Goal: Check status: Check status

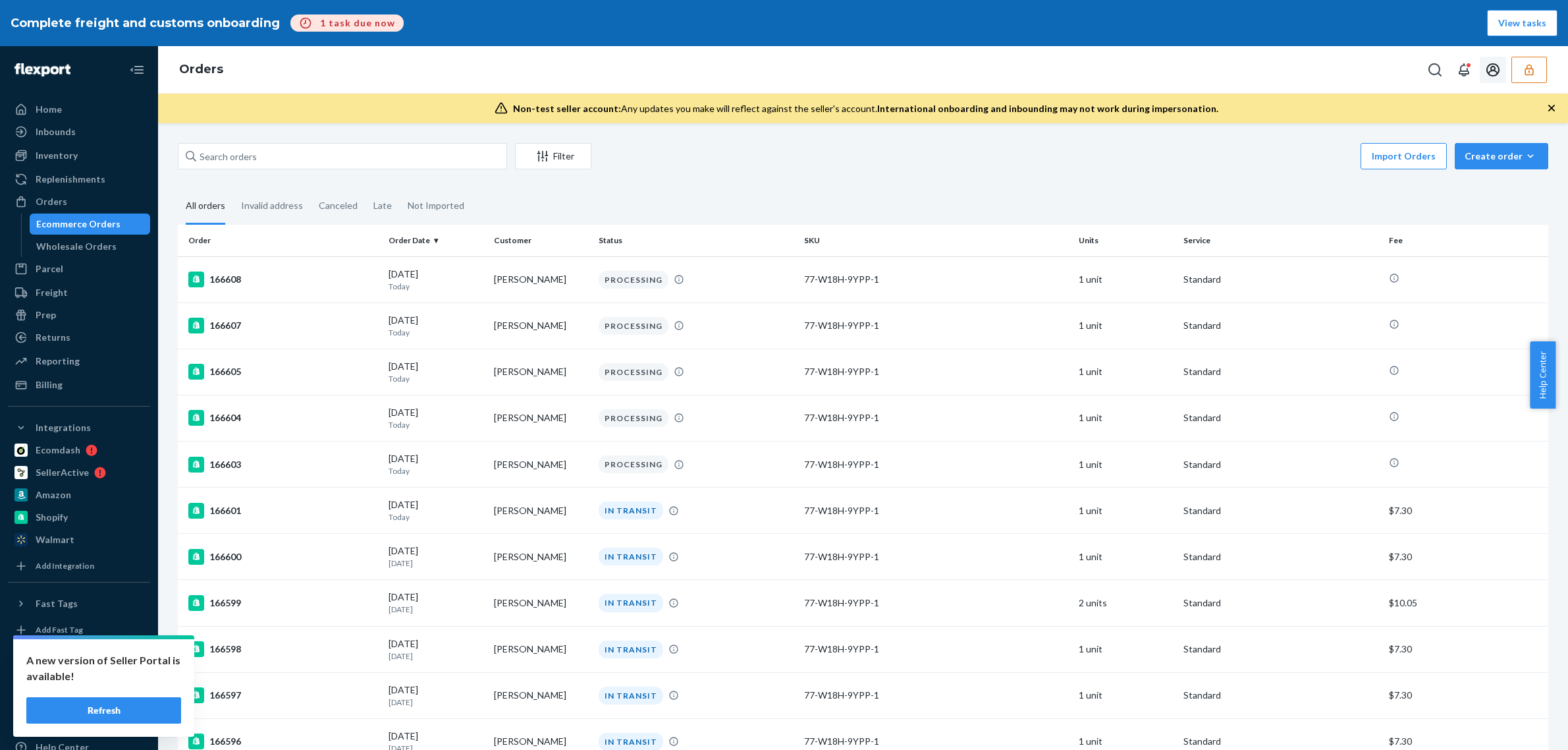
click at [1543, 71] on button "button" at bounding box center [1529, 70] width 35 height 26
click at [1499, 70] on icon "Open account menu" at bounding box center [1493, 70] width 13 height 13
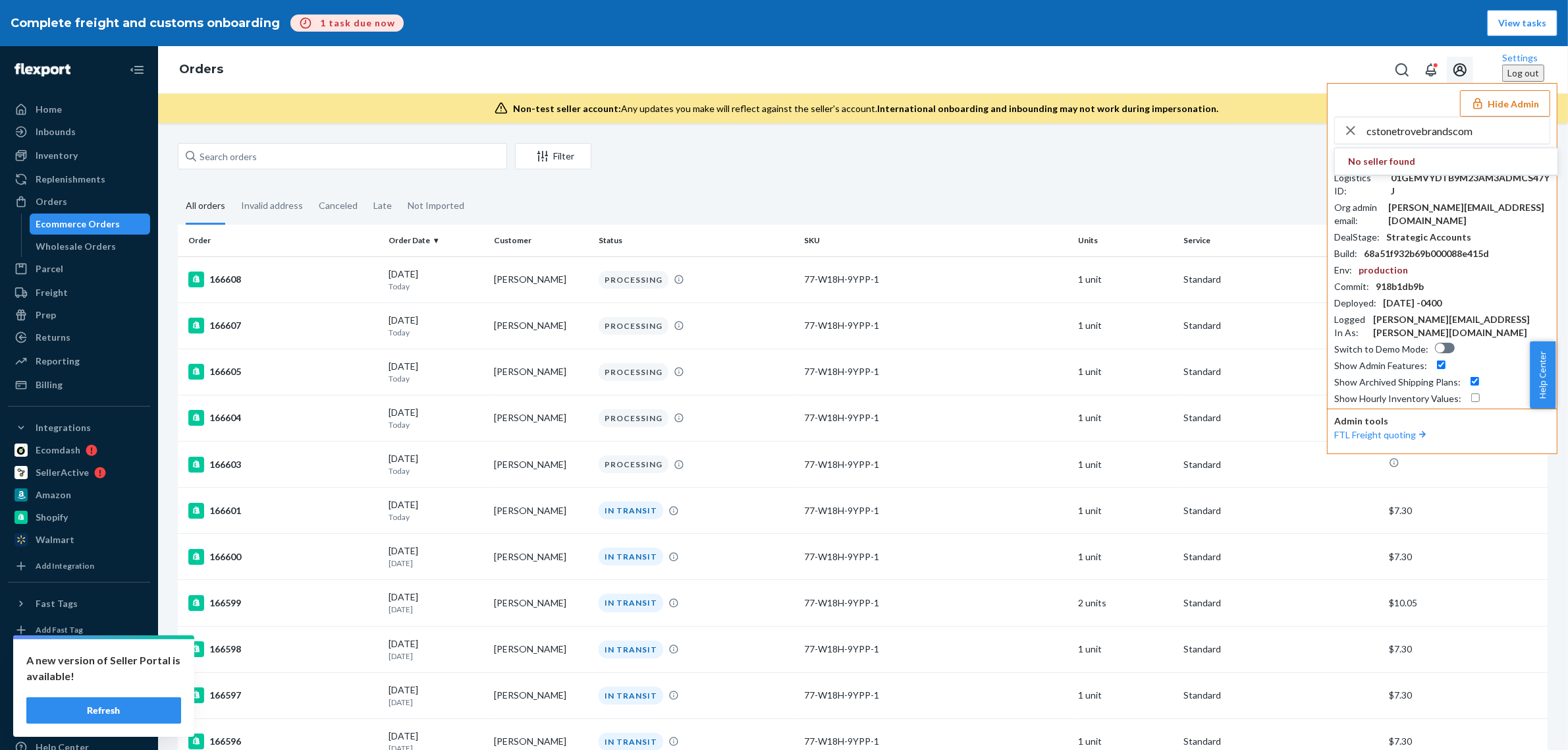
click at [1398, 123] on input "cstonetrovebrandscom" at bounding box center [1458, 130] width 183 height 26
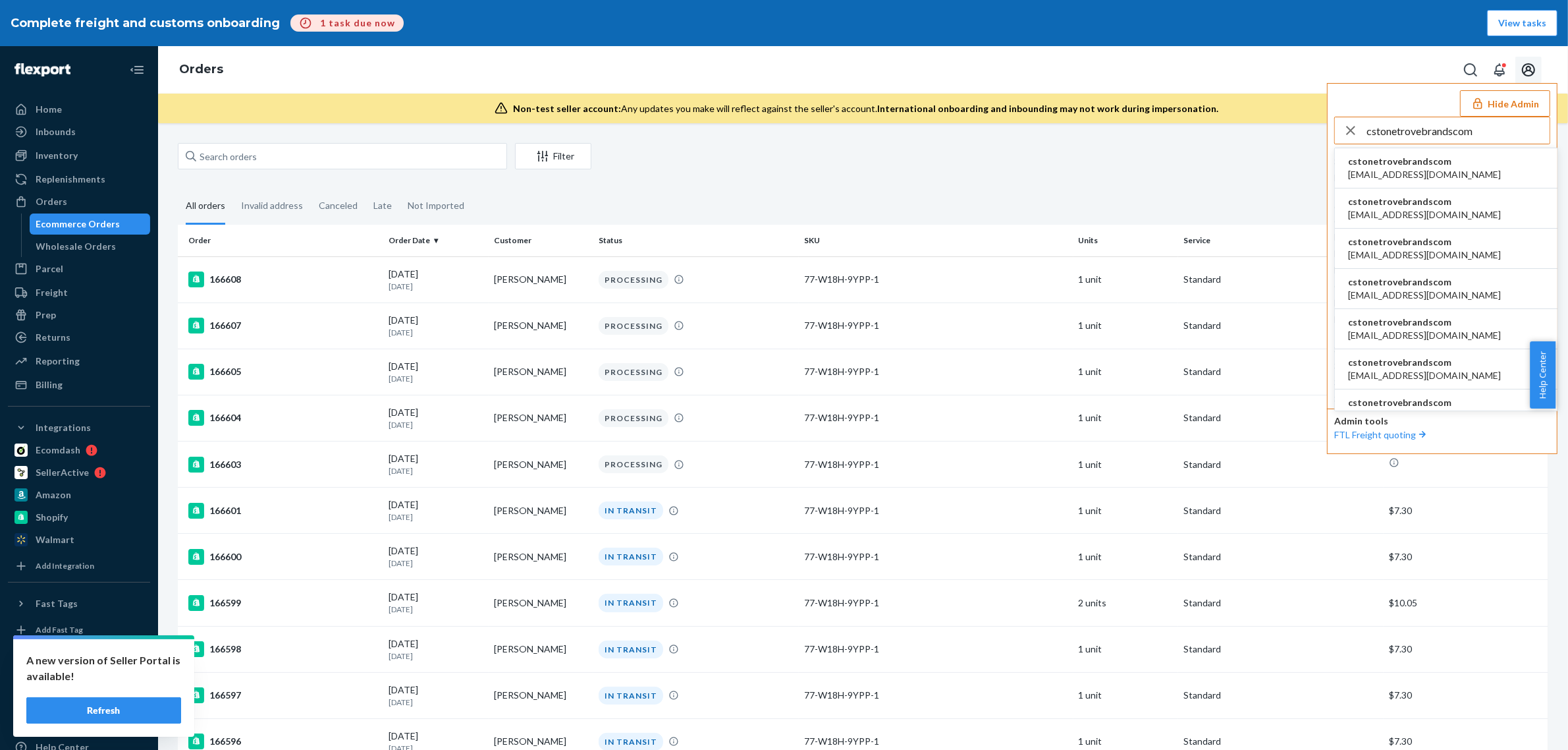
click at [1471, 130] on input "cstonetrovebrandscom" at bounding box center [1458, 130] width 183 height 26
click at [1443, 160] on span "cstonetrovebrandscom" at bounding box center [1424, 162] width 153 height 13
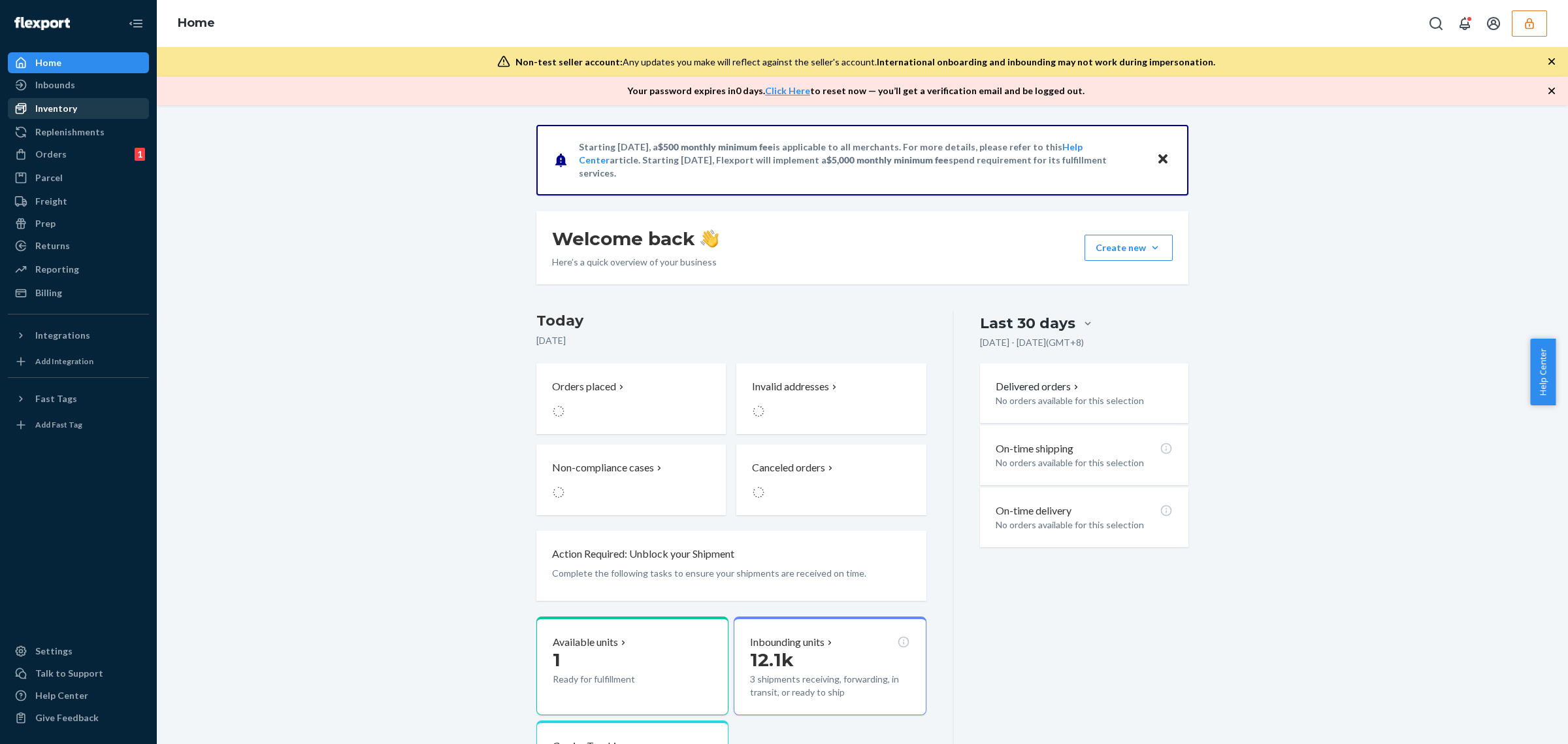
click at [74, 102] on div "Inventory" at bounding box center [55, 109] width 41 height 13
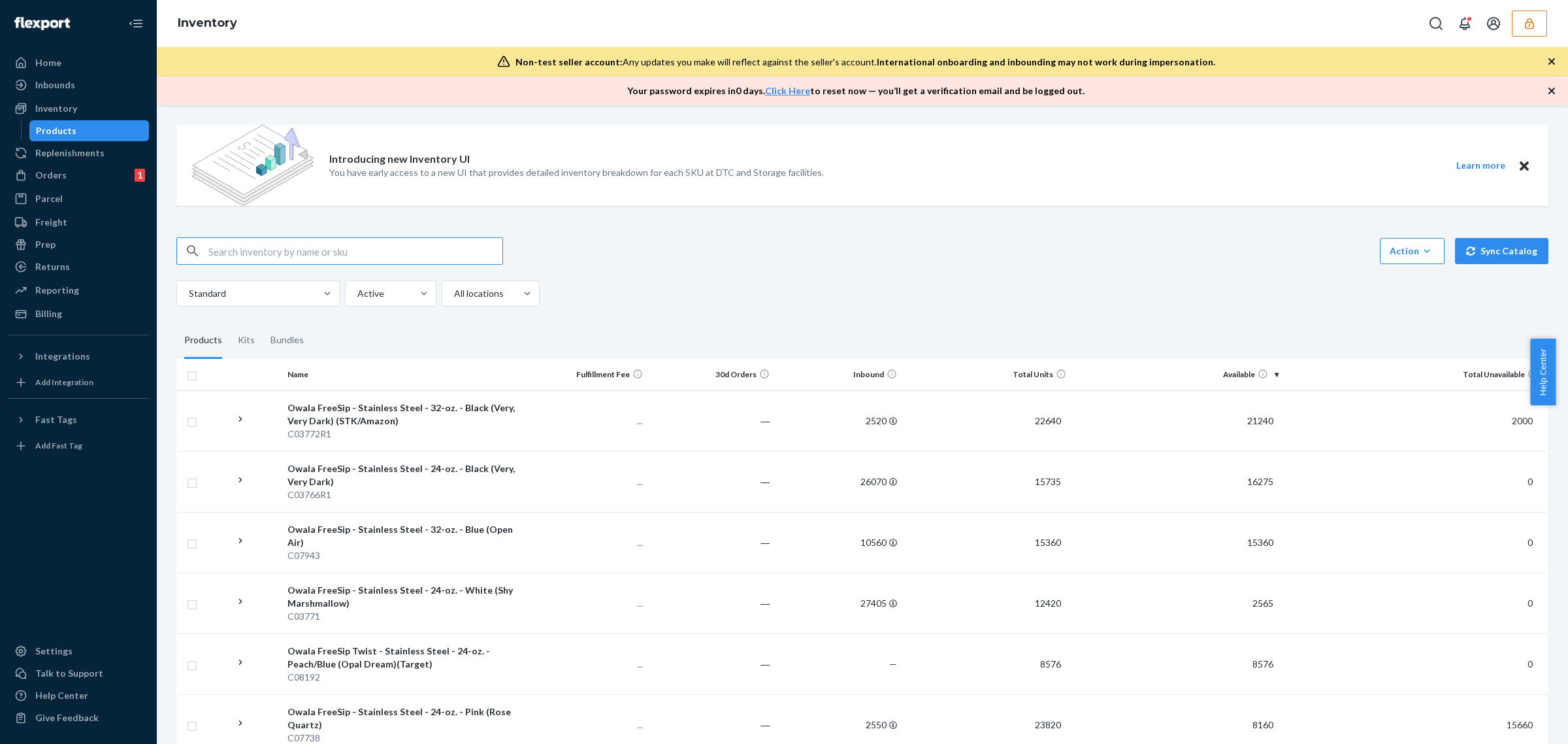
click at [412, 250] on input "text" at bounding box center [354, 250] width 294 height 26
type input "D4MFR9SGD2F"
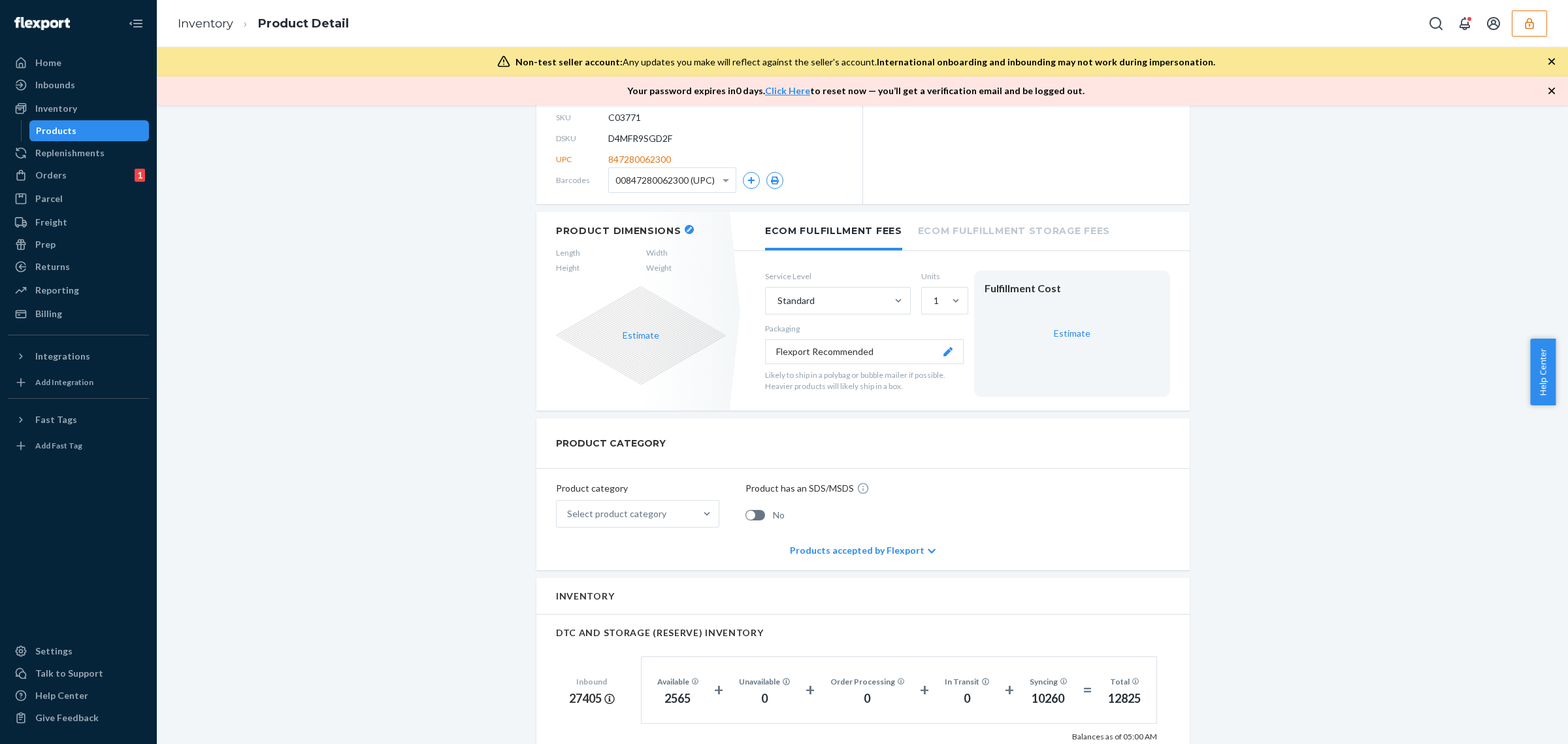
scroll to position [490, 0]
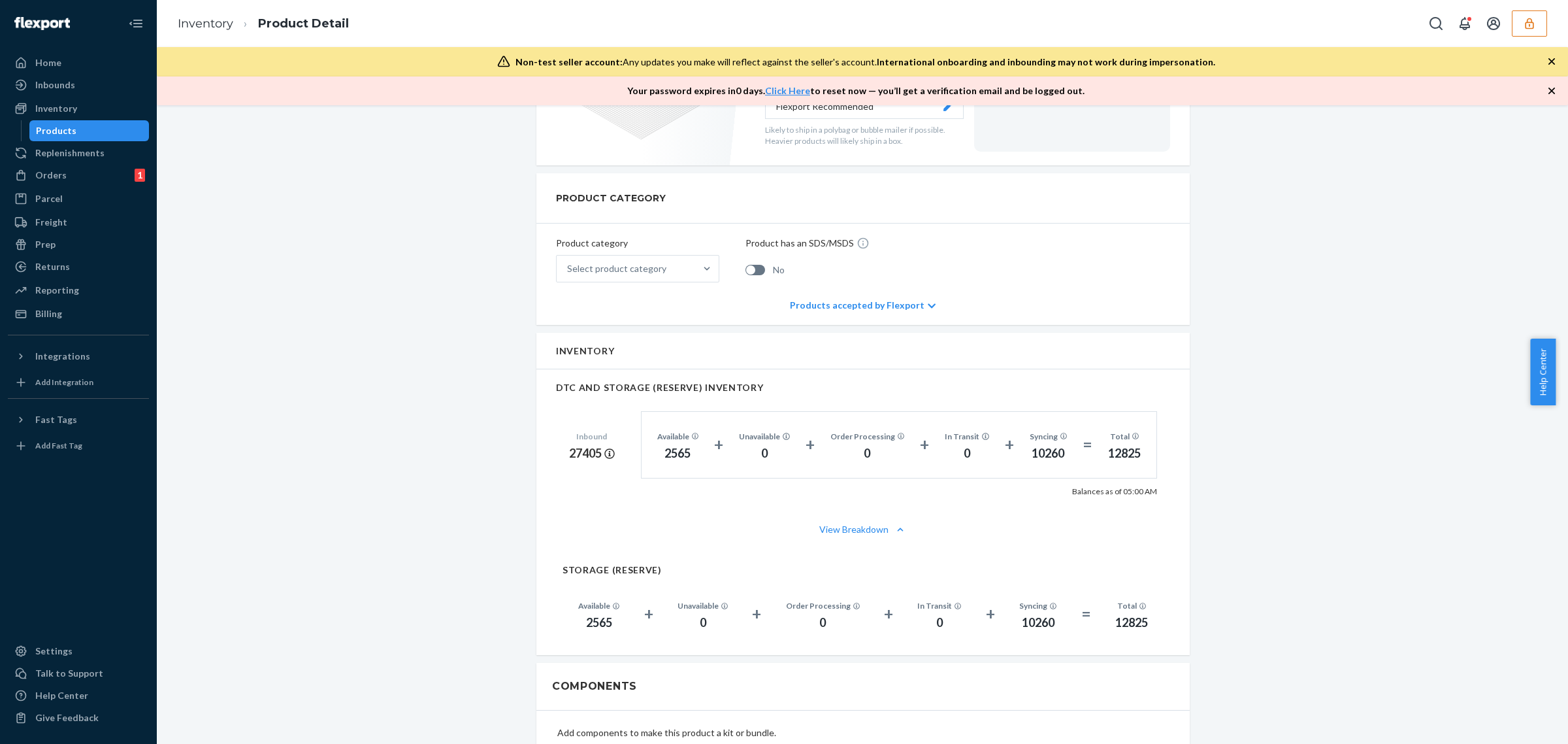
click at [1530, 15] on button "button" at bounding box center [1529, 23] width 35 height 26
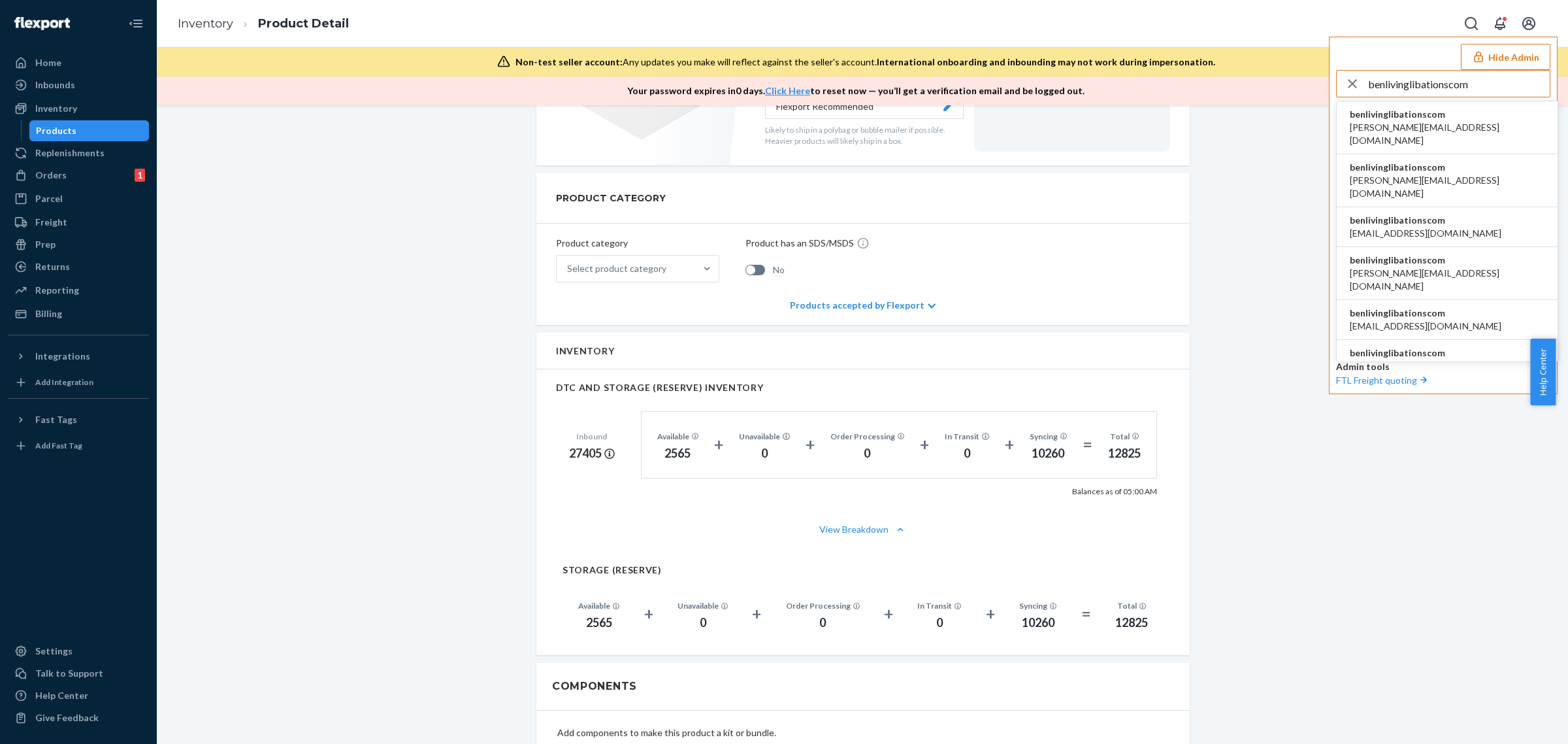
type input "benlivinglibationscom"
click at [1437, 127] on span "andrew@livinglibations.com" at bounding box center [1447, 134] width 195 height 26
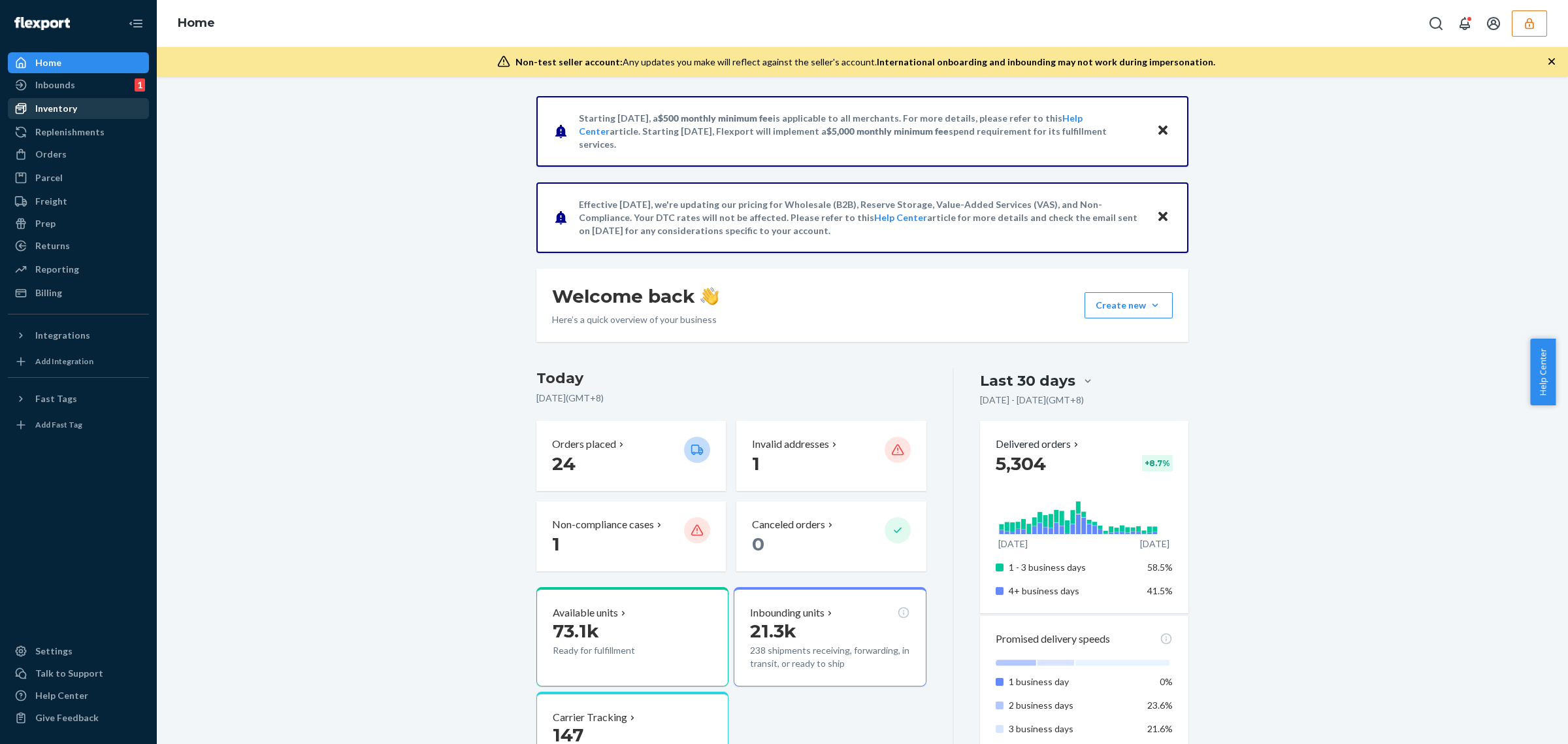
click at [86, 116] on div "Inventory" at bounding box center [78, 109] width 138 height 18
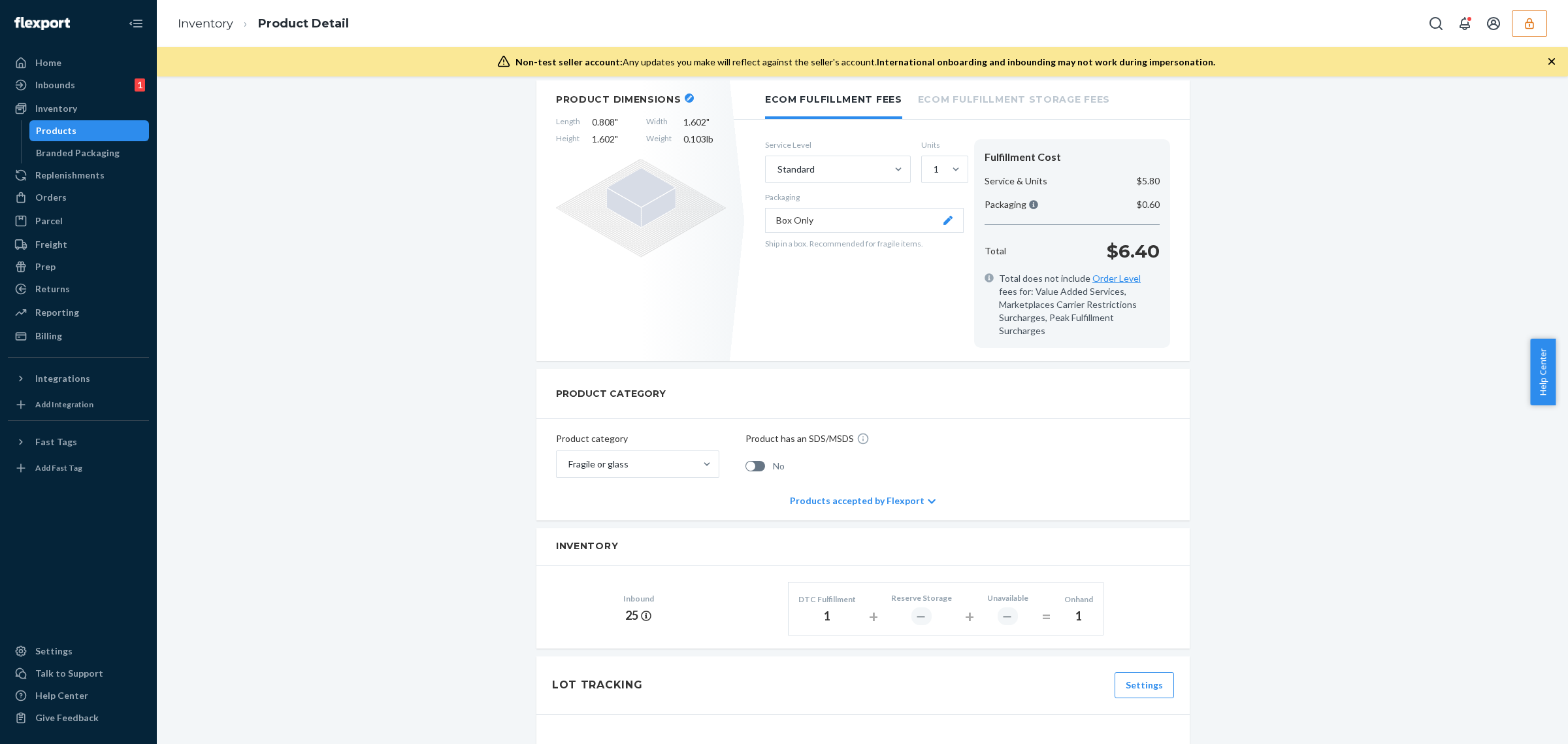
scroll to position [409, 0]
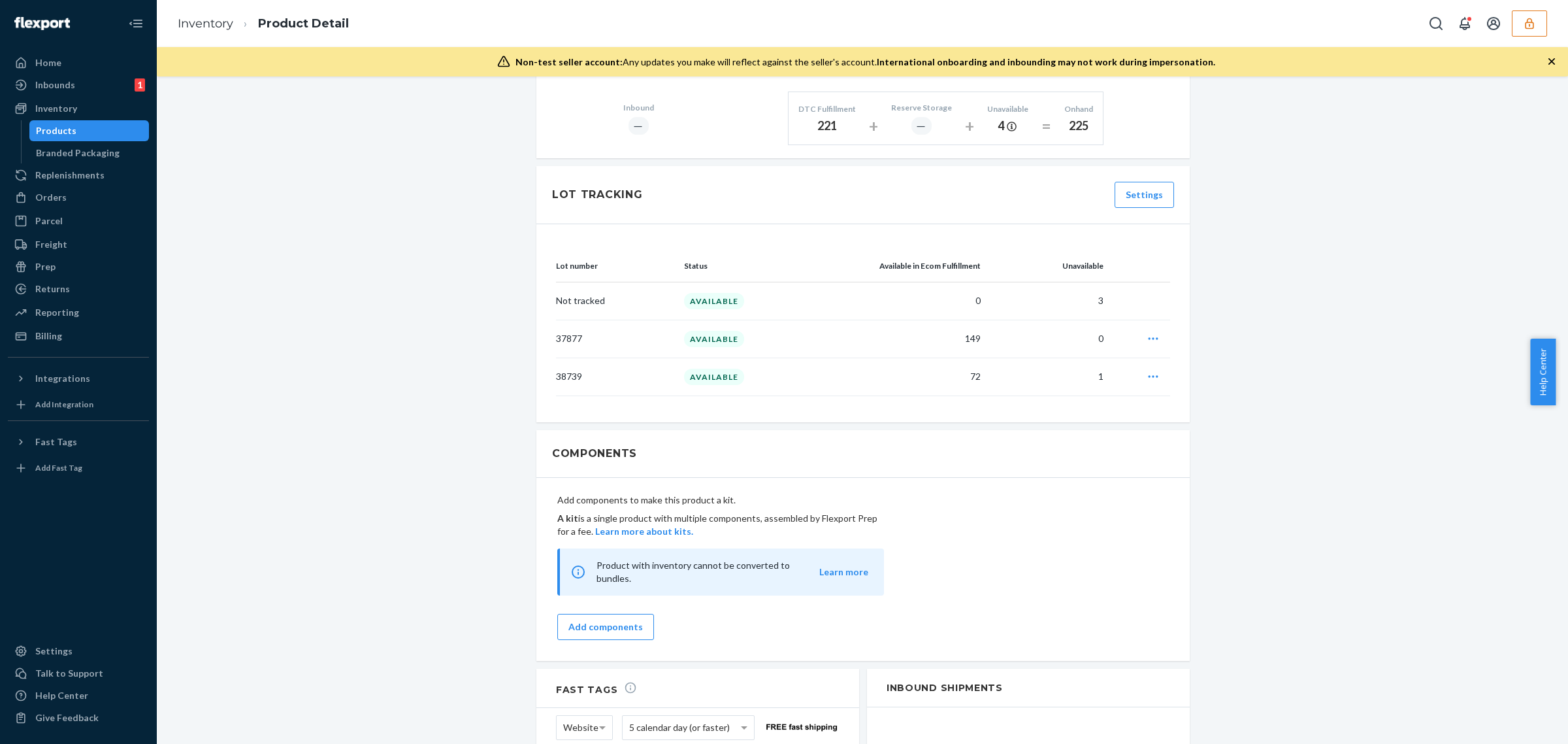
scroll to position [654, 0]
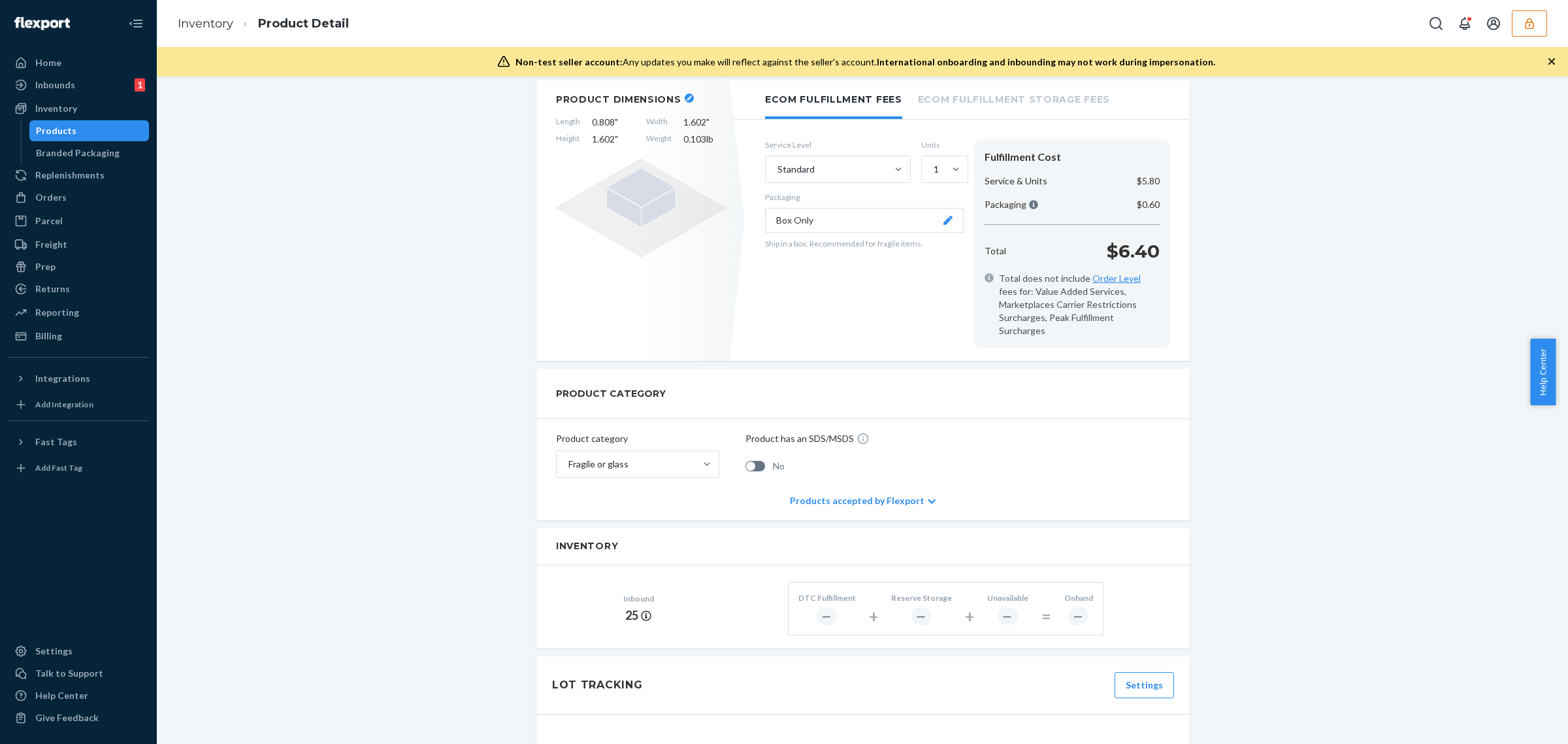
scroll to position [82, 0]
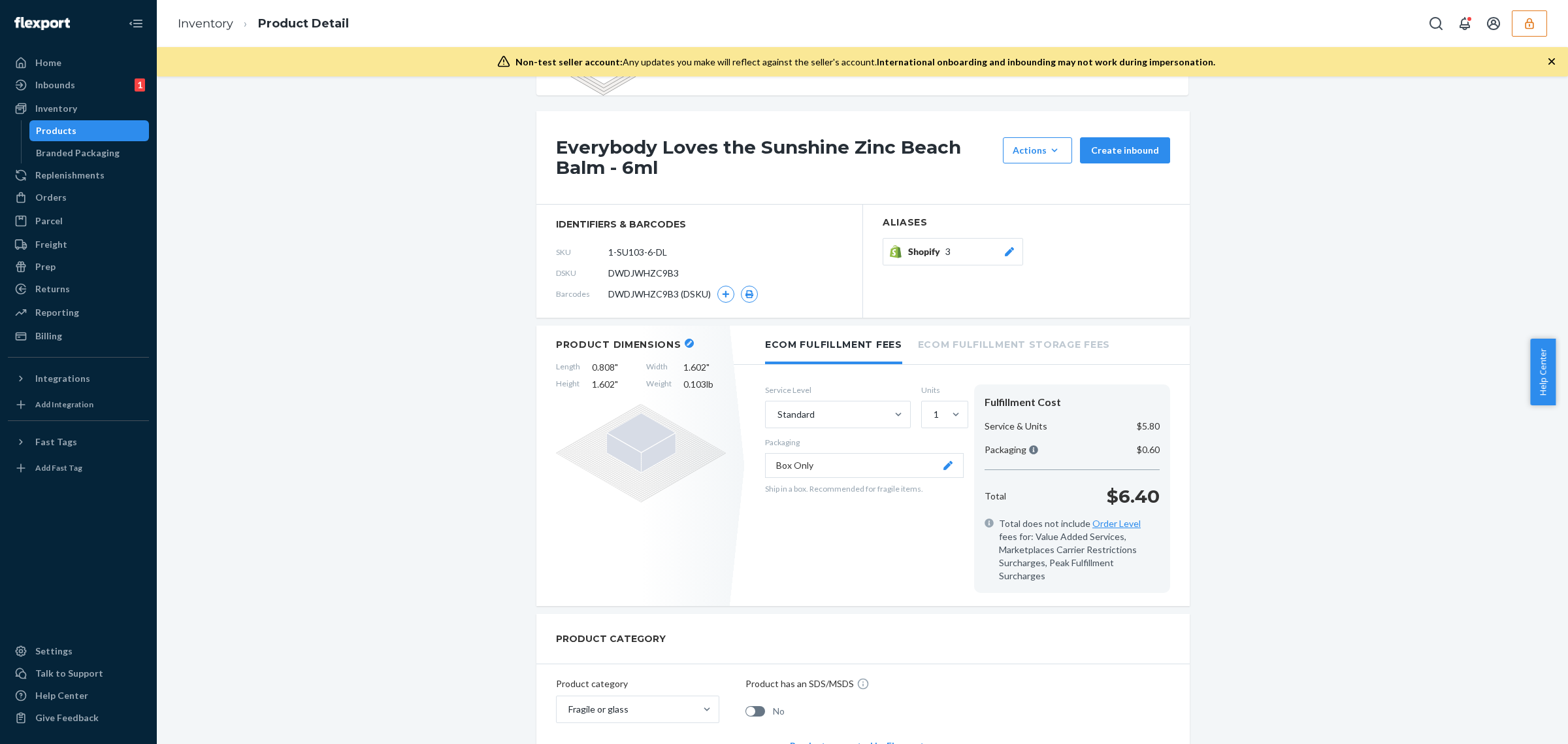
click at [1543, 33] on button "button" at bounding box center [1529, 23] width 35 height 26
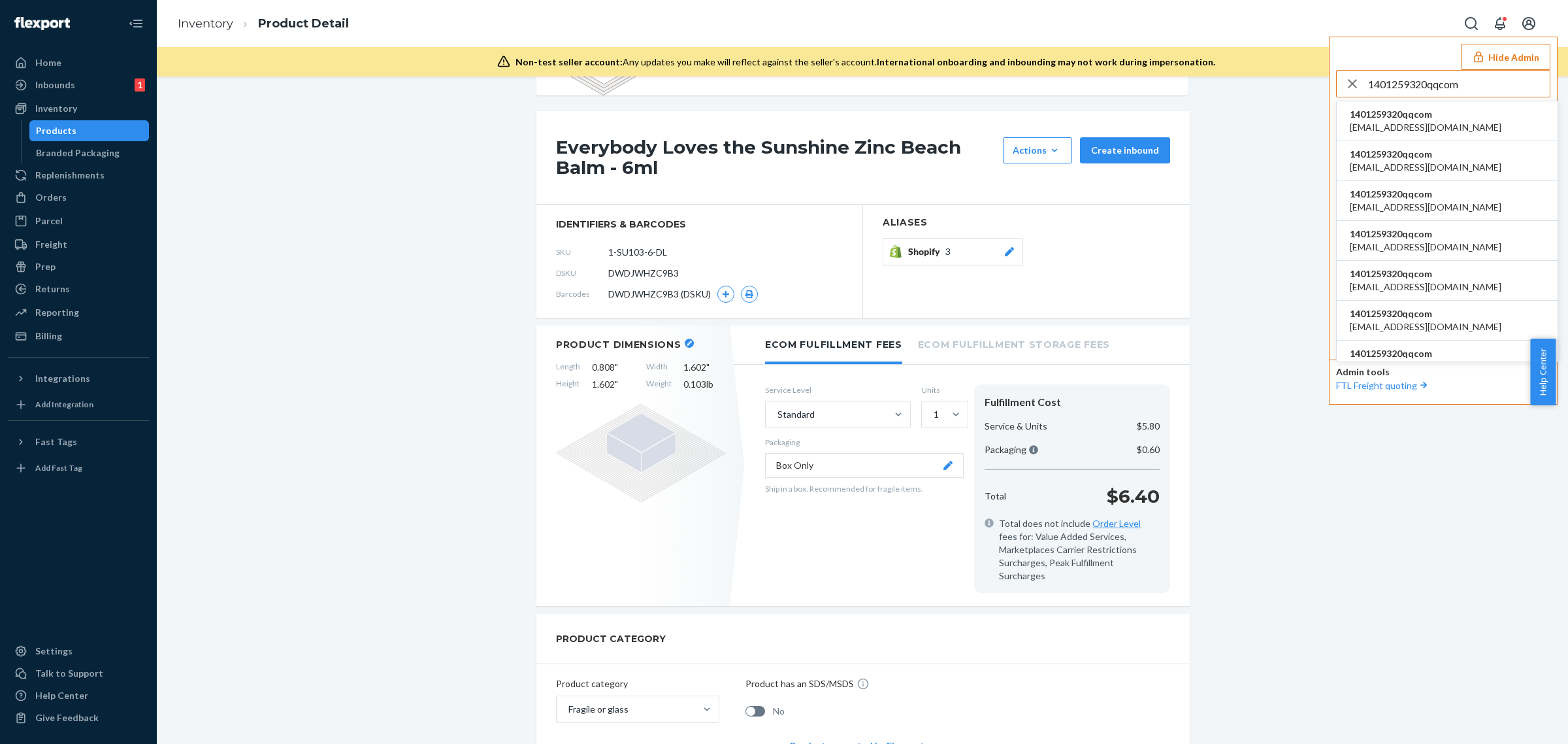
type input "1401259320qqcom"
click at [1414, 122] on span "1376944968@qq.com" at bounding box center [1425, 127] width 152 height 13
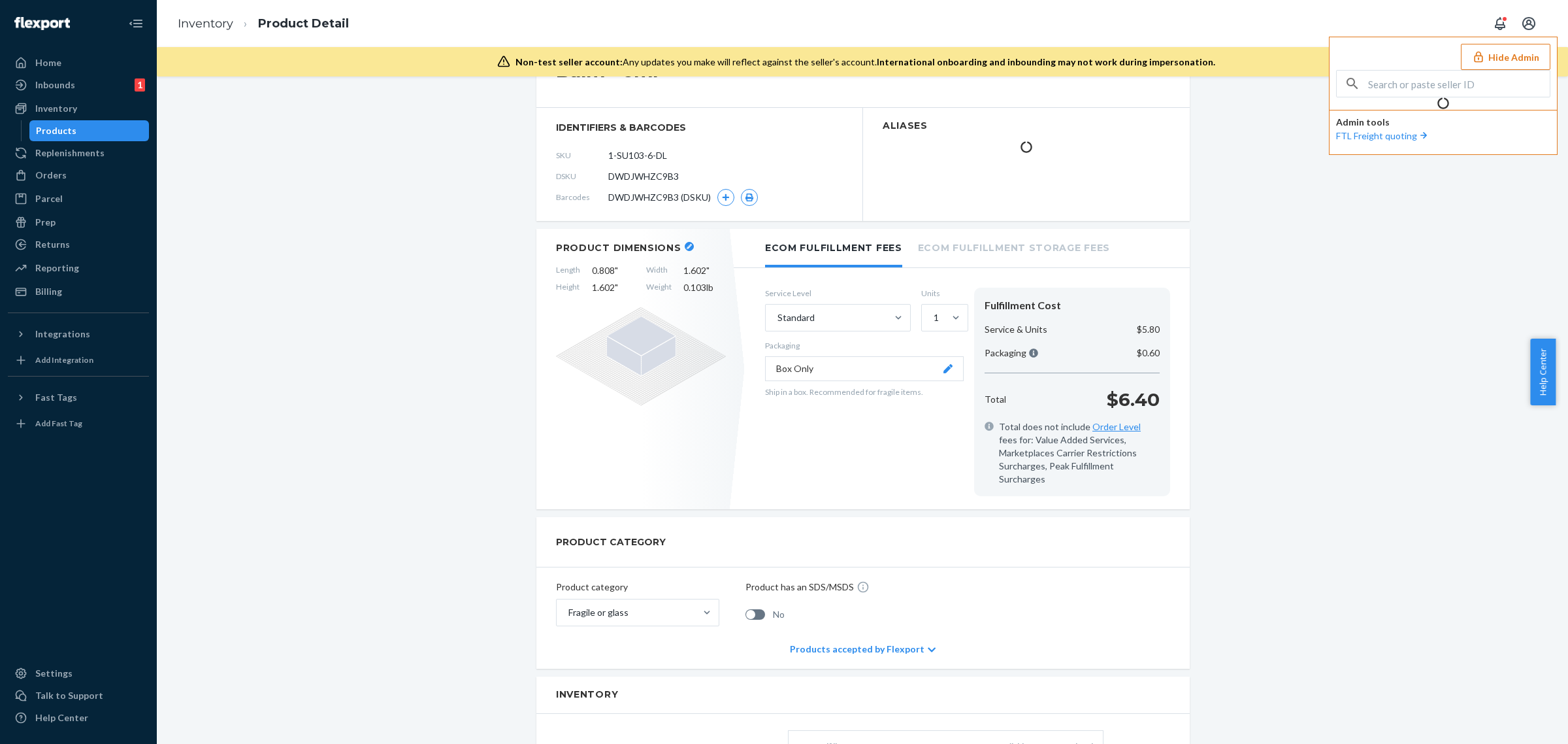
scroll to position [0, 0]
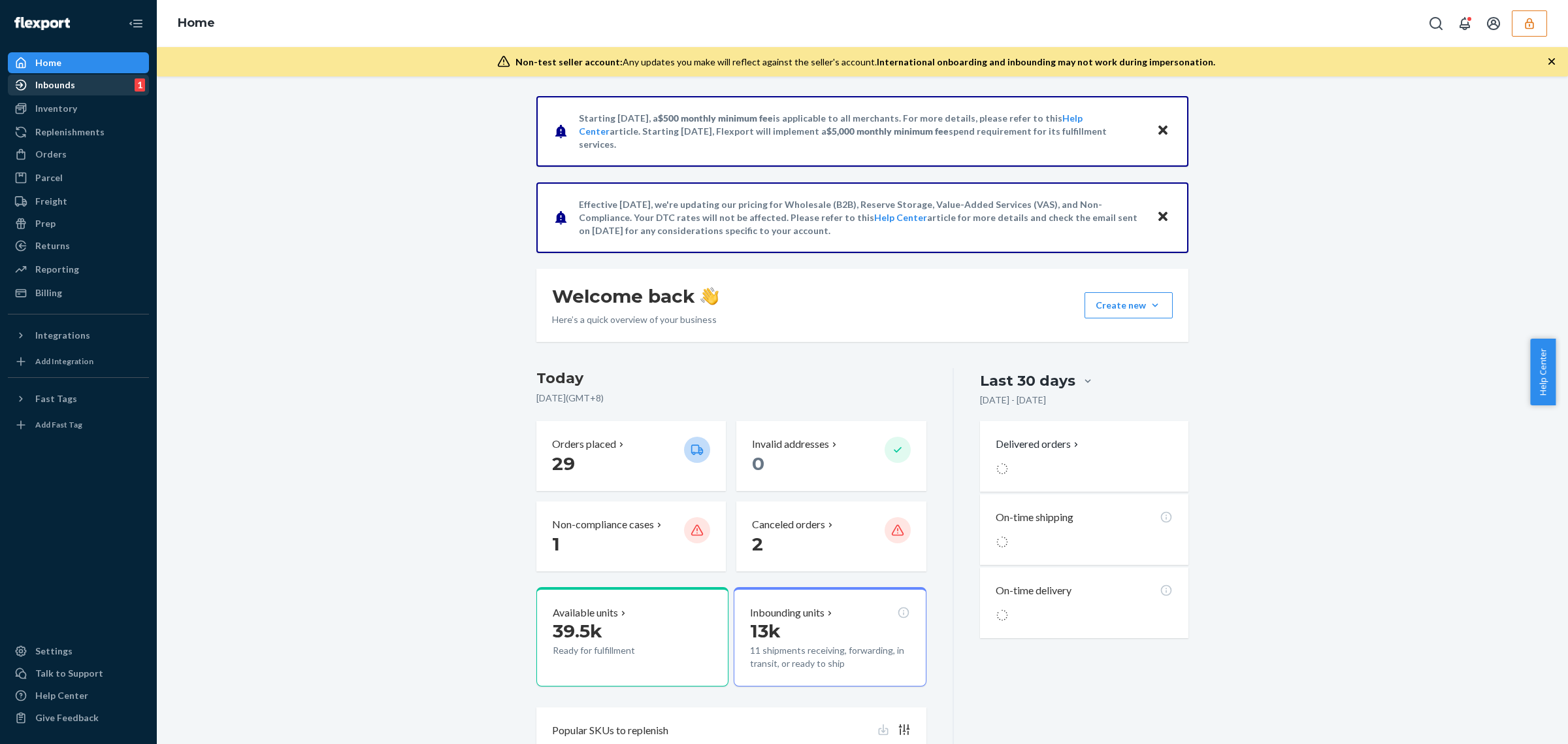
click at [105, 82] on div "Inbounds 1" at bounding box center [78, 85] width 138 height 18
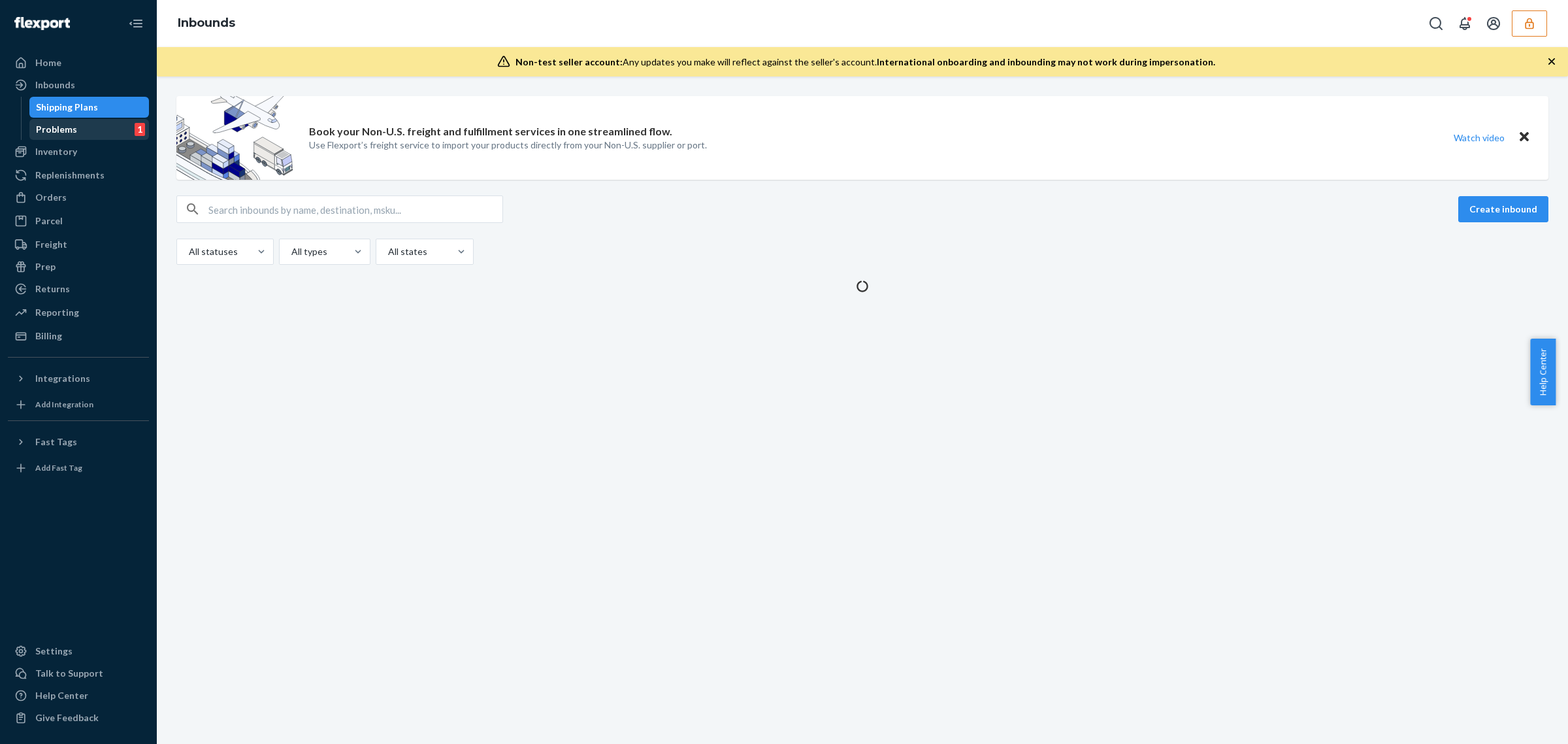
click at [98, 122] on div "Problems 1" at bounding box center [89, 130] width 118 height 18
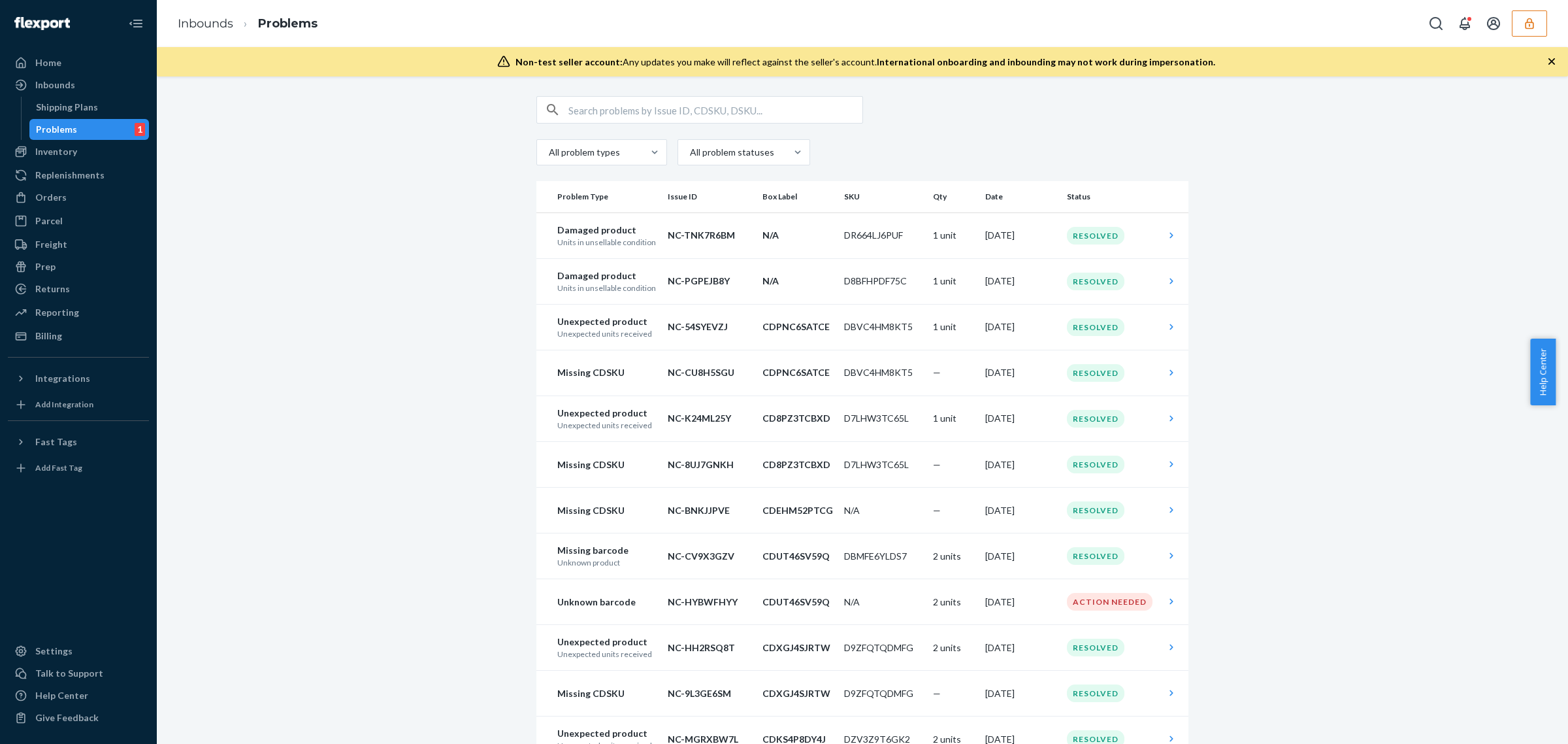
click at [896, 594] on td "N/A" at bounding box center [882, 602] width 89 height 46
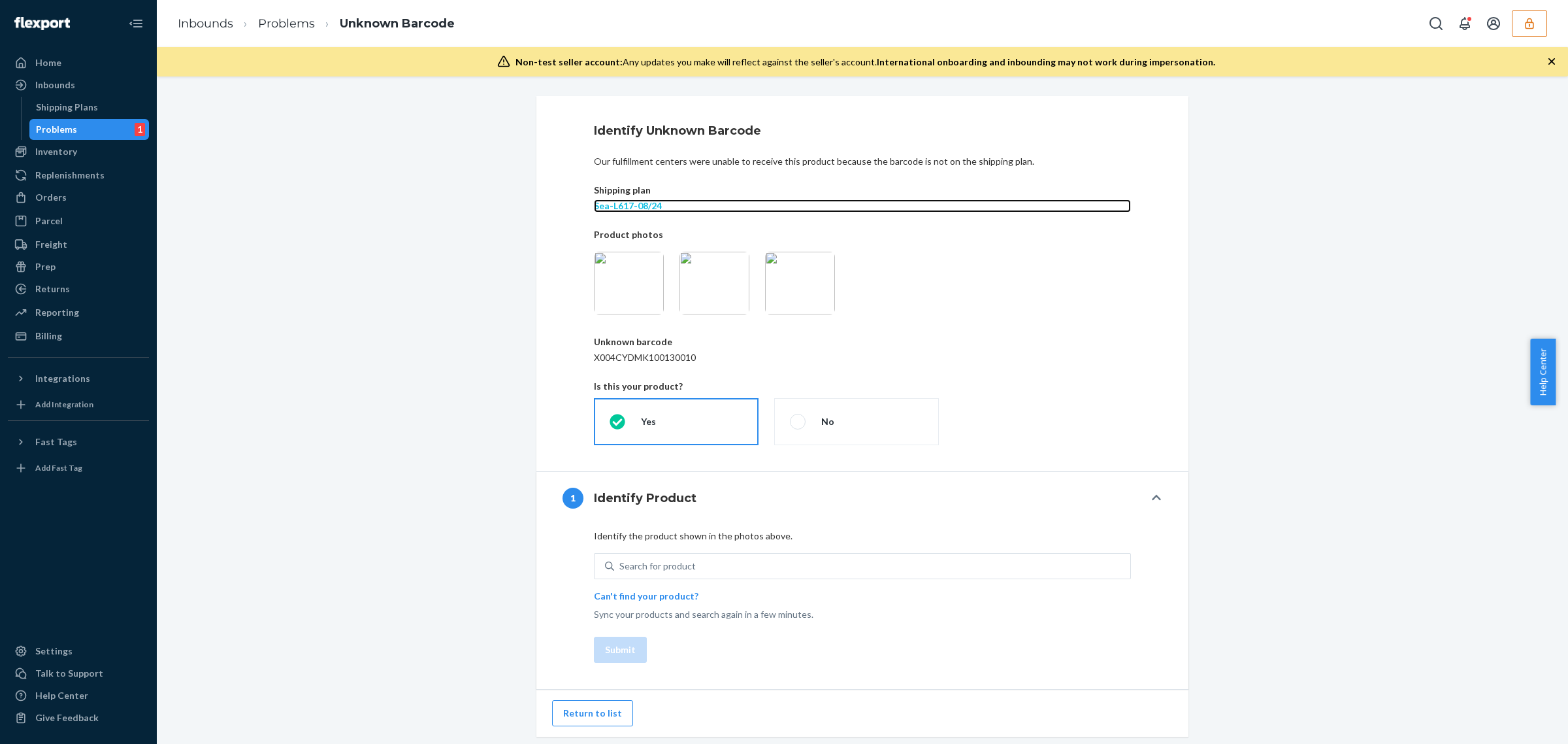
click at [605, 211] on p "Sea-L617-08/24" at bounding box center [862, 206] width 537 height 13
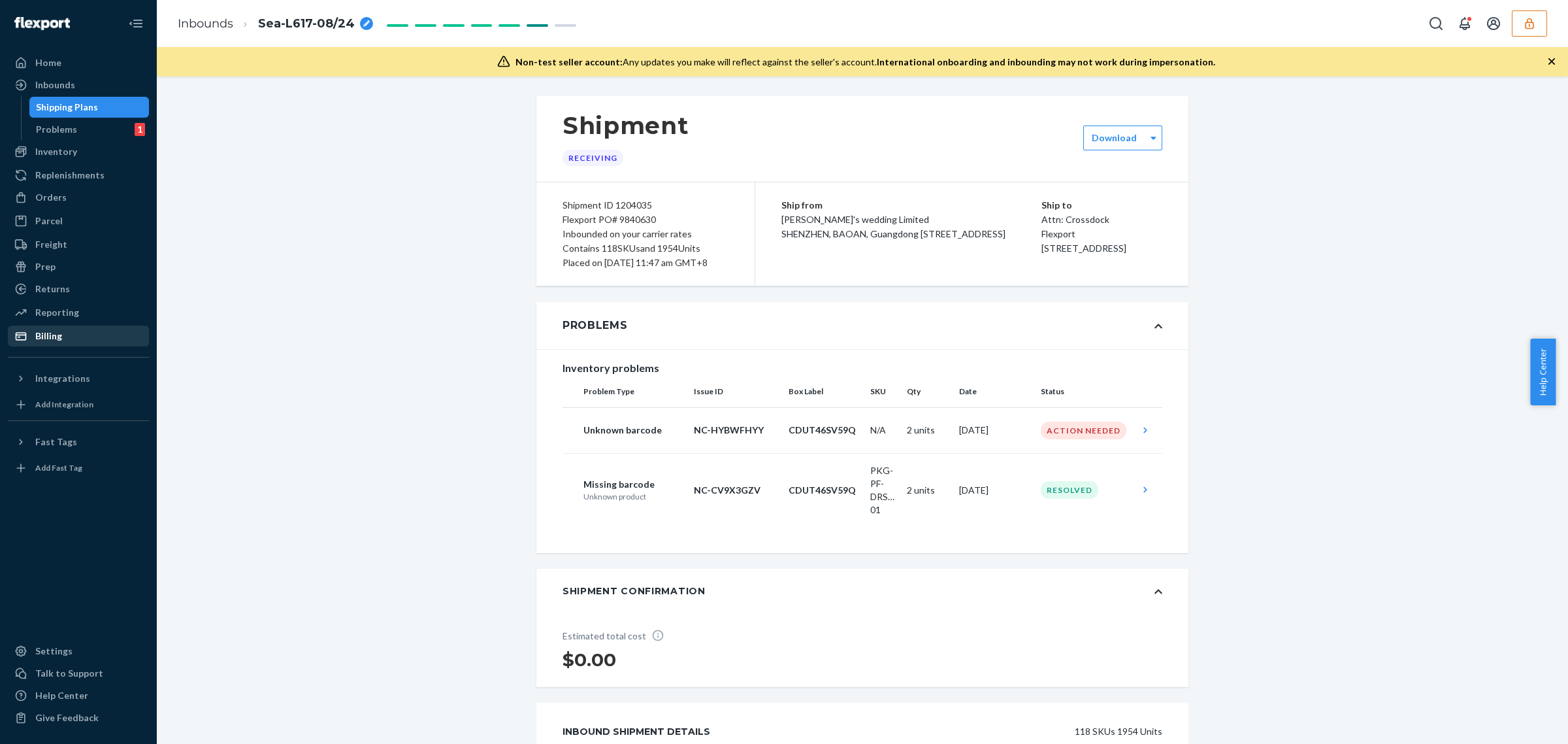
click at [98, 327] on div "Billing" at bounding box center [78, 336] width 138 height 18
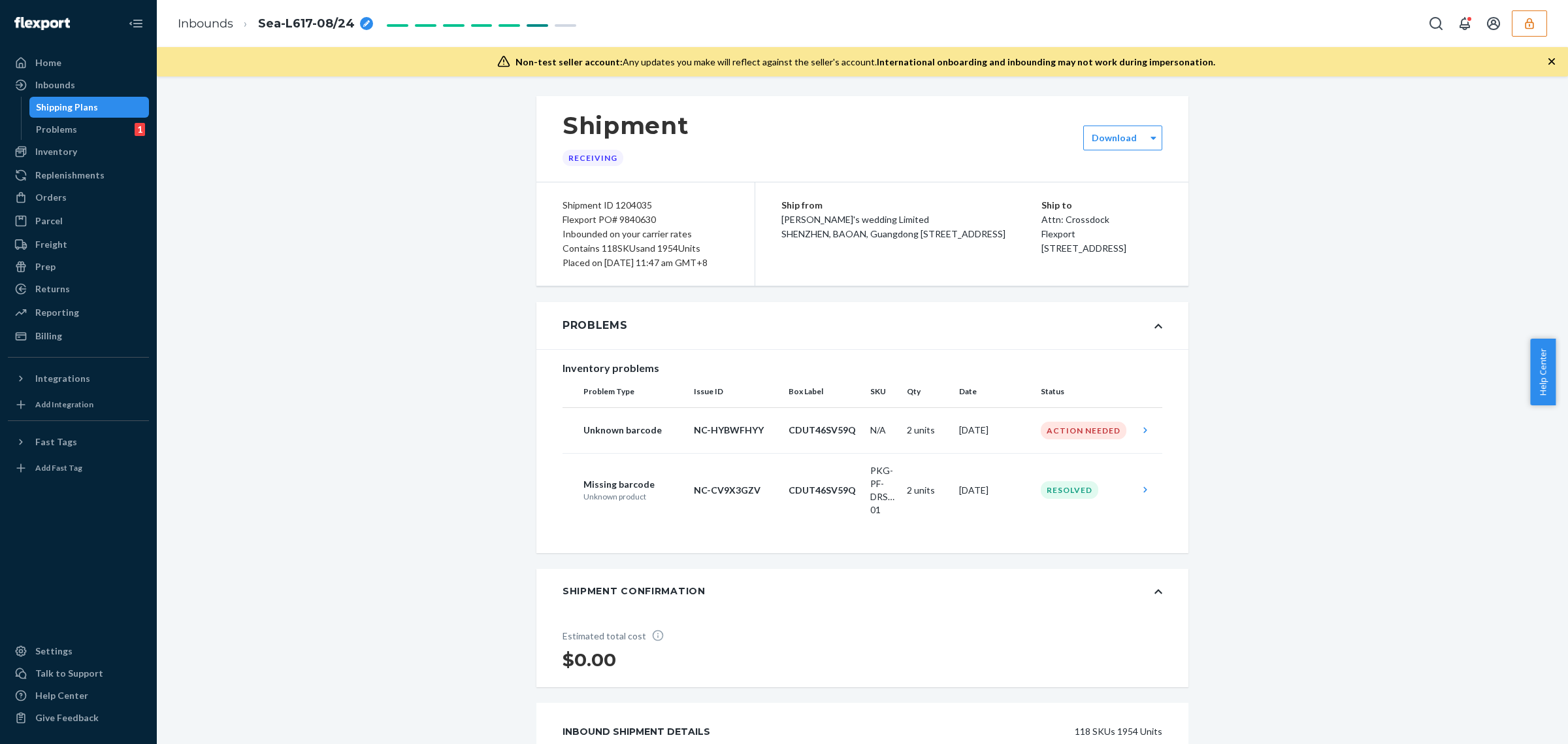
scroll to position [6129, 0]
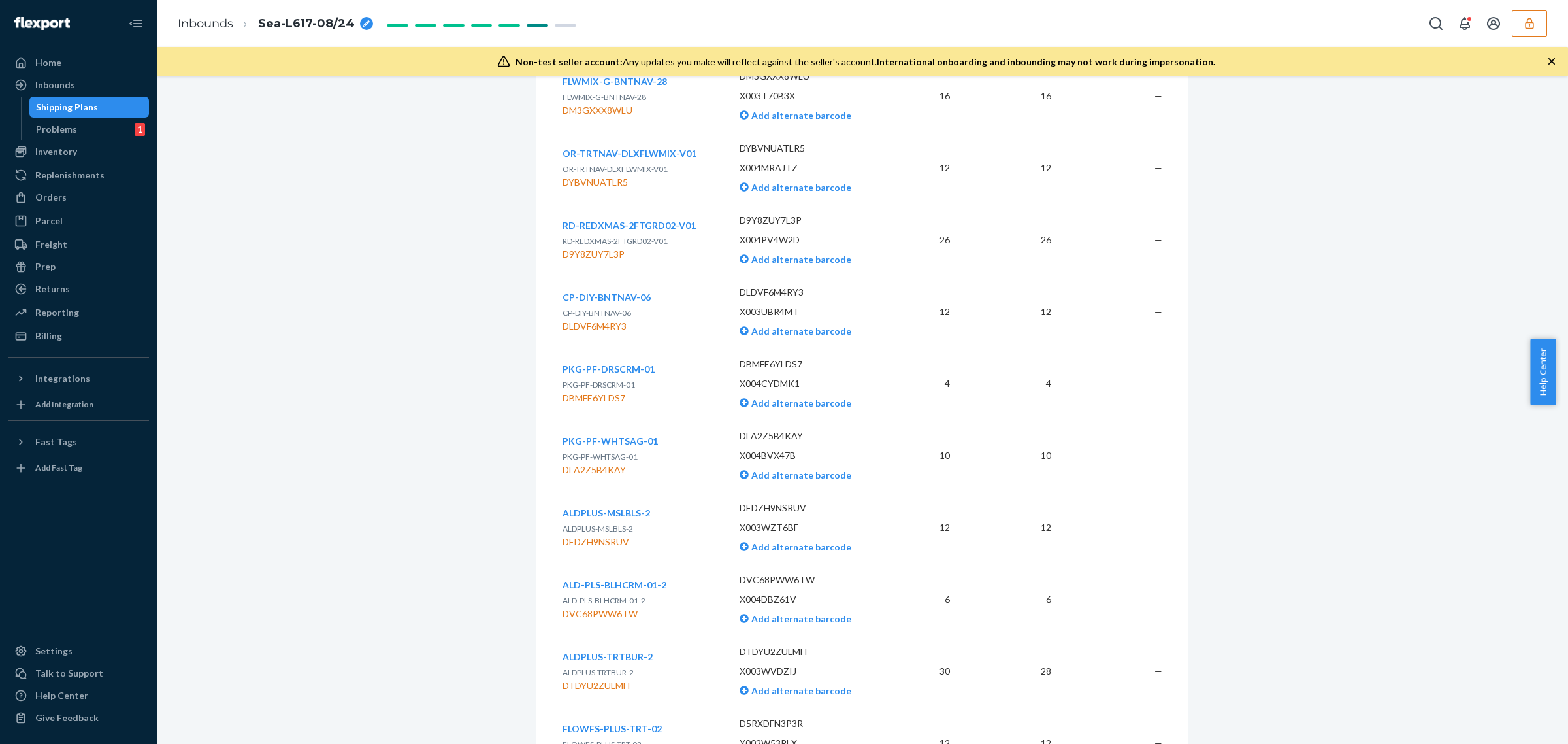
click at [1518, 33] on button "button" at bounding box center [1529, 23] width 35 height 26
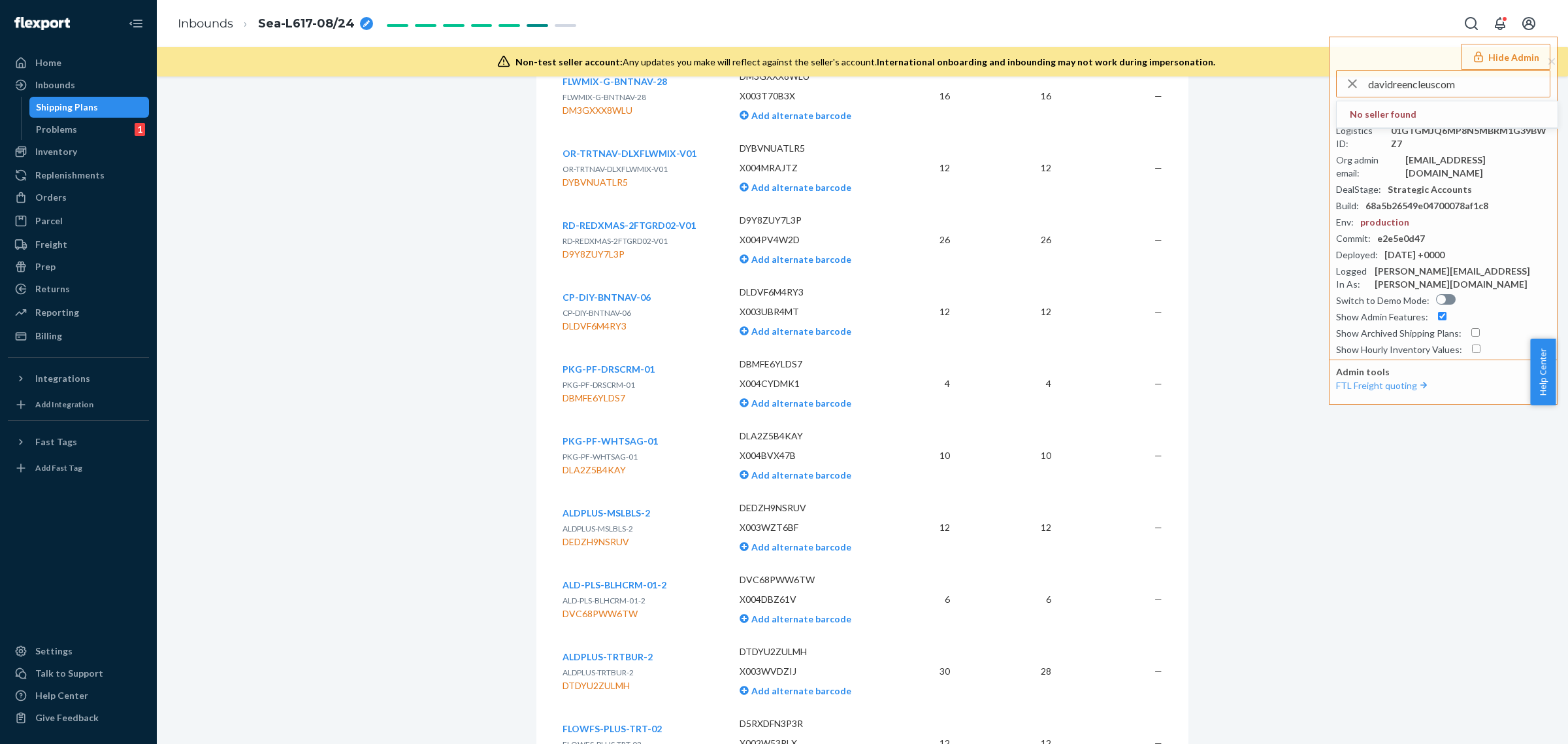
type input "davidreencleuscom"
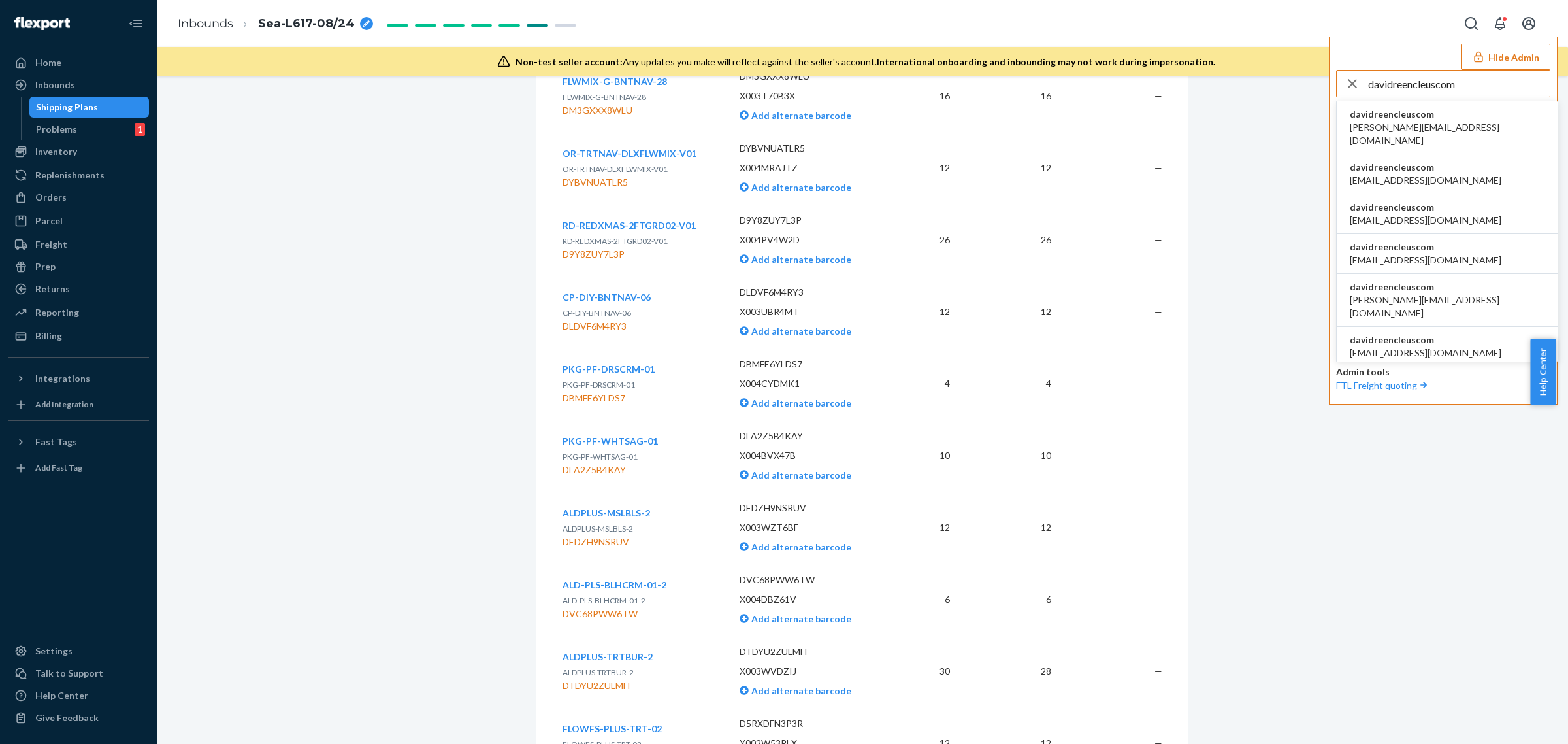
click at [1414, 122] on span "david@reencleus.com" at bounding box center [1447, 134] width 195 height 26
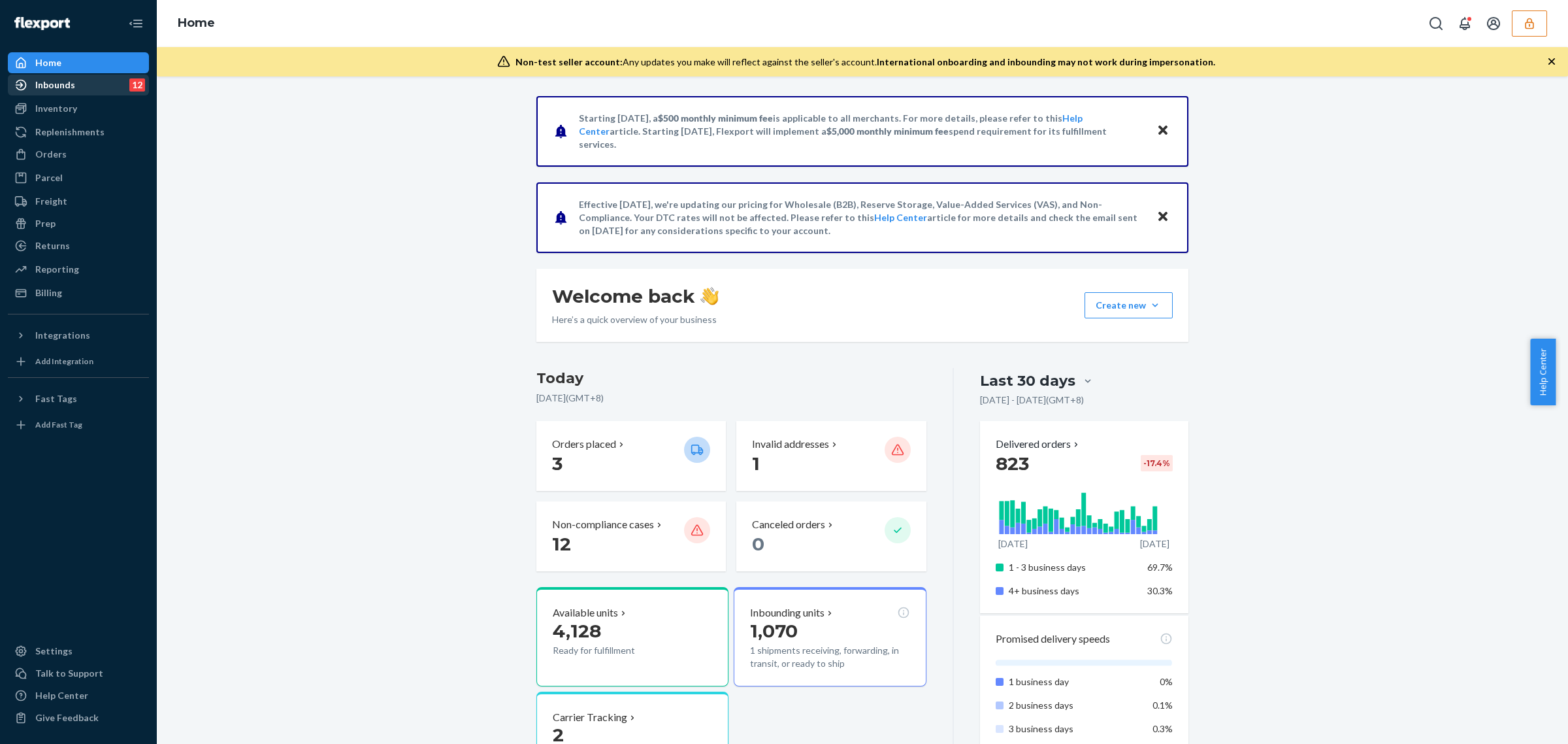
click at [61, 85] on div "Inbounds" at bounding box center [54, 85] width 40 height 13
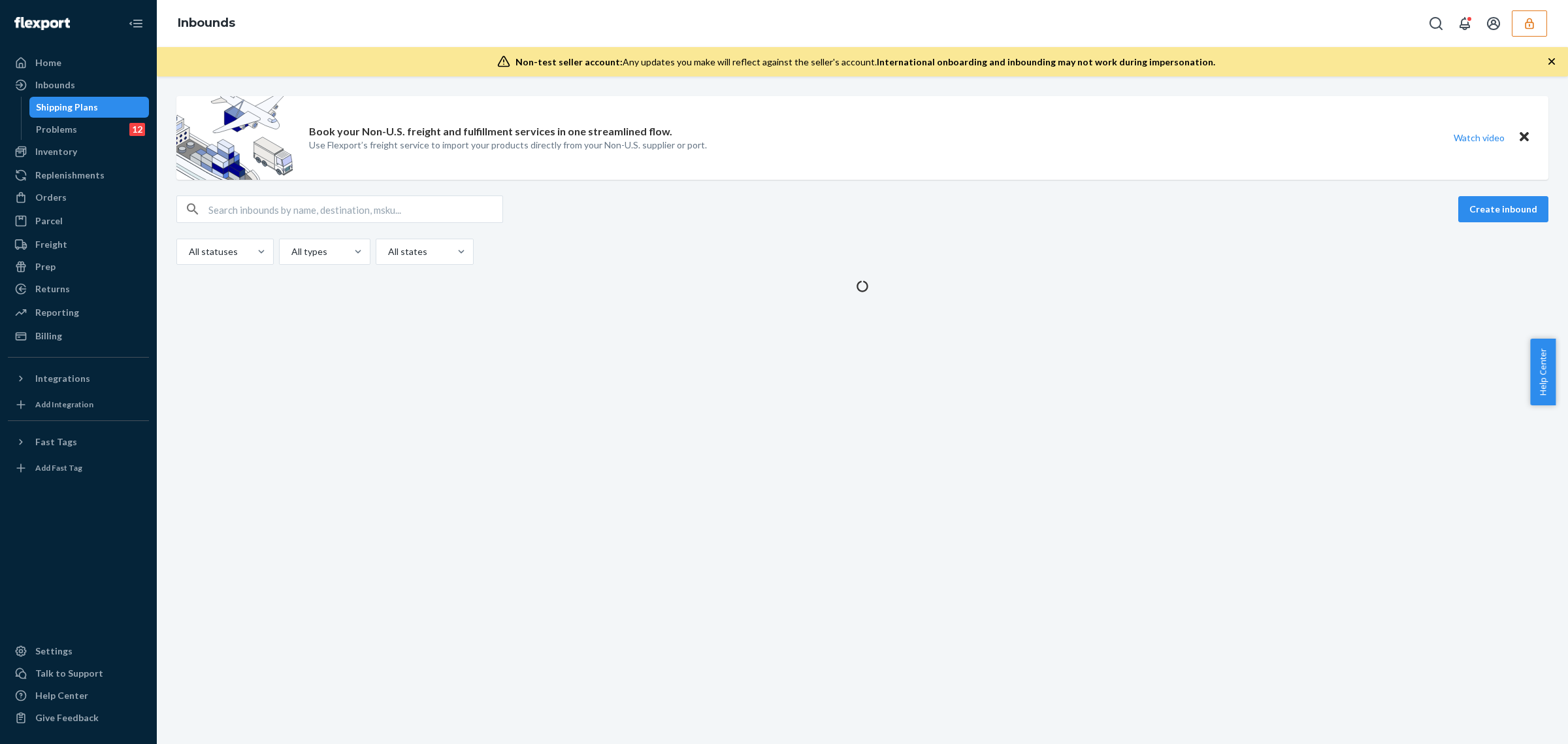
click at [302, 211] on input "text" at bounding box center [354, 209] width 294 height 26
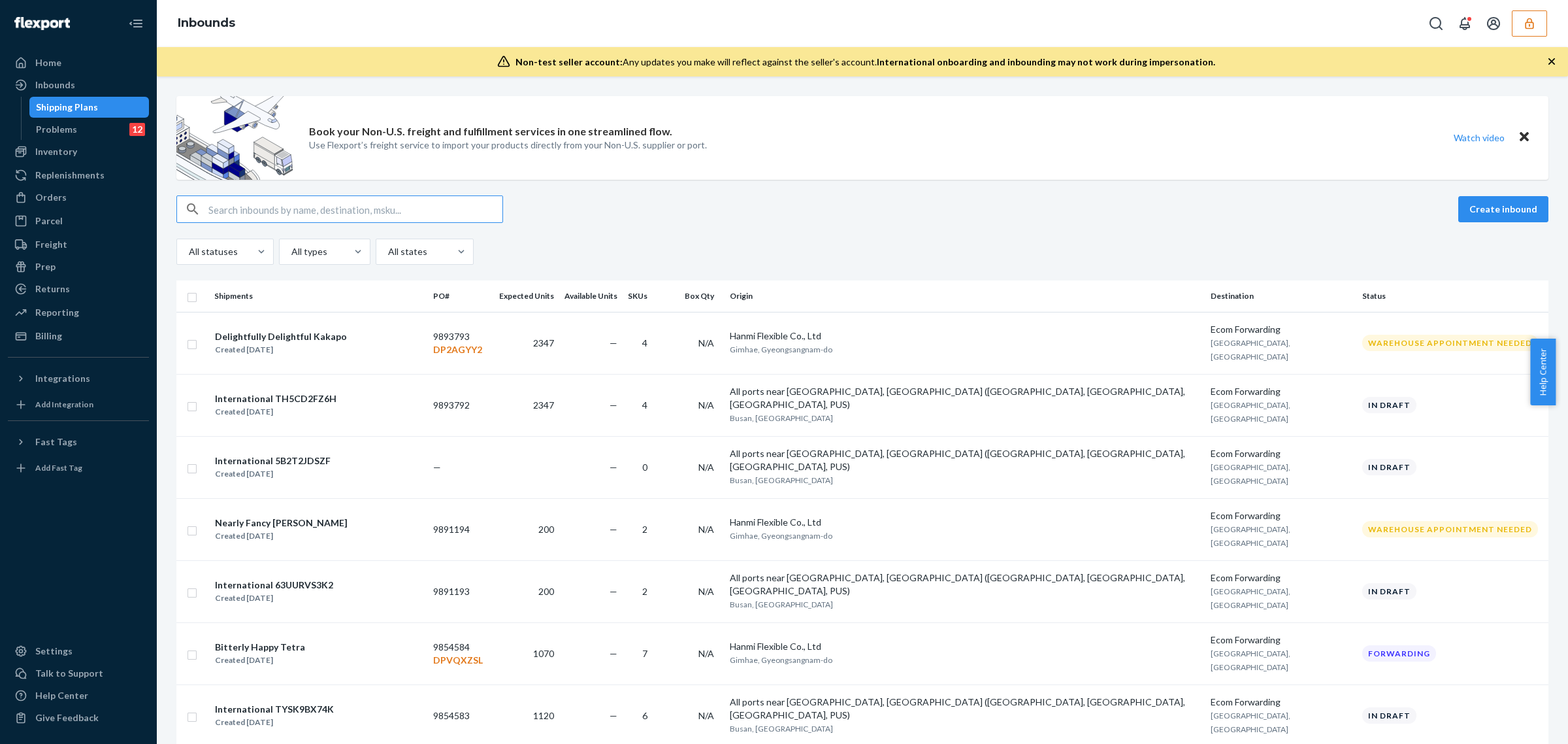
paste input "9742798"
type input "9742798"
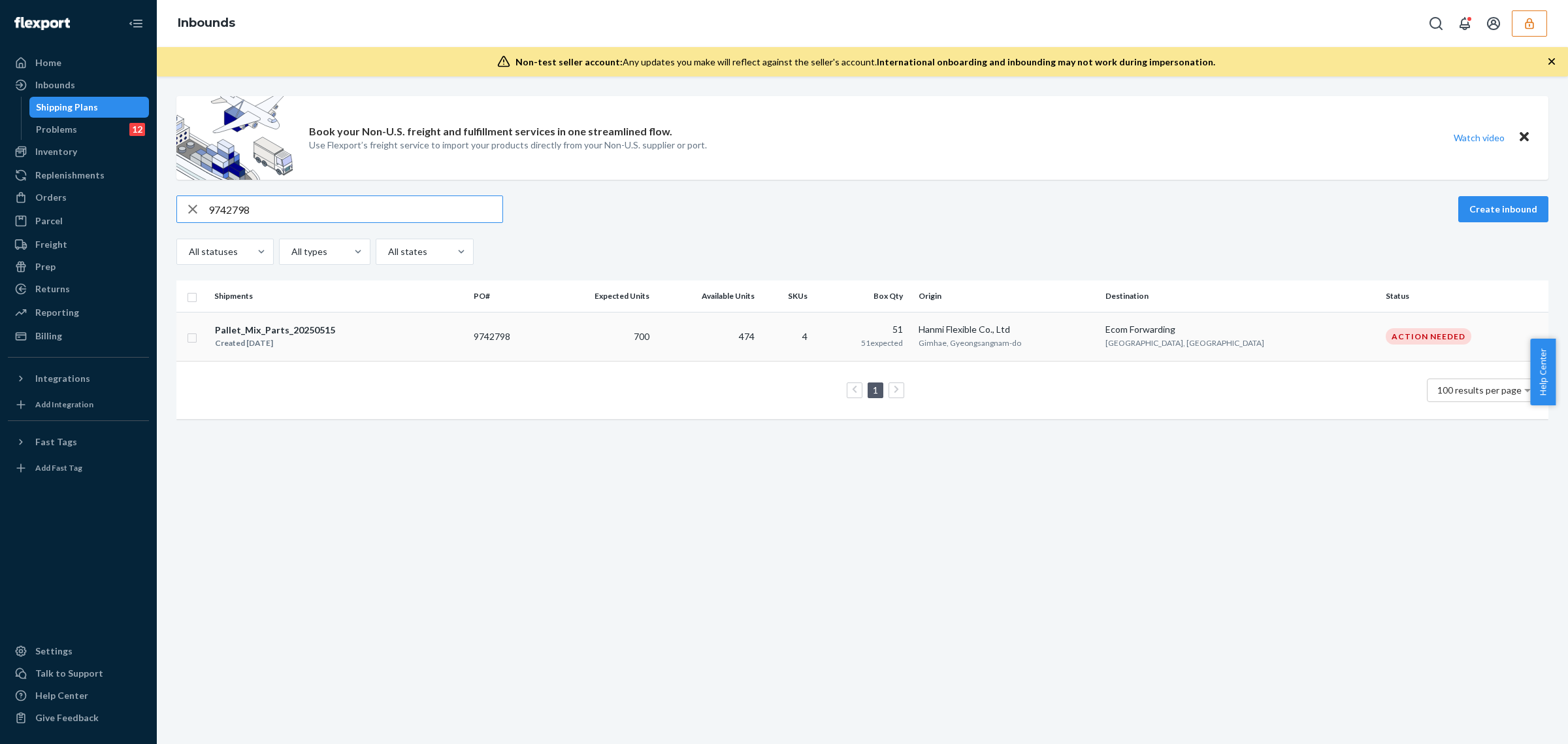
click at [760, 354] on td "474" at bounding box center [707, 336] width 105 height 49
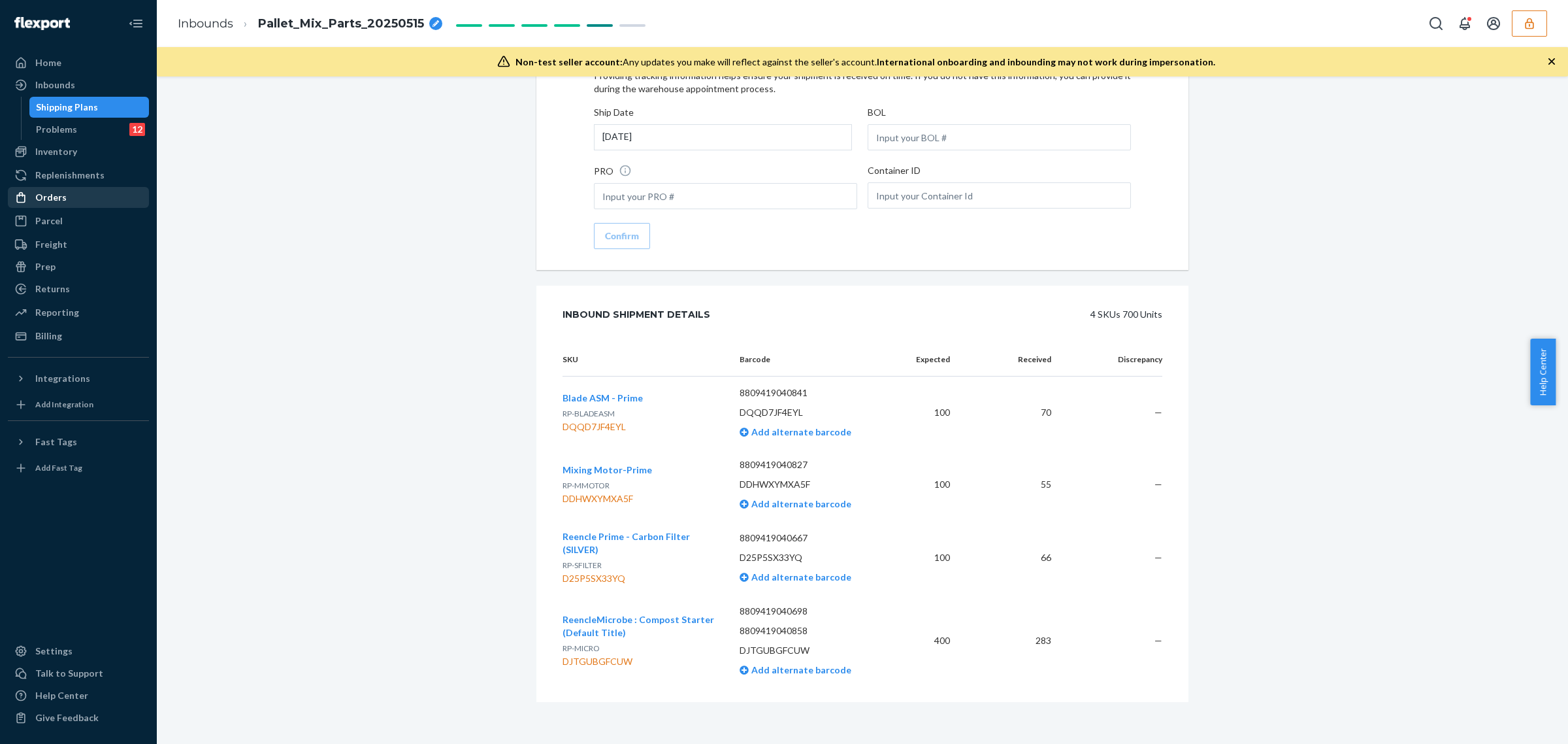
scroll to position [2098, 0]
click at [600, 582] on div "D25P5SX33YQ" at bounding box center [640, 578] width 156 height 13
copy div "D25P5SX33YQ"
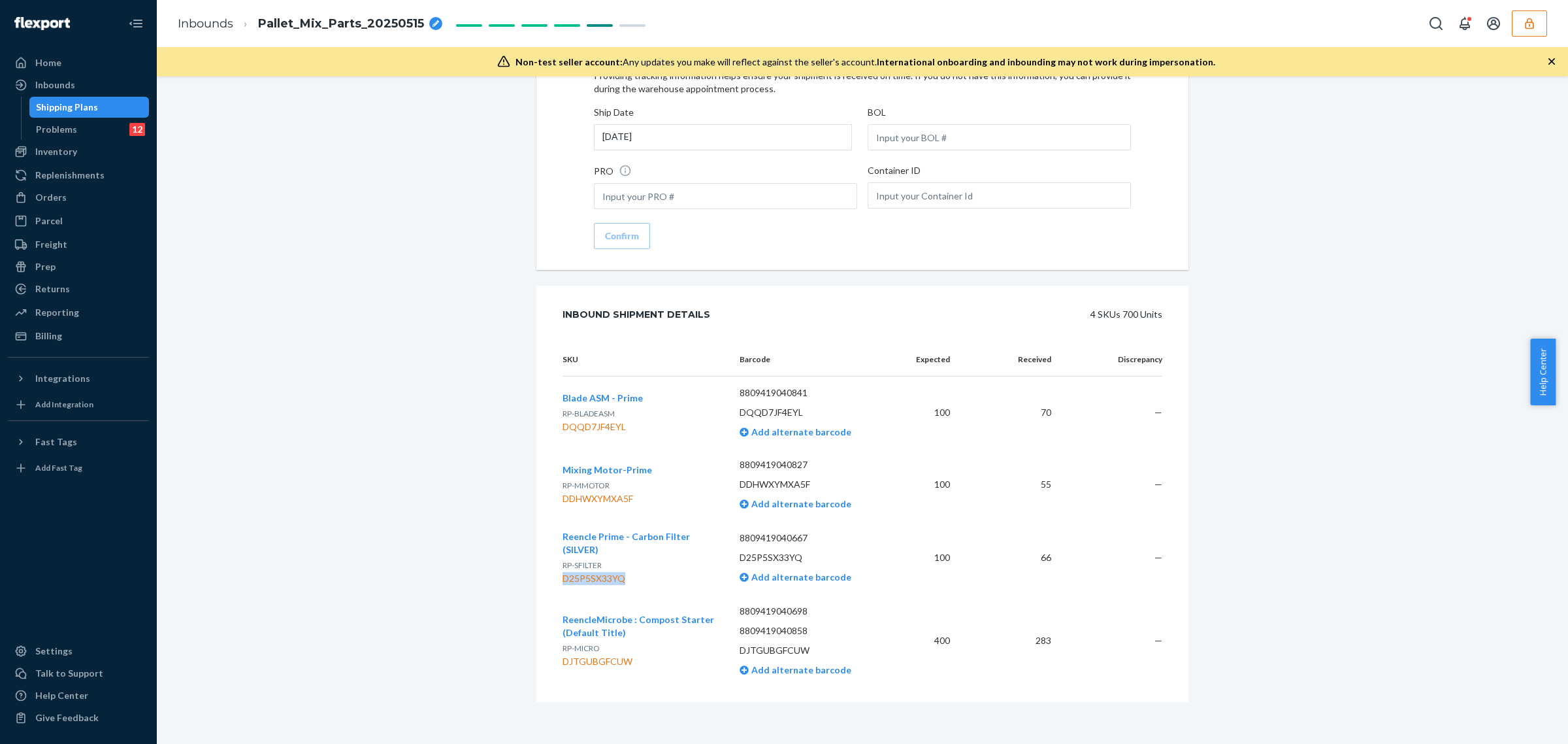
click at [779, 540] on p "8809419040667" at bounding box center [813, 538] width 145 height 13
copy p "8809419040667"
click at [622, 541] on span "Reencle Prime - Carbon Filter (SILVER)" at bounding box center [626, 542] width 127 height 24
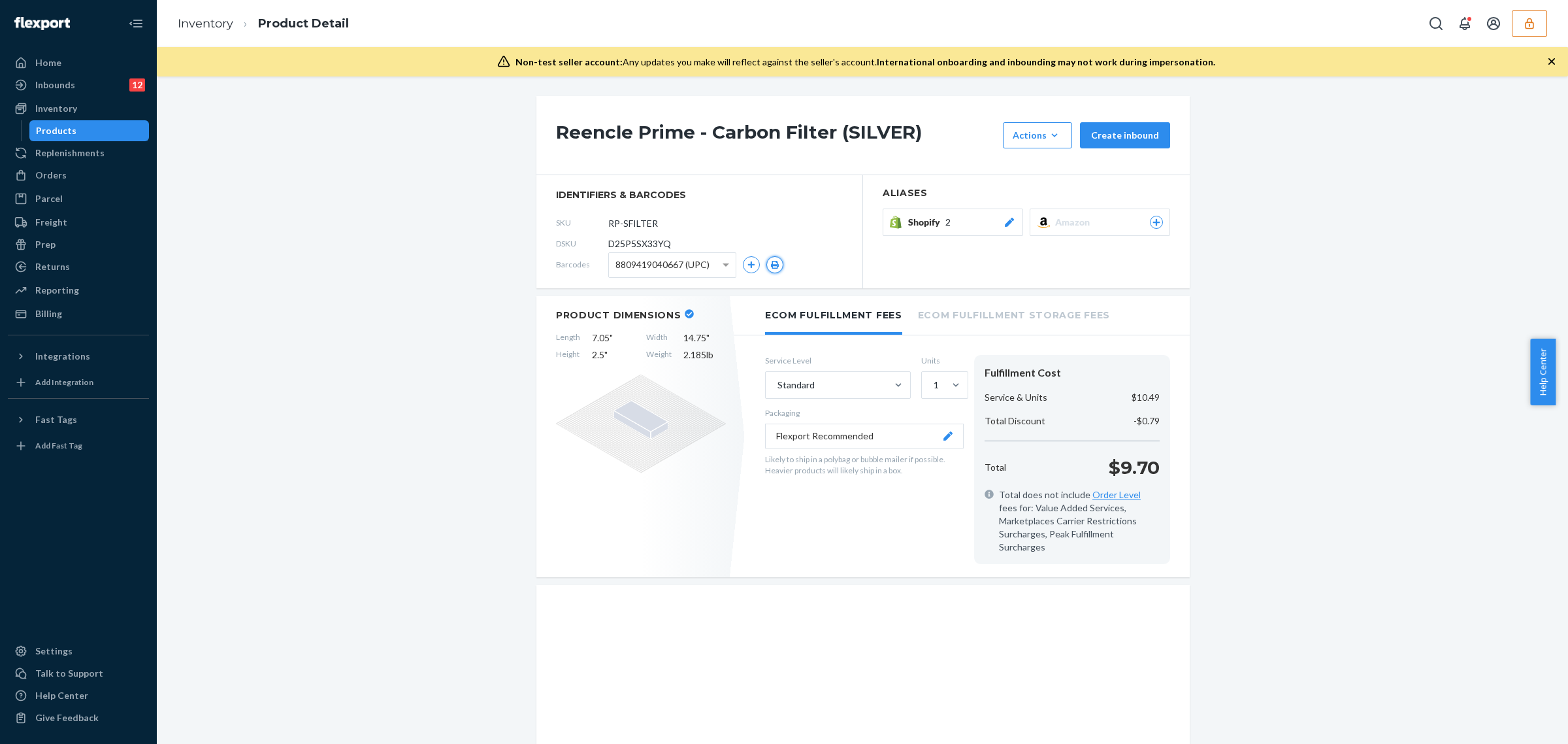
click at [775, 268] on button "button" at bounding box center [775, 264] width 17 height 17
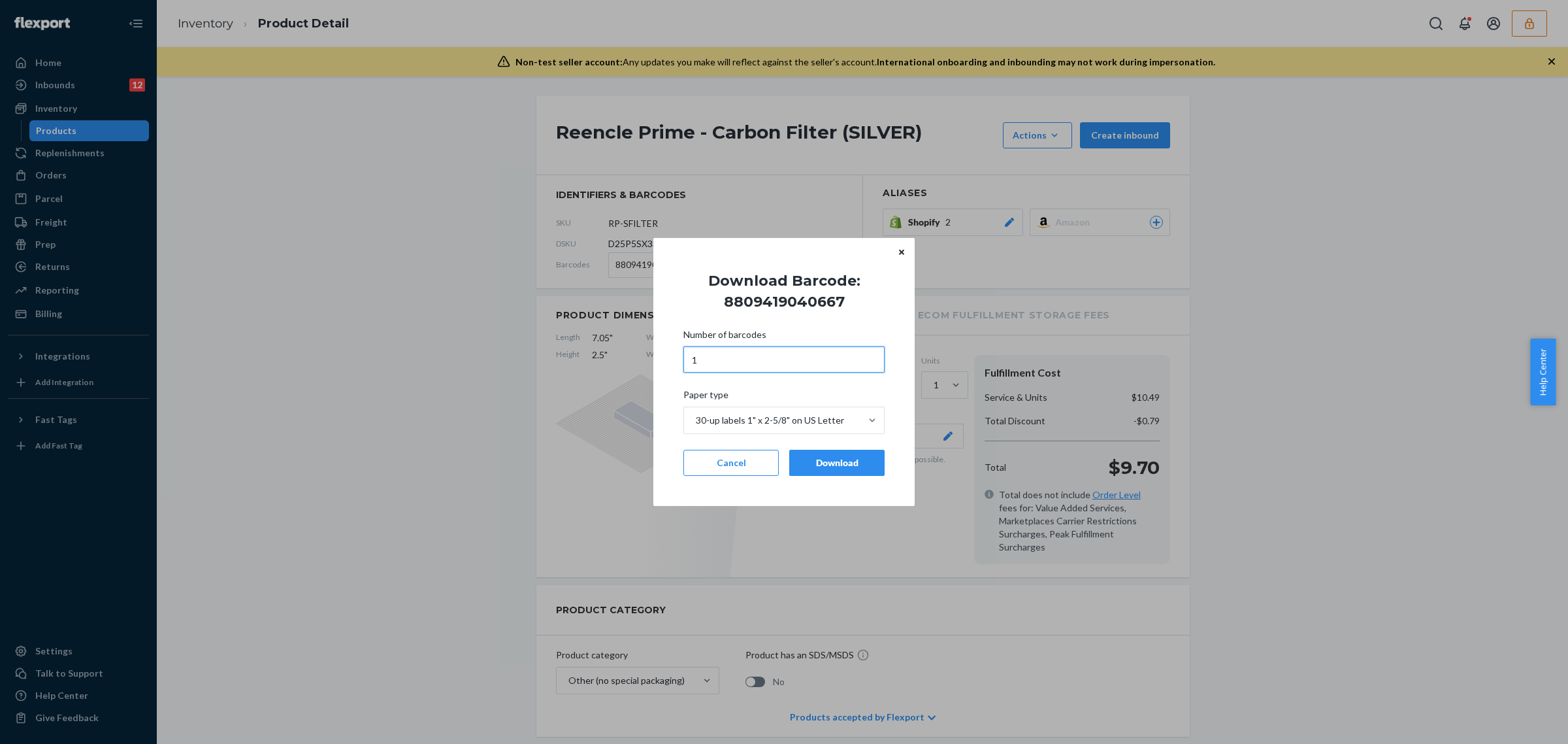
click at [776, 353] on input "1" at bounding box center [784, 359] width 202 height 26
type input "17"
click at [808, 449] on button "Download" at bounding box center [837, 462] width 96 height 26
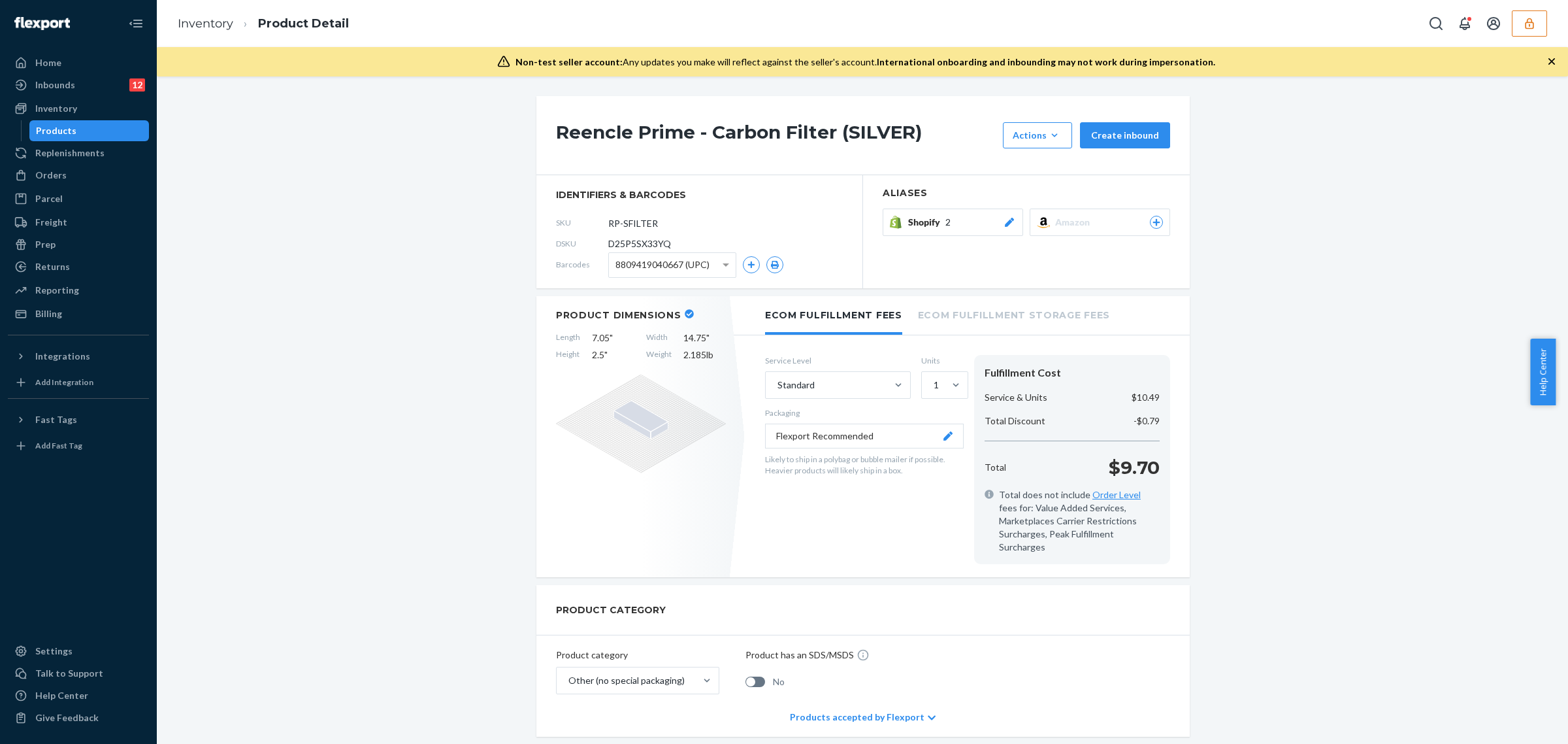
click at [1541, 30] on button "button" at bounding box center [1529, 23] width 35 height 26
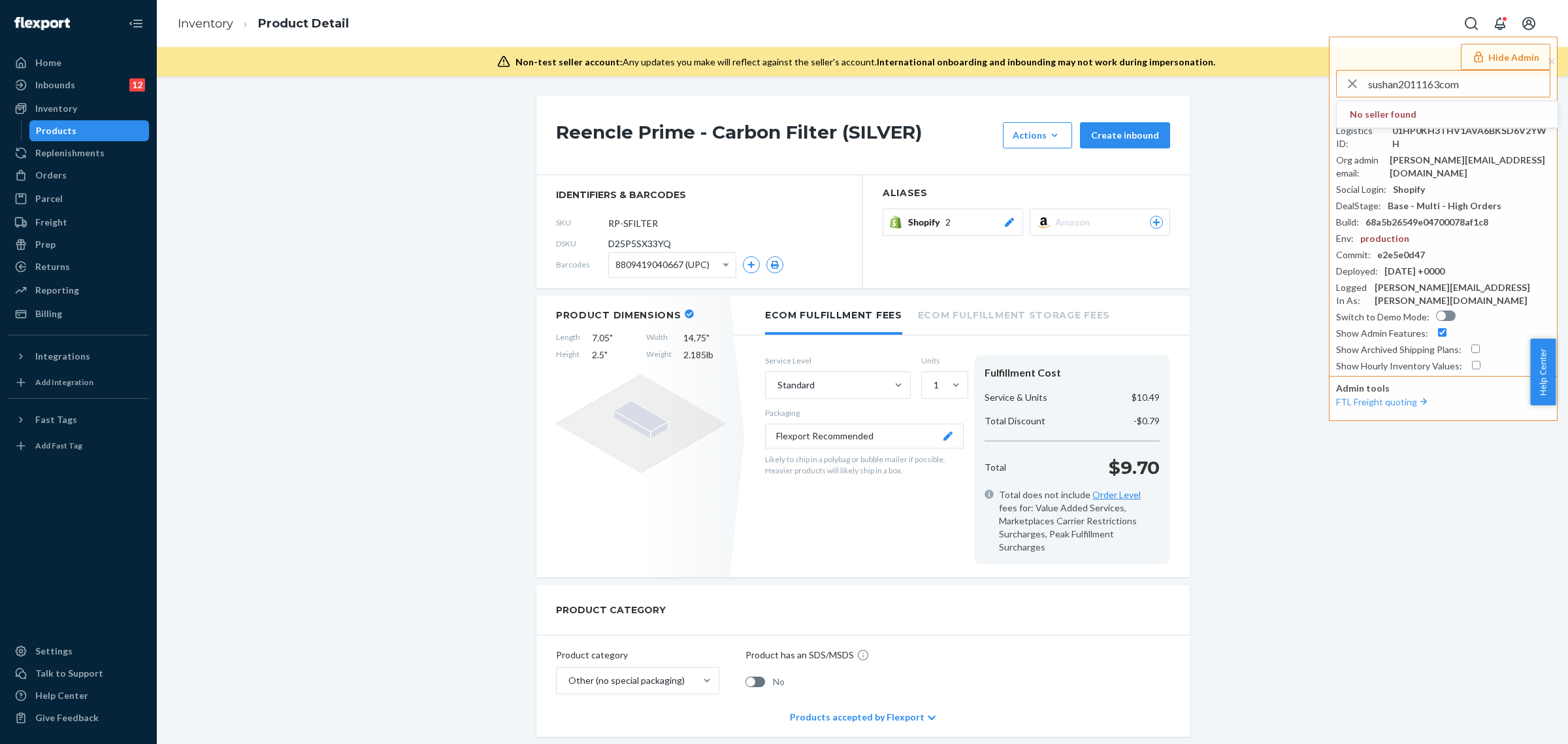
type input "sushan2011163com"
click at [1381, 120] on span "sushan2011163com" at bounding box center [1425, 114] width 152 height 13
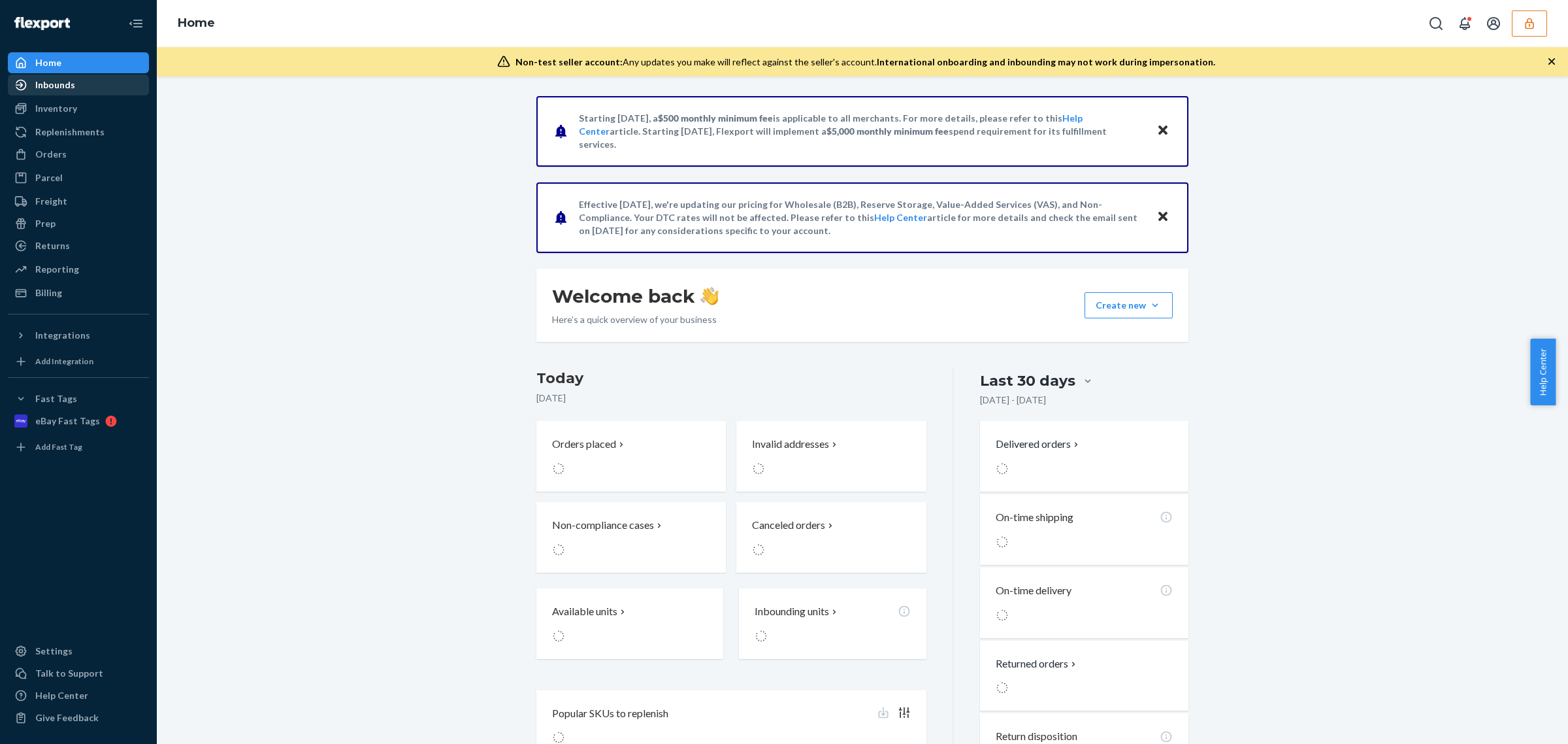
click at [101, 92] on div "Inbounds" at bounding box center [78, 85] width 138 height 18
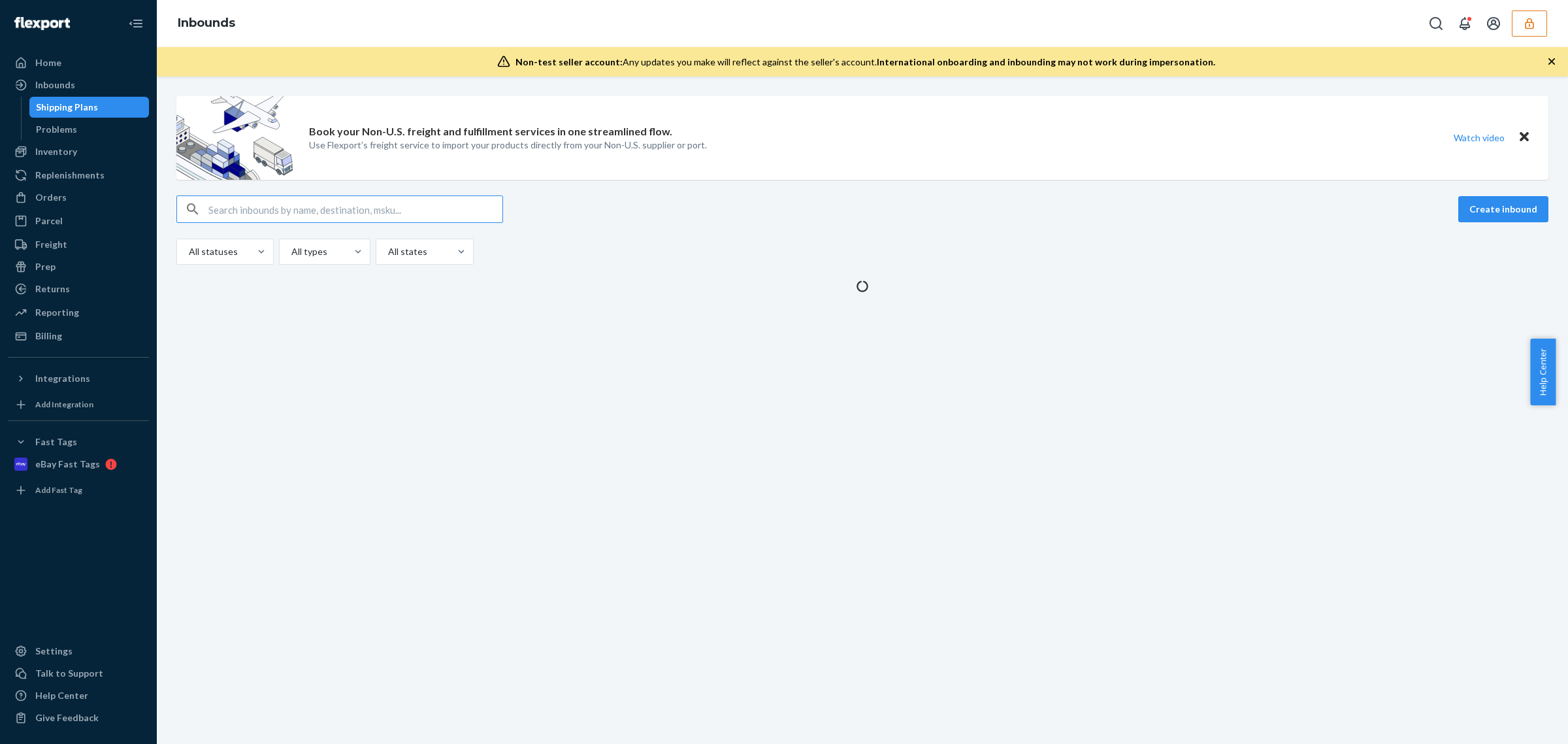
click at [411, 203] on input "text" at bounding box center [354, 209] width 294 height 26
type input "v"
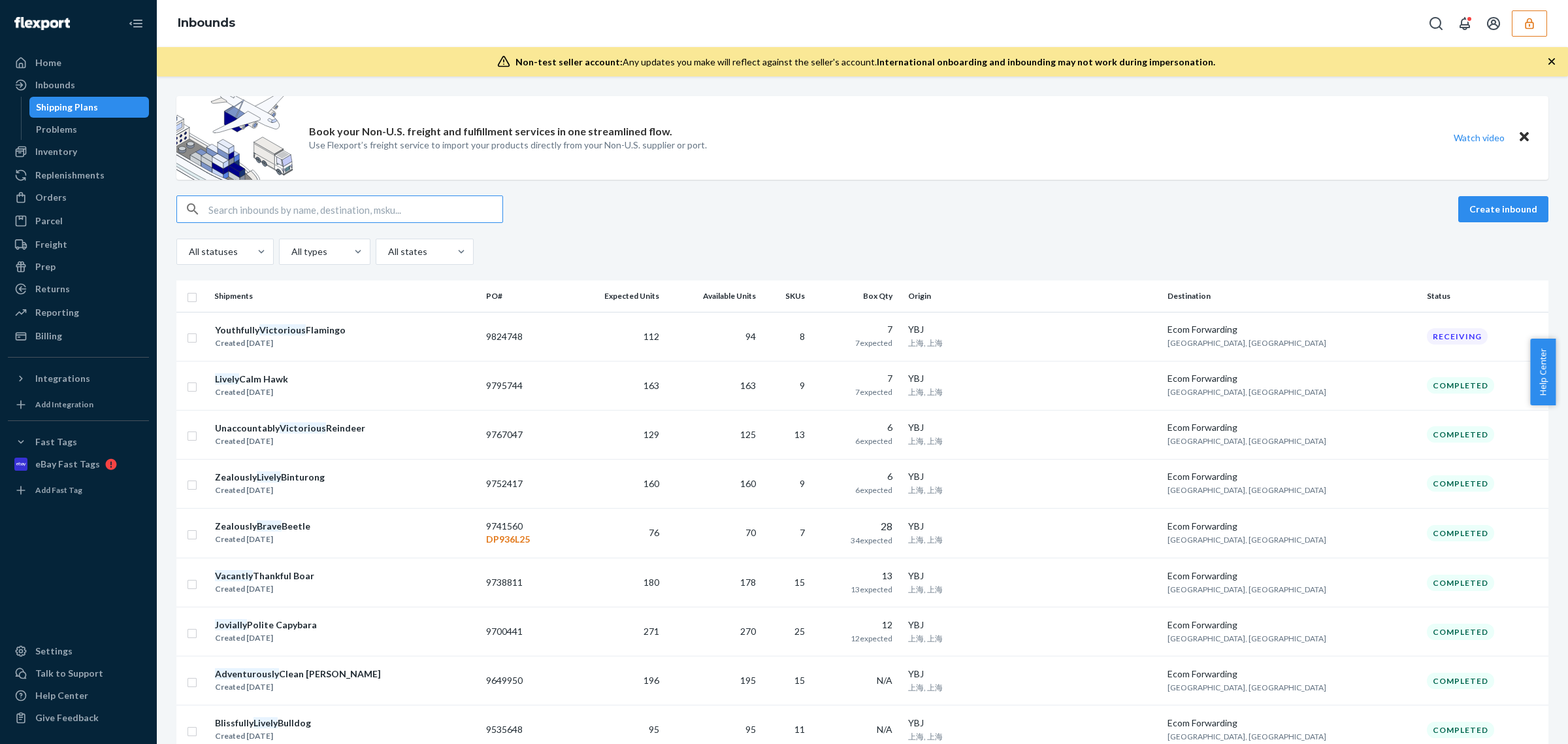
click at [411, 203] on input "text" at bounding box center [354, 209] width 294 height 26
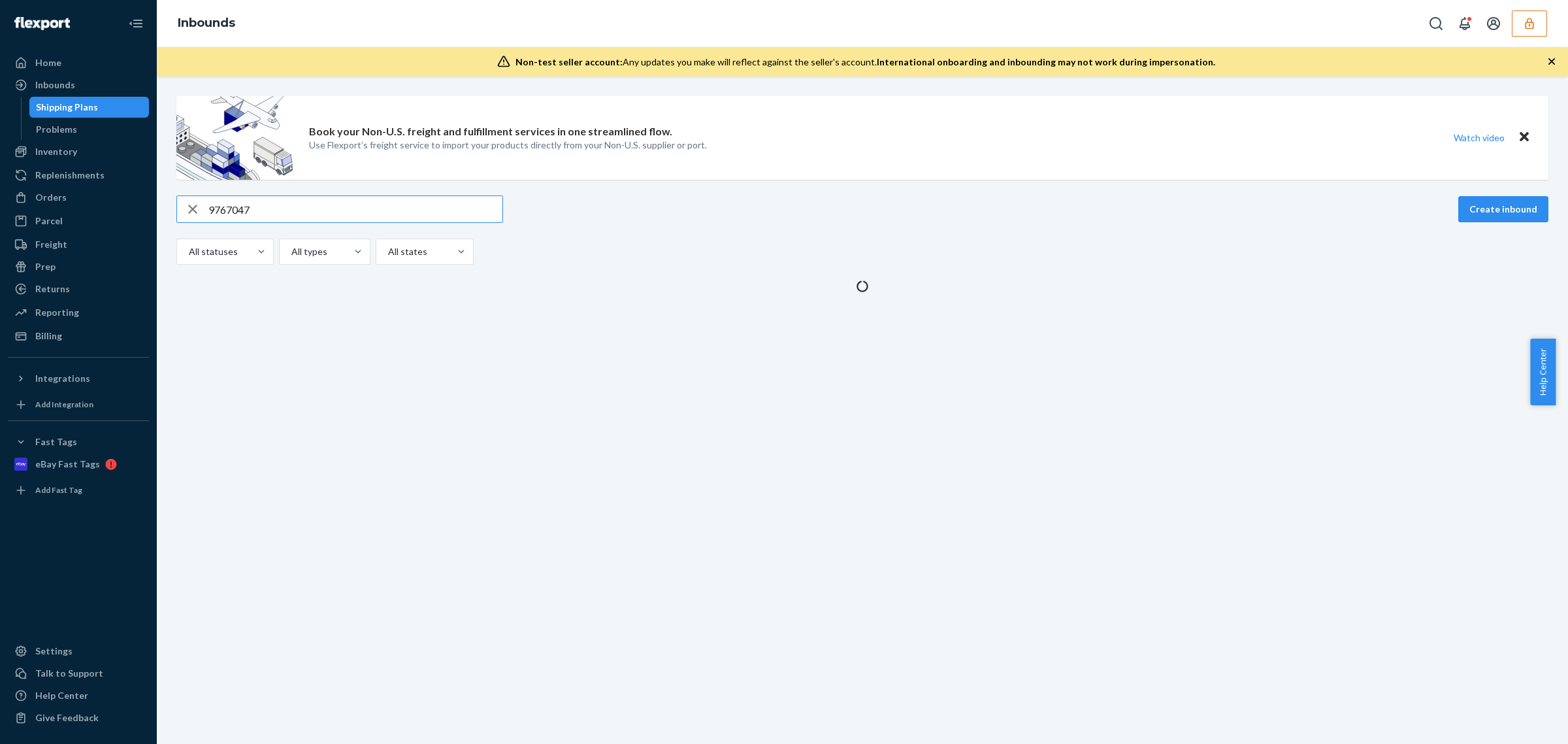
type input "9767047"
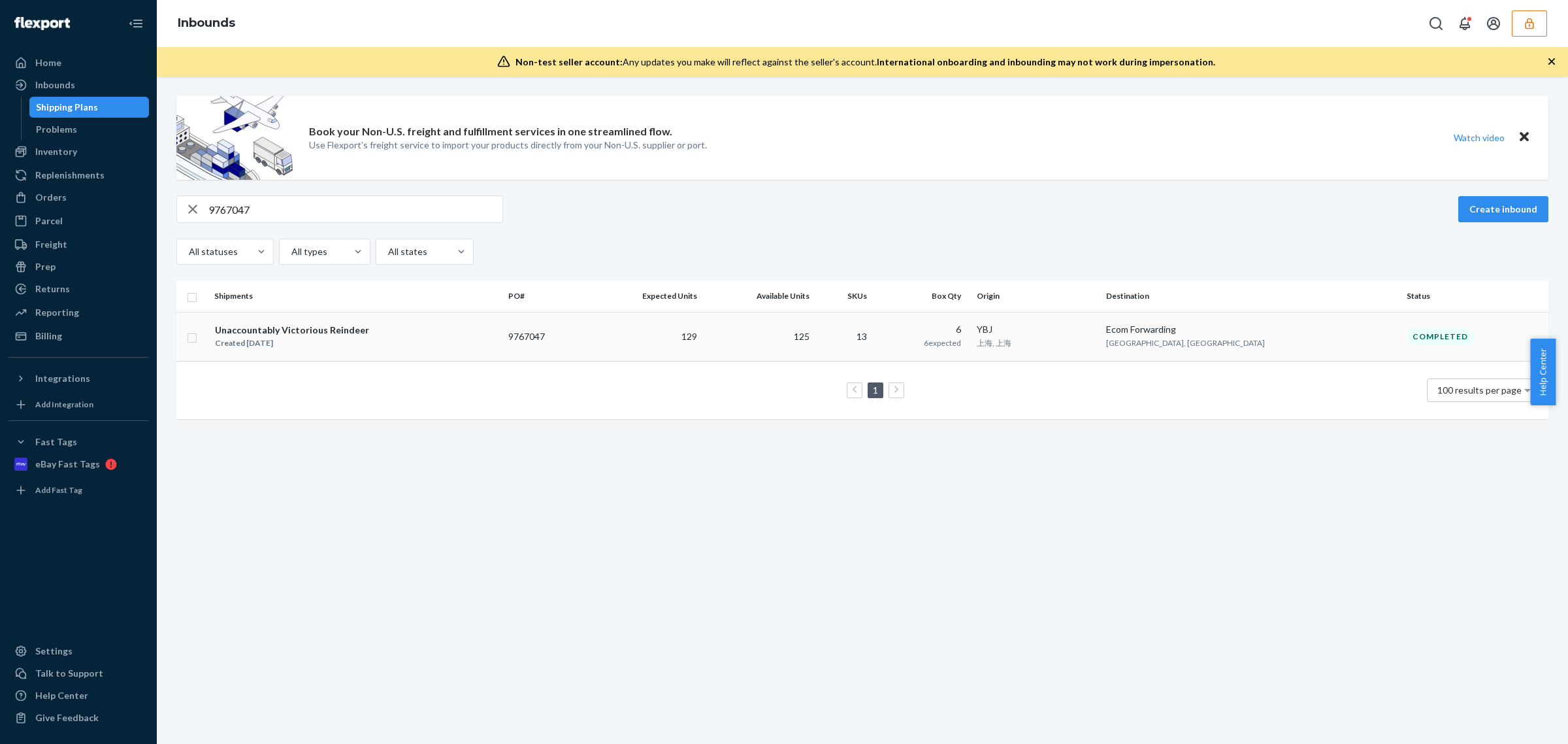
click at [877, 330] on td "13" at bounding box center [846, 336] width 63 height 49
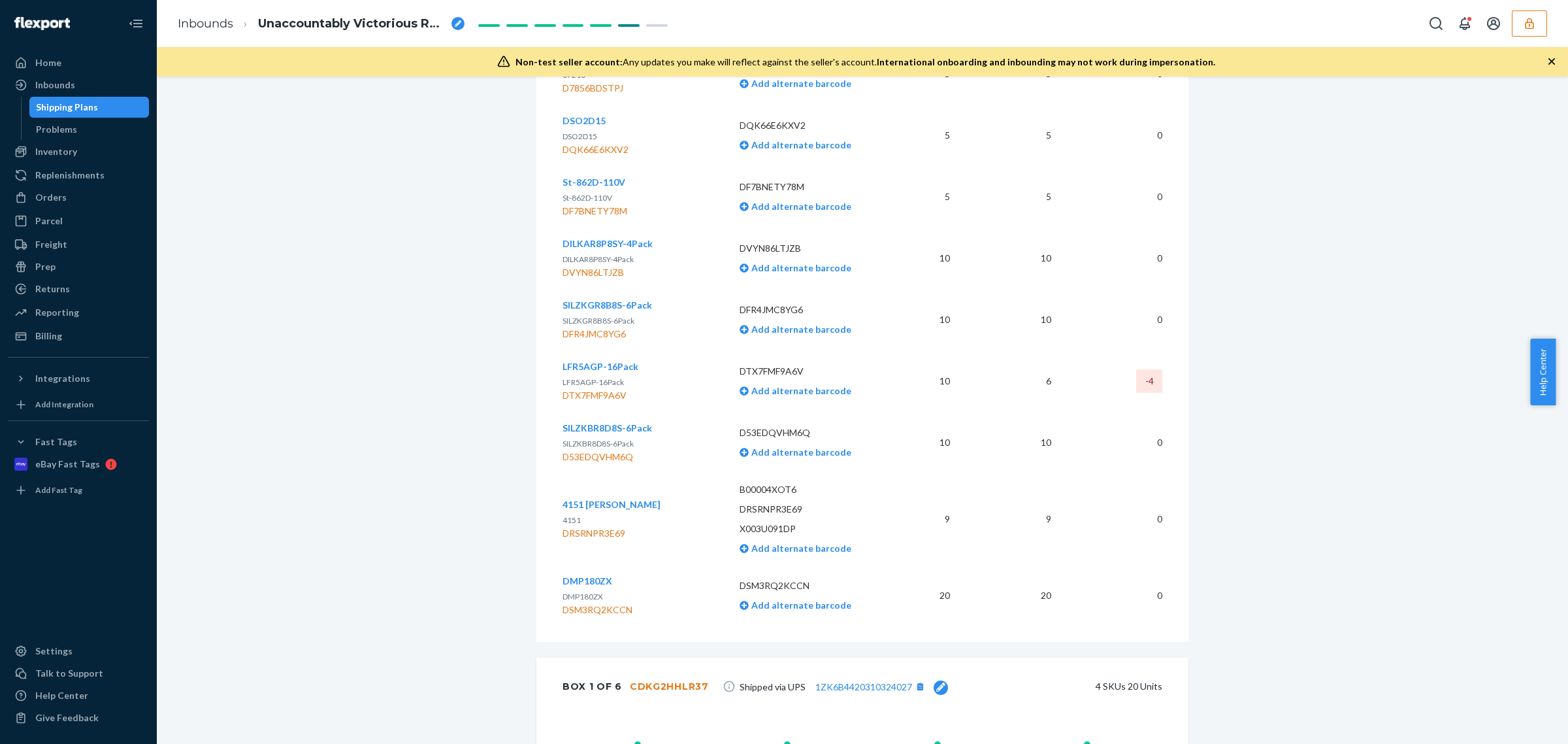
scroll to position [1948, 0]
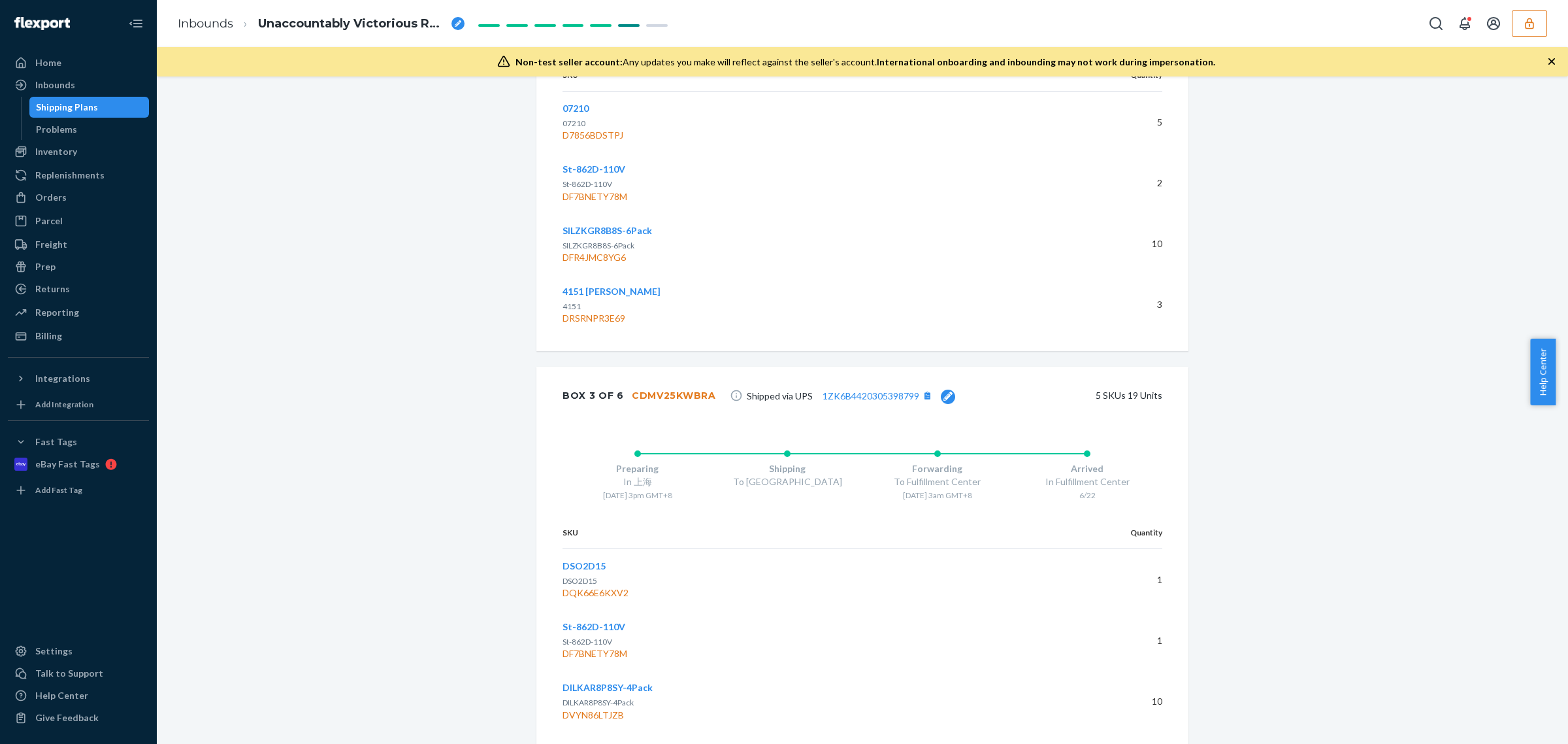
click at [1533, 30] on button "button" at bounding box center [1529, 23] width 35 height 26
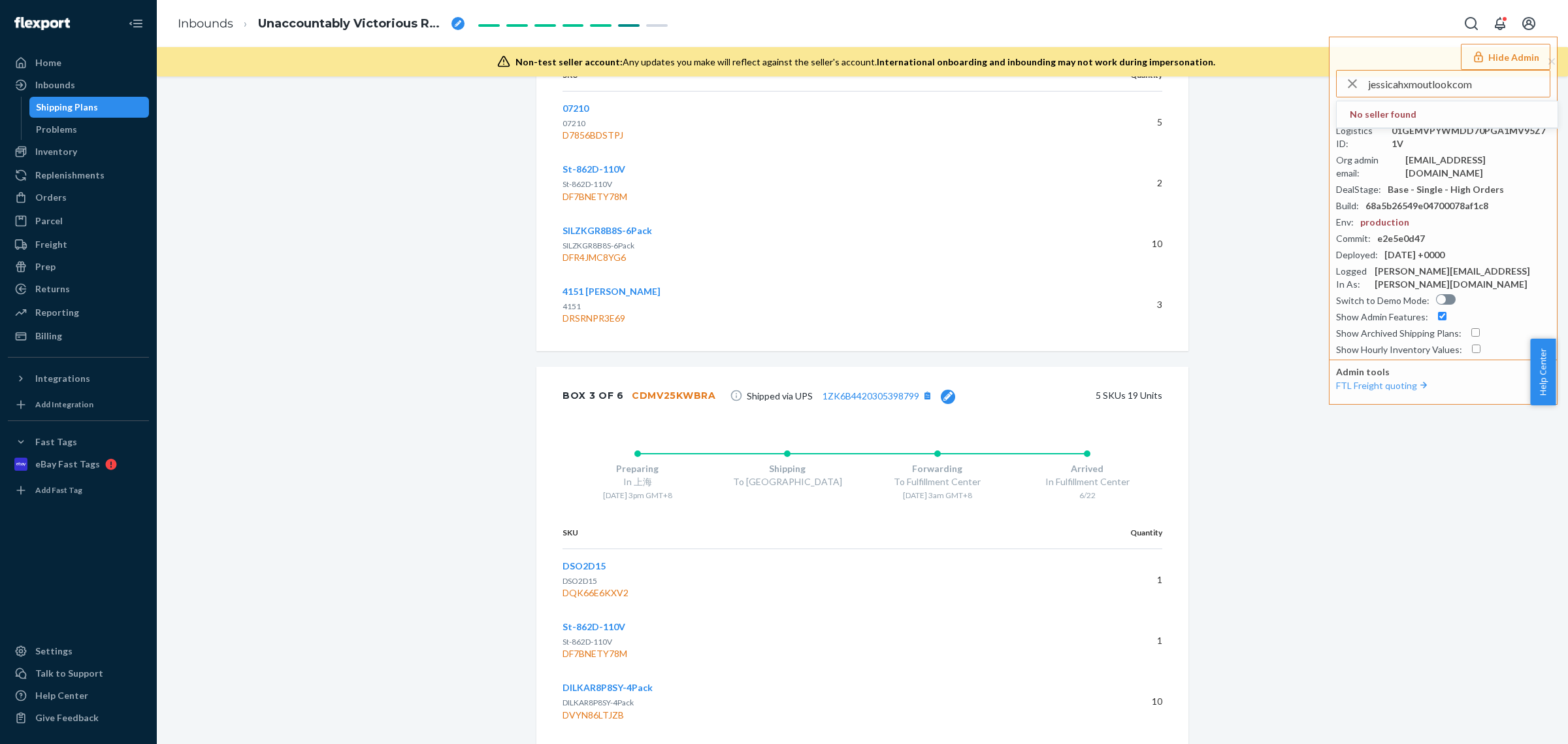
type input "jessicahxmoutlookcom"
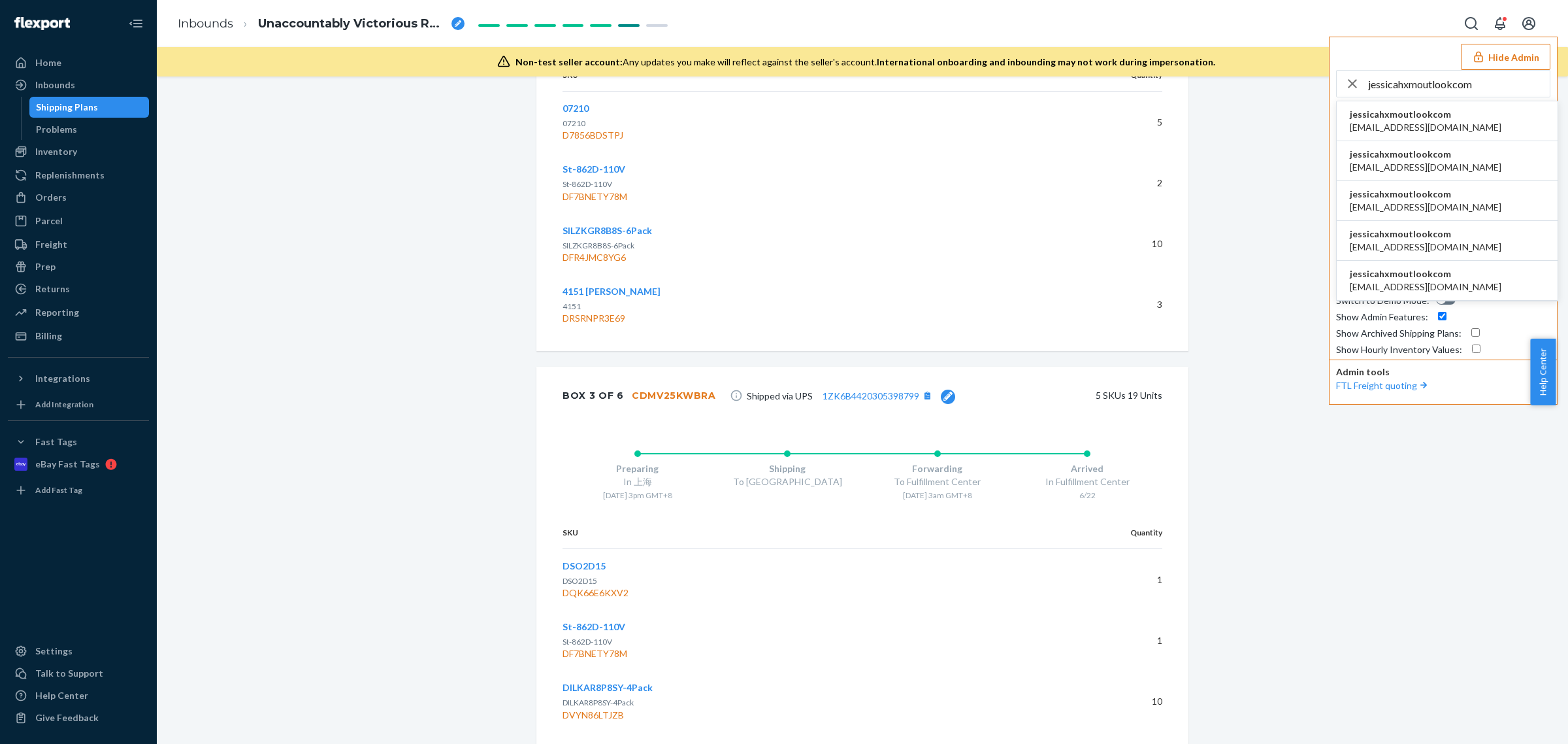
click at [1403, 121] on span "abigale51@outlook.com" at bounding box center [1425, 127] width 152 height 13
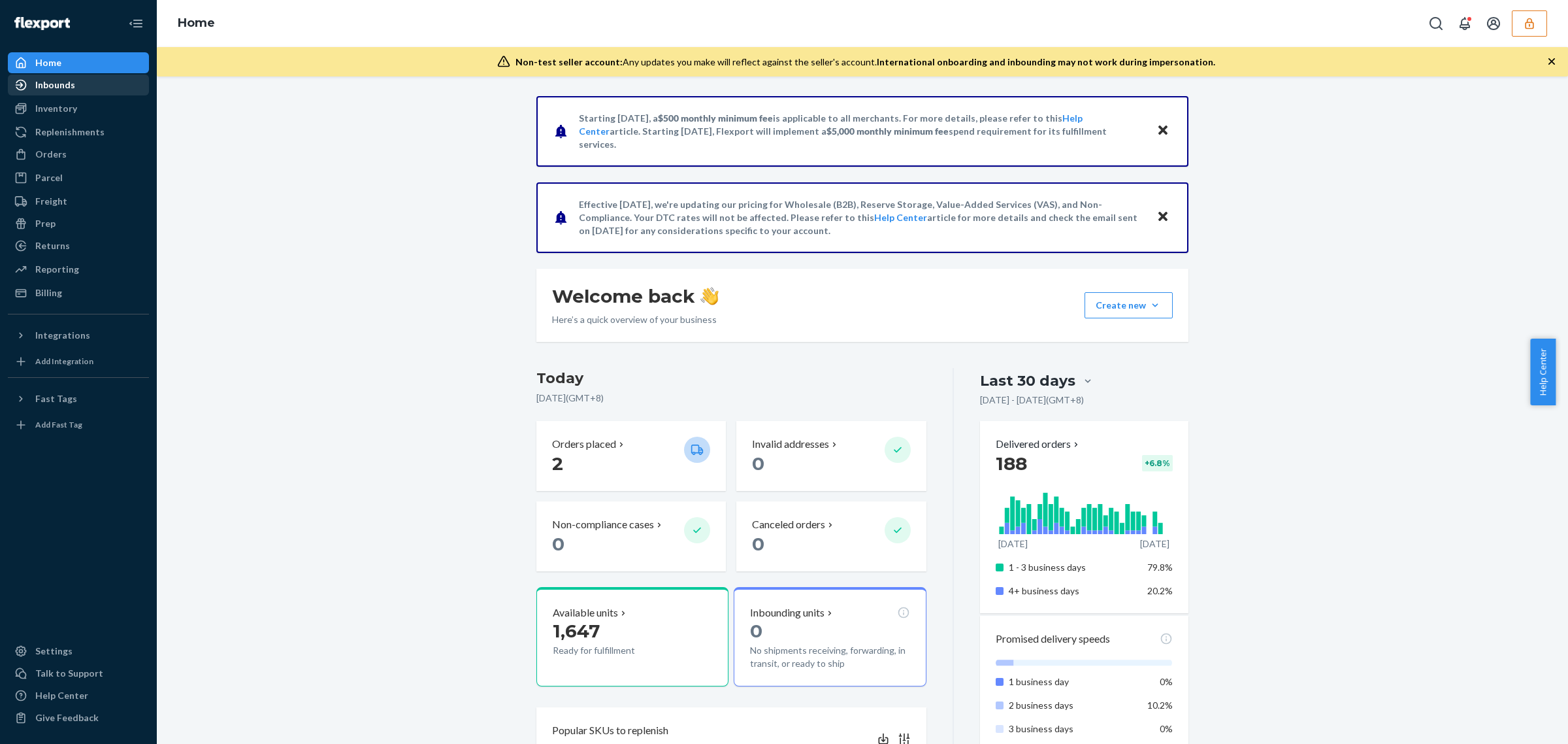
click at [100, 88] on div "Inbounds" at bounding box center [78, 85] width 138 height 18
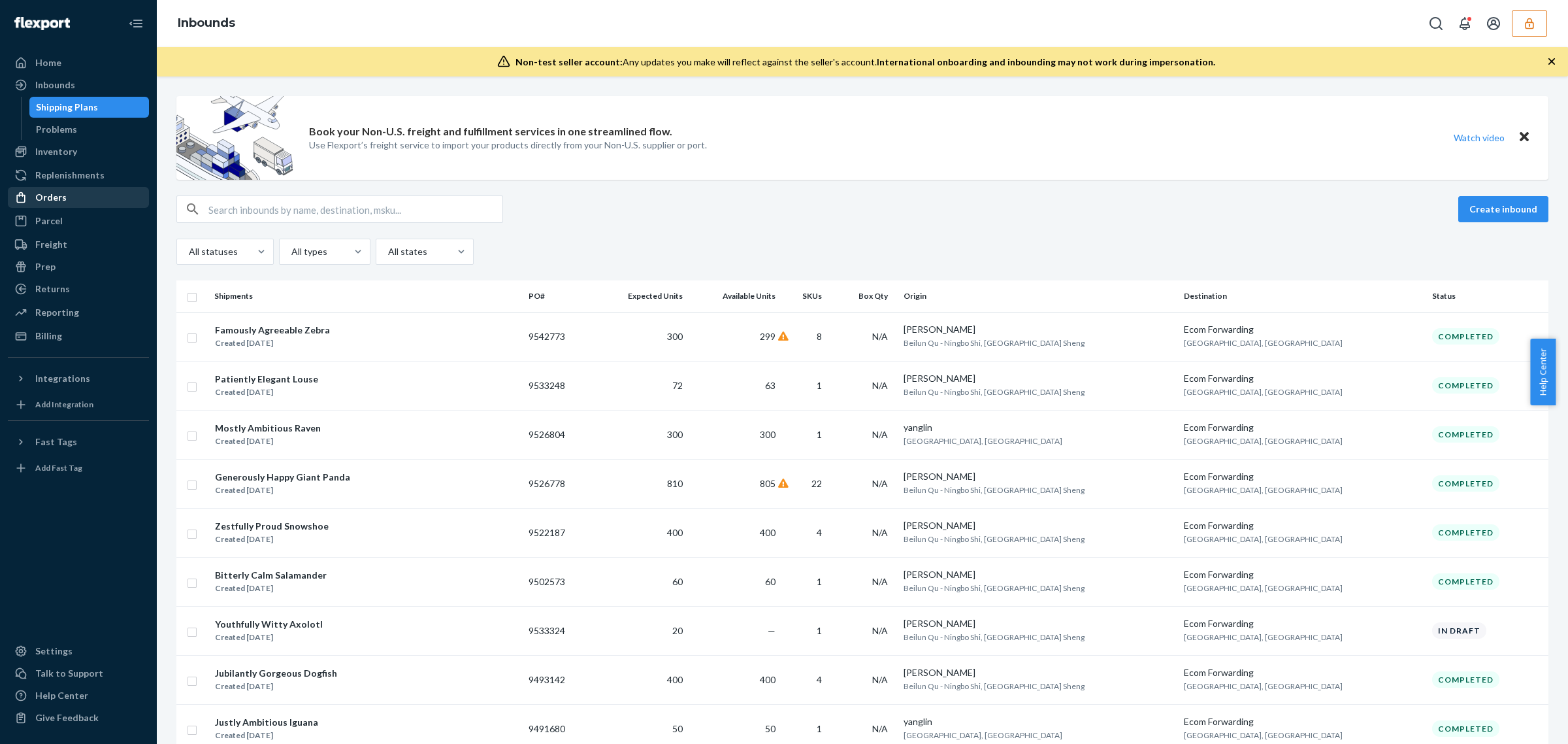
click at [65, 203] on div "Orders" at bounding box center [78, 197] width 138 height 18
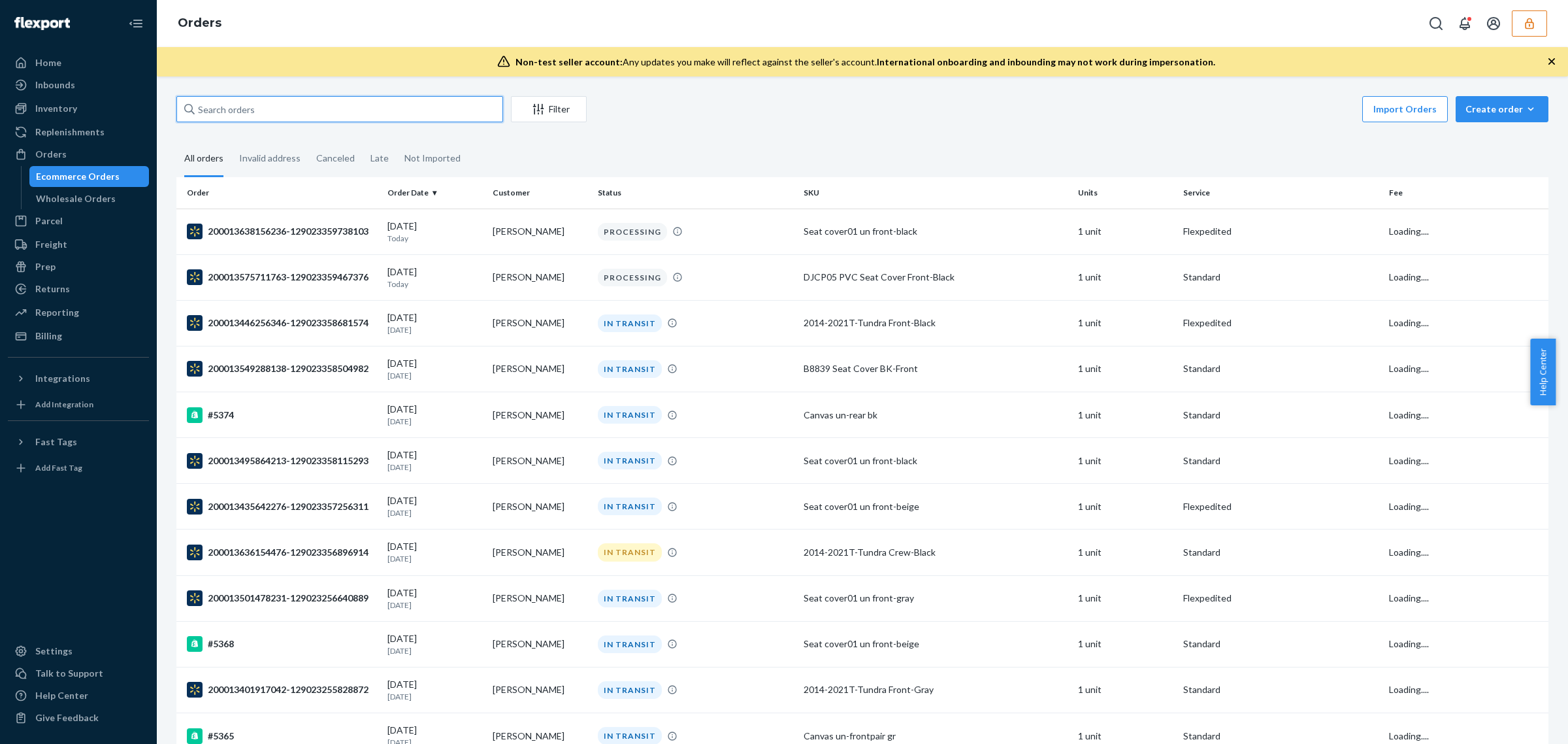
click at [318, 111] on input "text" at bounding box center [340, 109] width 327 height 26
paste input "200013341560008."
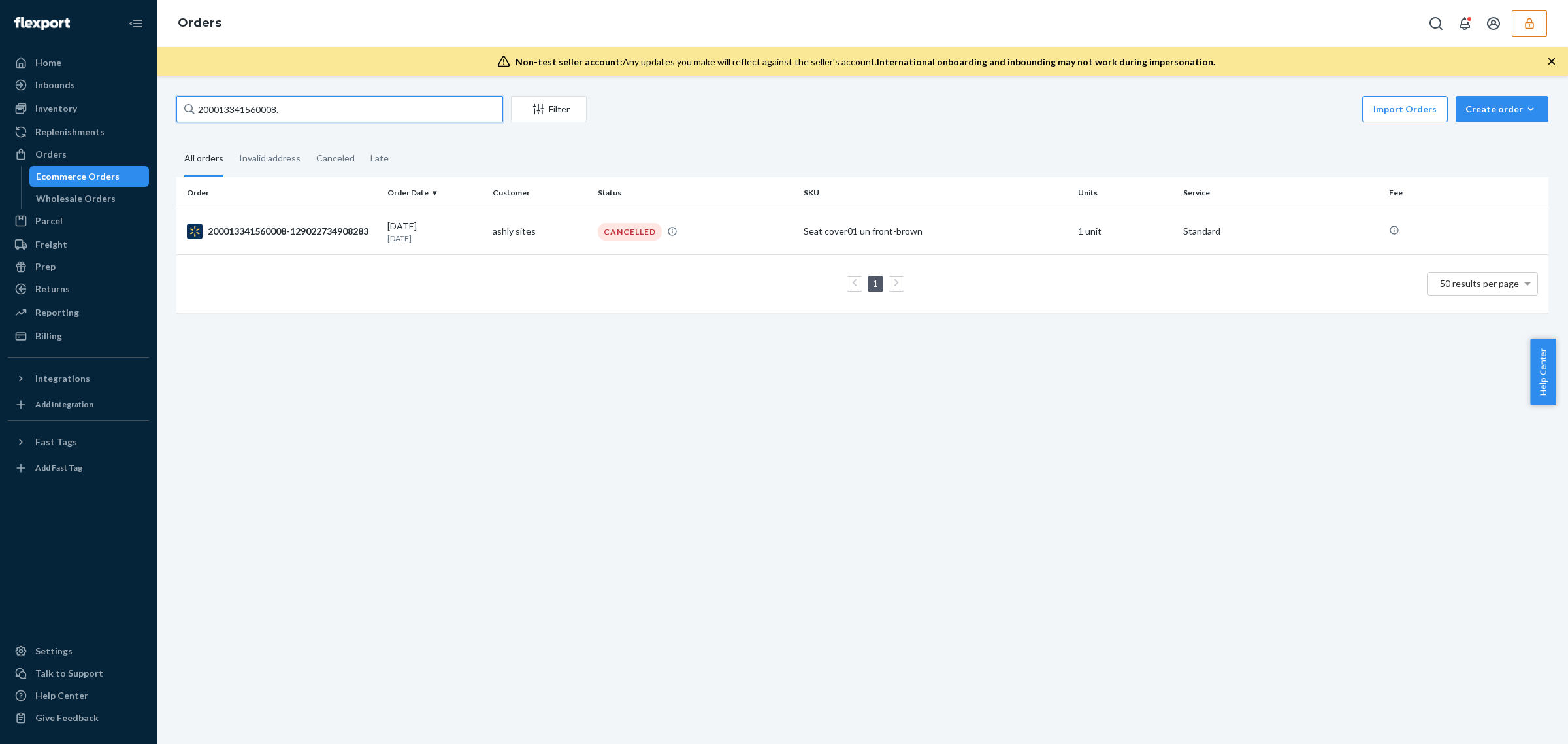
type input "200013341560008"
click at [415, 242] on p "6 days ago" at bounding box center [434, 238] width 95 height 11
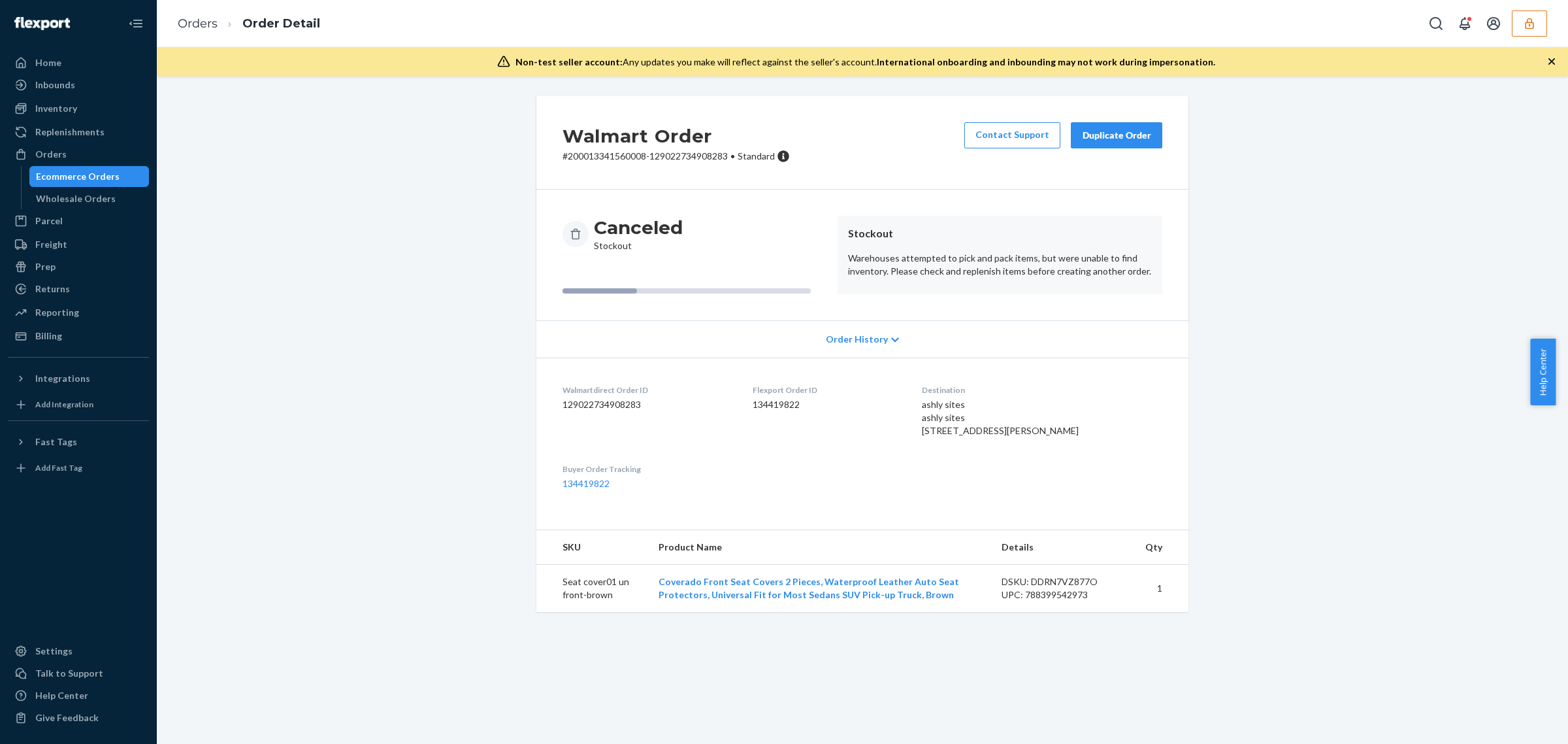
click at [847, 347] on div "Order History" at bounding box center [862, 339] width 651 height 37
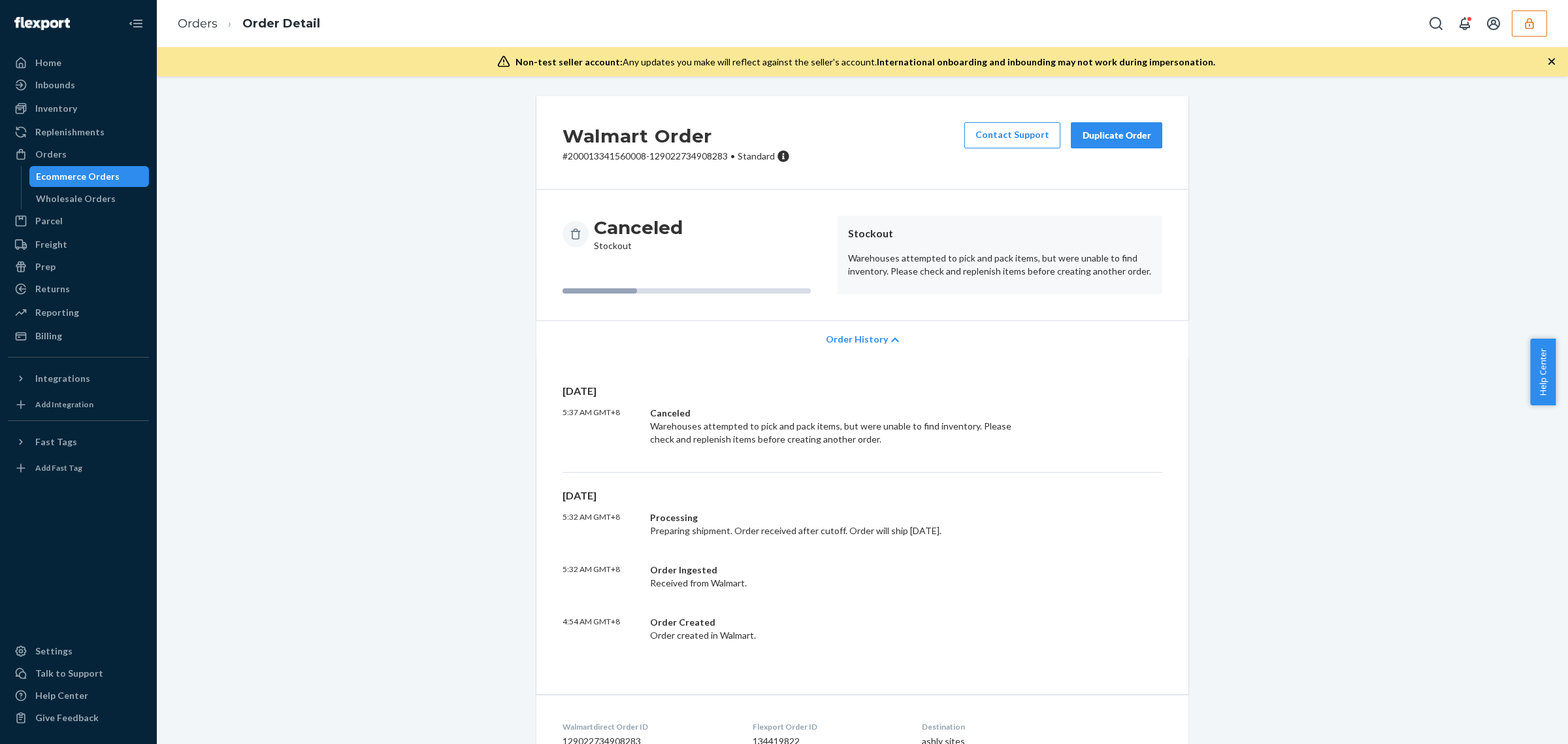
click at [642, 631] on div "4:54 AM GMT+8 Order Created Order created in Walmart." at bounding box center [862, 629] width 600 height 26
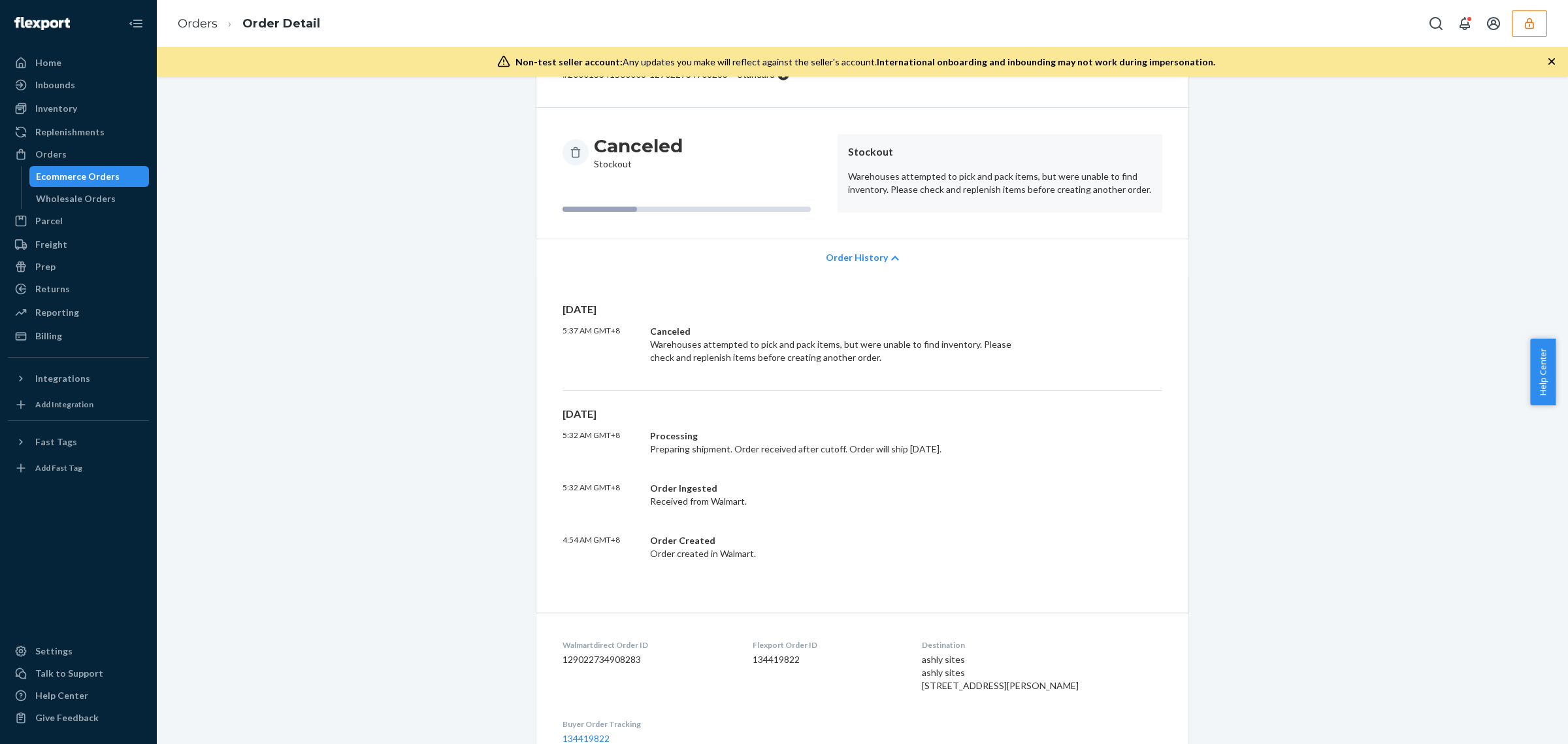
scroll to position [247, 0]
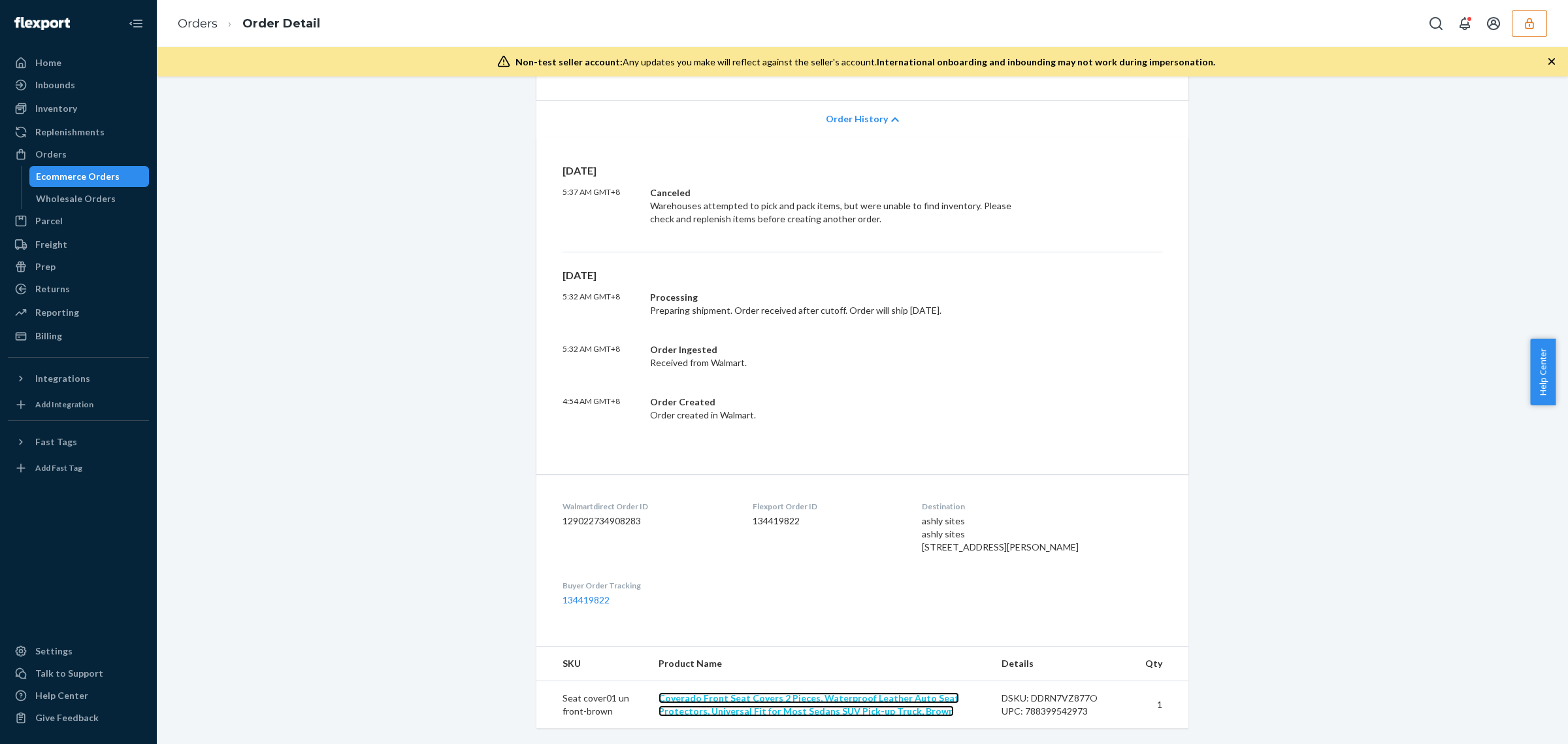
click at [706, 709] on link "Coverado Front Seat Covers 2 Pieces, Waterproof Leather Auto Seat Protectors, U…" at bounding box center [809, 704] width 301 height 24
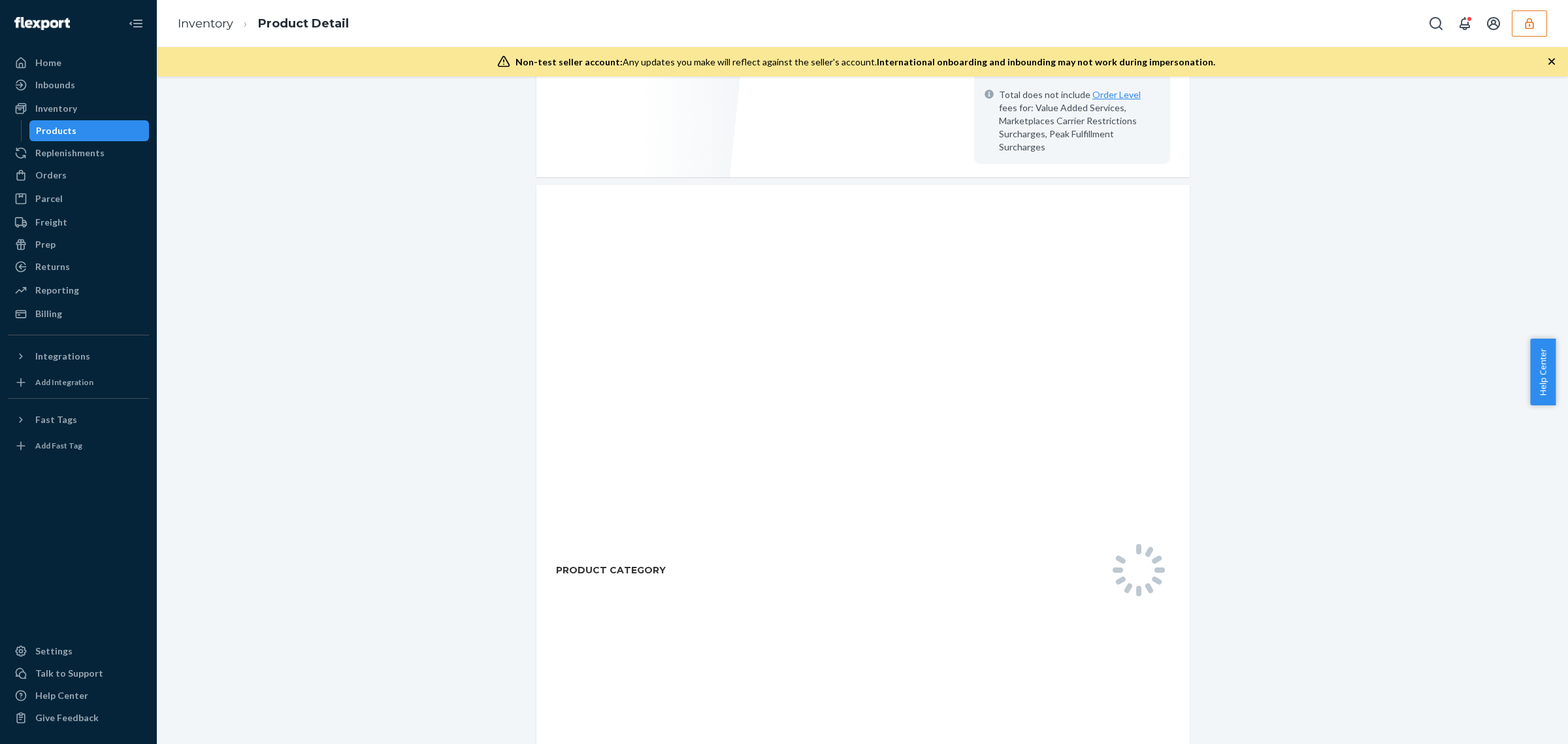
scroll to position [654, 0]
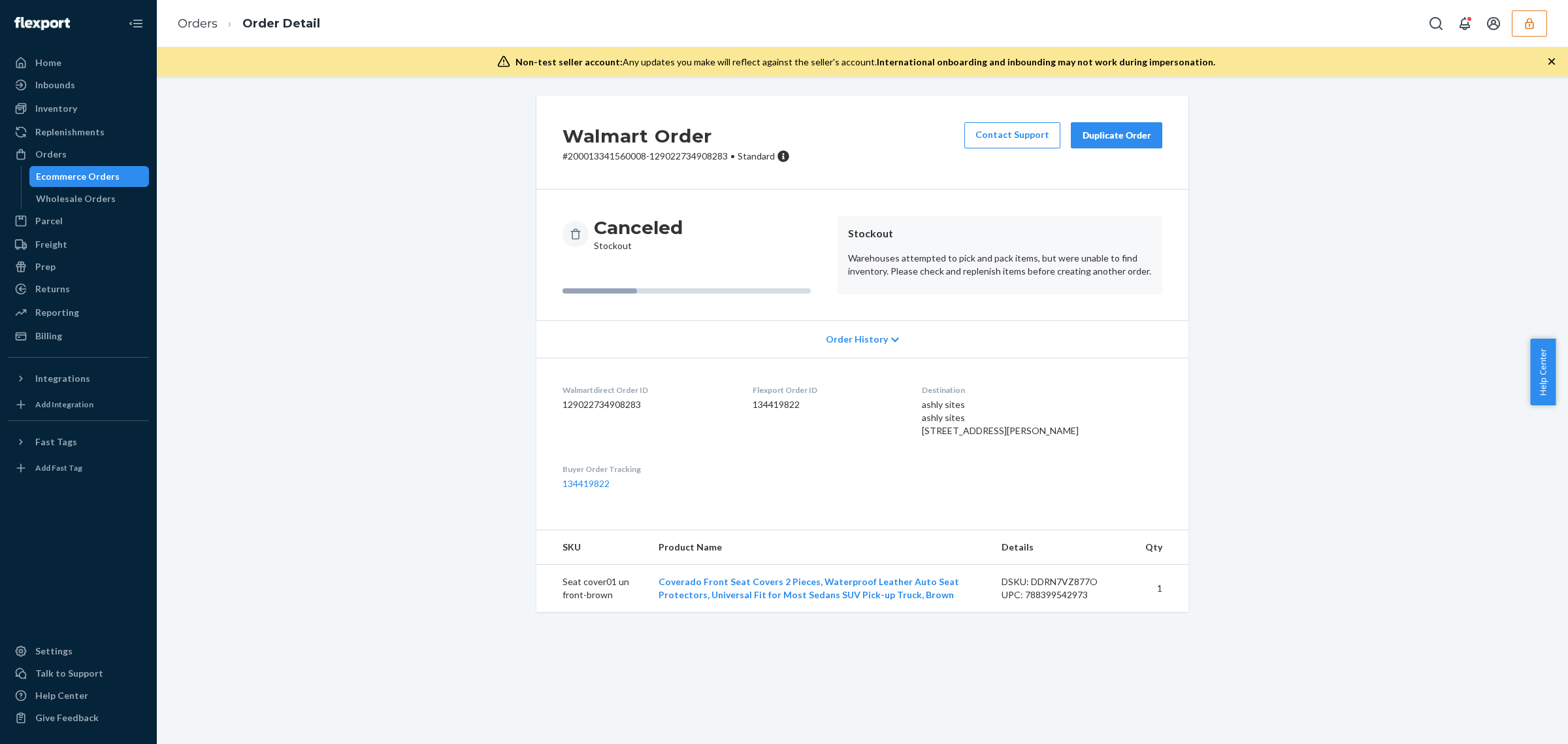
click at [825, 342] on span "Order History" at bounding box center [856, 339] width 62 height 13
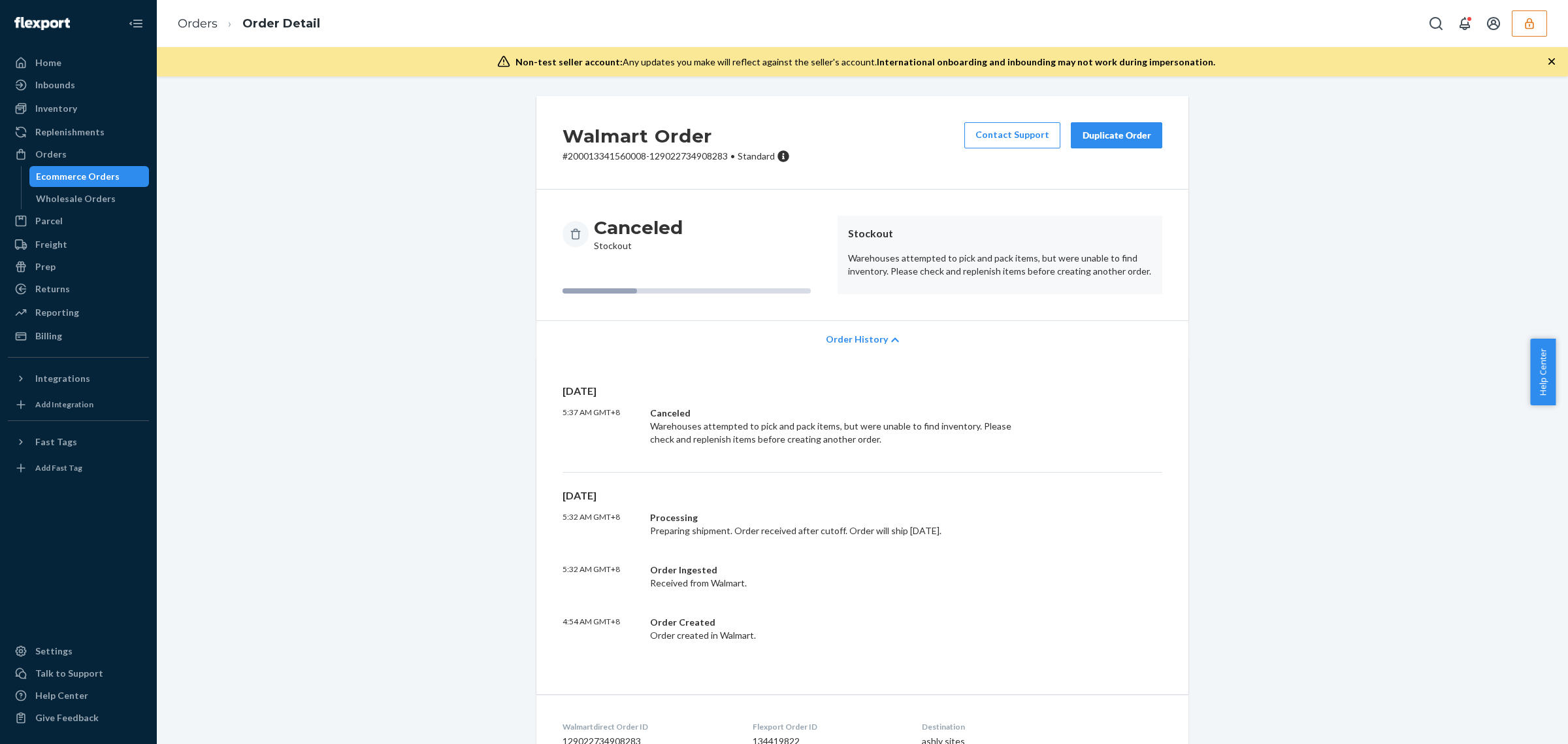
scroll to position [247, 0]
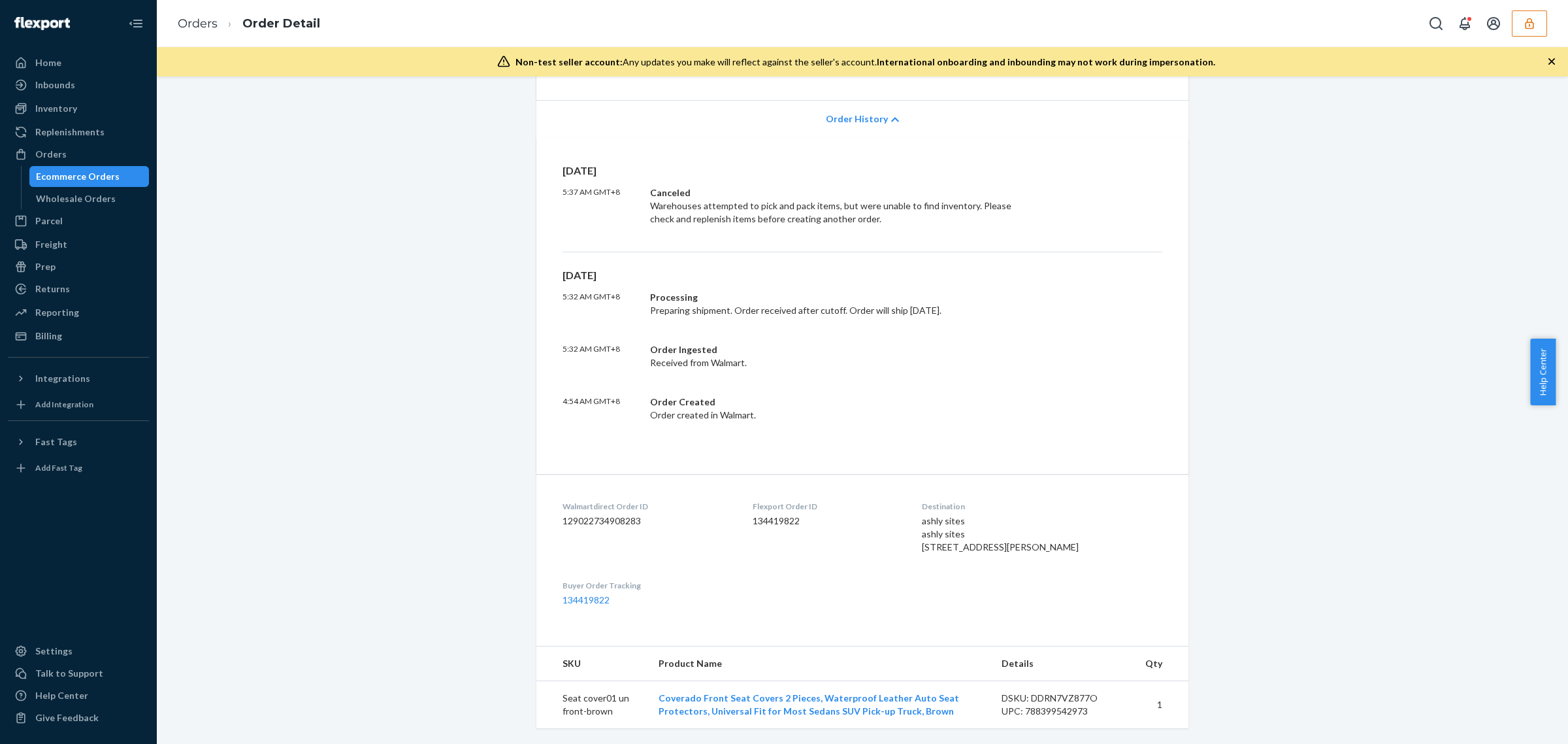
click at [442, 502] on div "Walmart Order # 200013341560008-129022734908283 • Standard Contact Support Dupl…" at bounding box center [862, 309] width 1391 height 868
click at [1539, 30] on button "button" at bounding box center [1529, 23] width 35 height 26
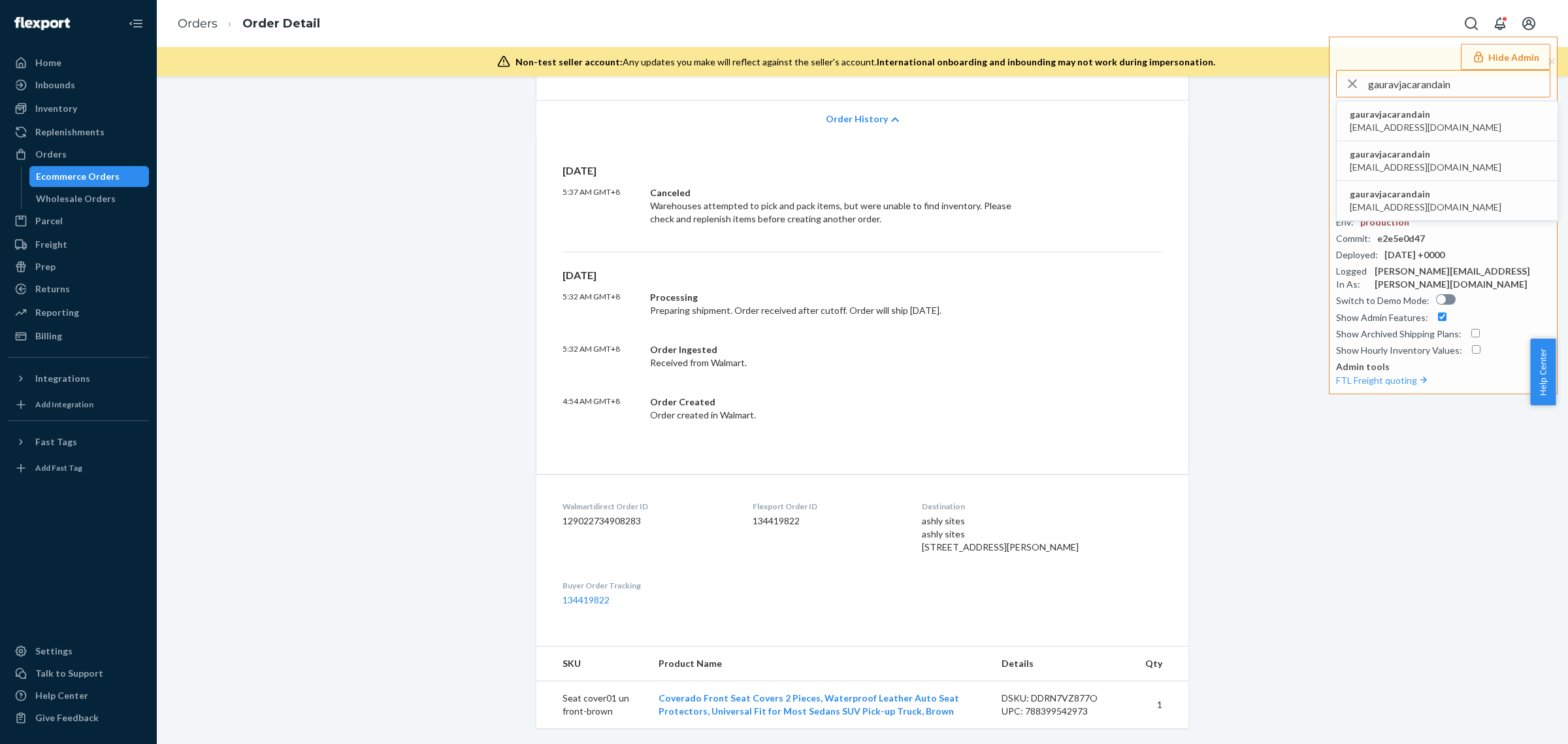
type input "gauravjacarandain"
click at [1424, 119] on span "gauravjacarandain" at bounding box center [1425, 114] width 152 height 13
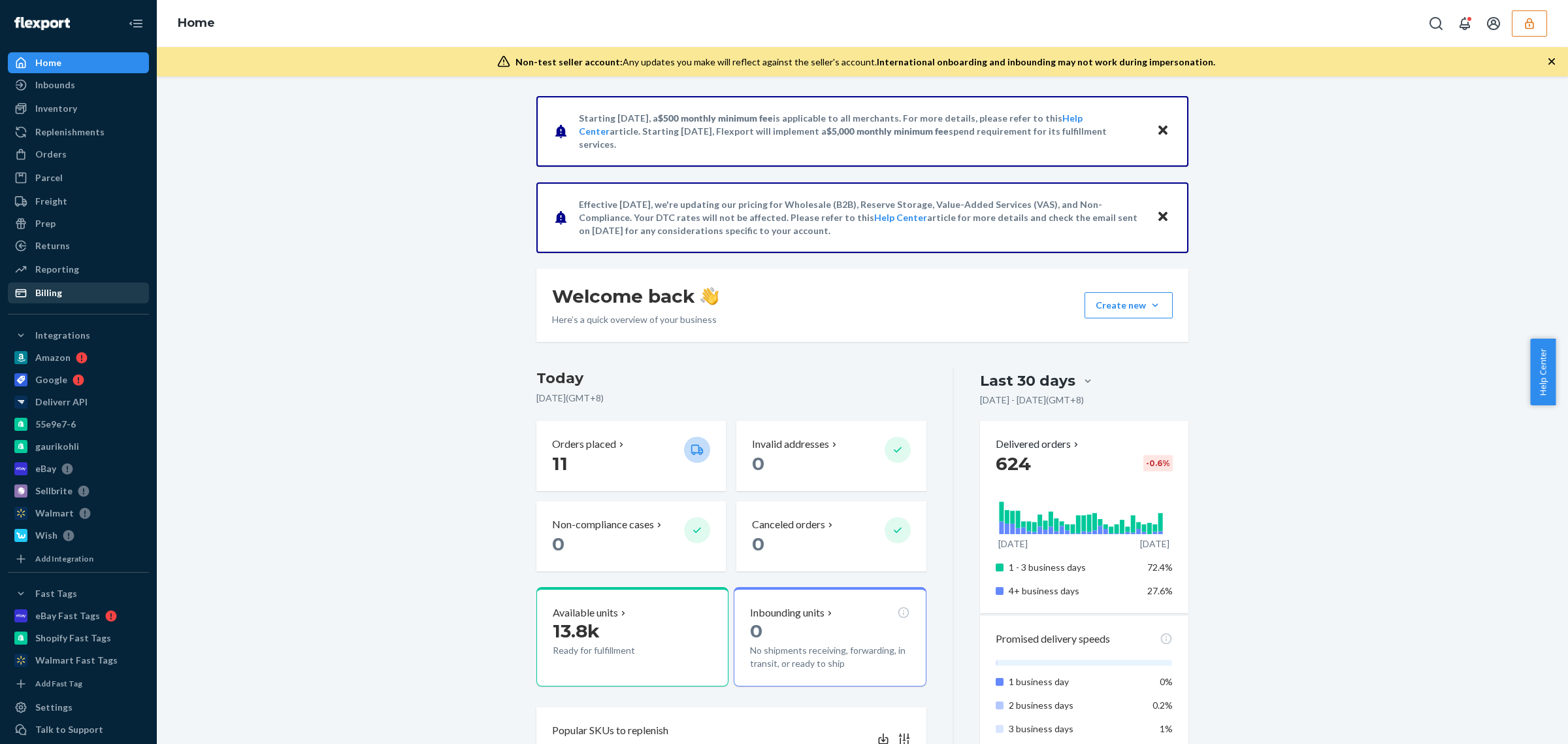
drag, startPoint x: 59, startPoint y: 292, endPoint x: 121, endPoint y: 295, distance: 62.1
click at [59, 292] on div "Billing" at bounding box center [48, 293] width 27 height 13
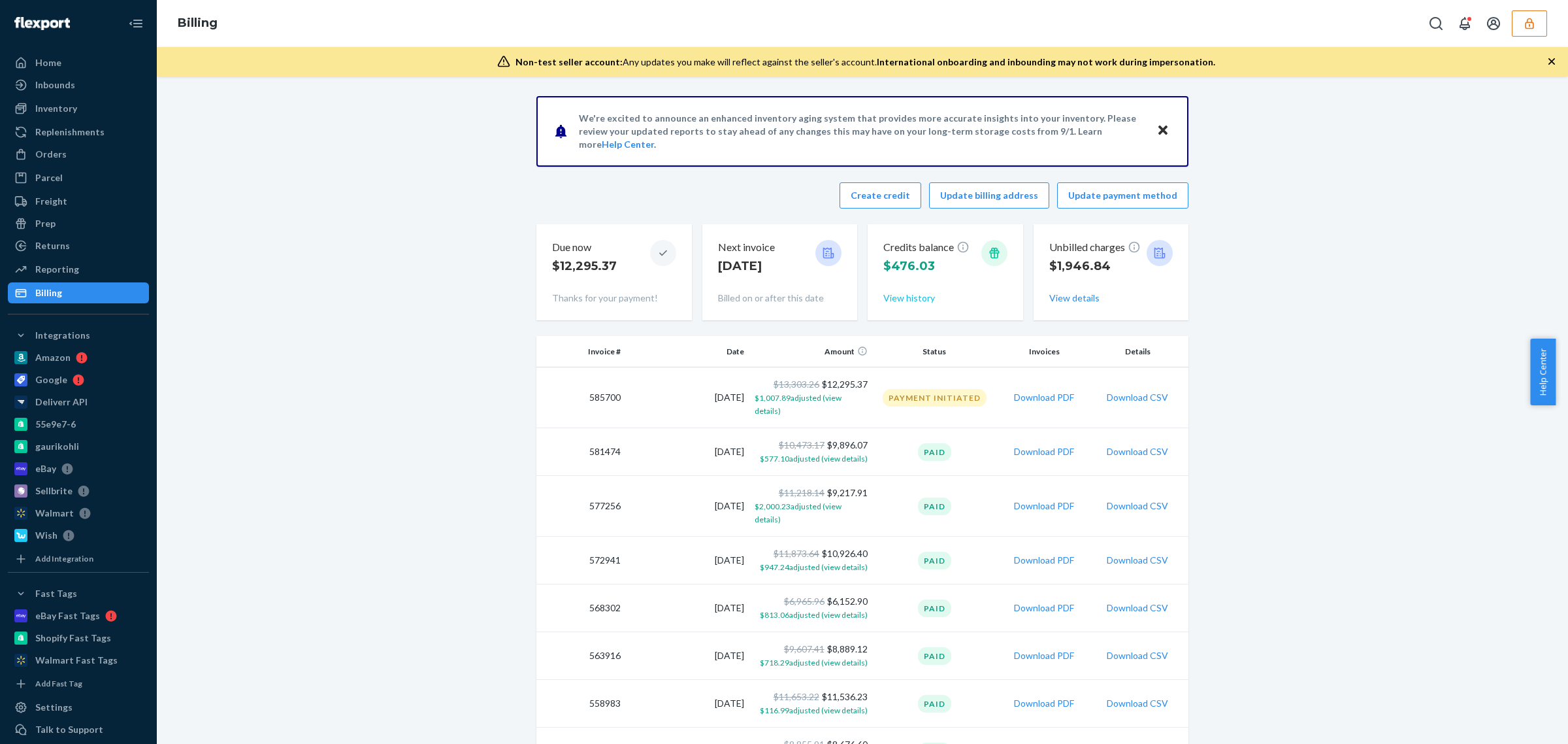
click at [899, 297] on button "View history" at bounding box center [909, 298] width 52 height 13
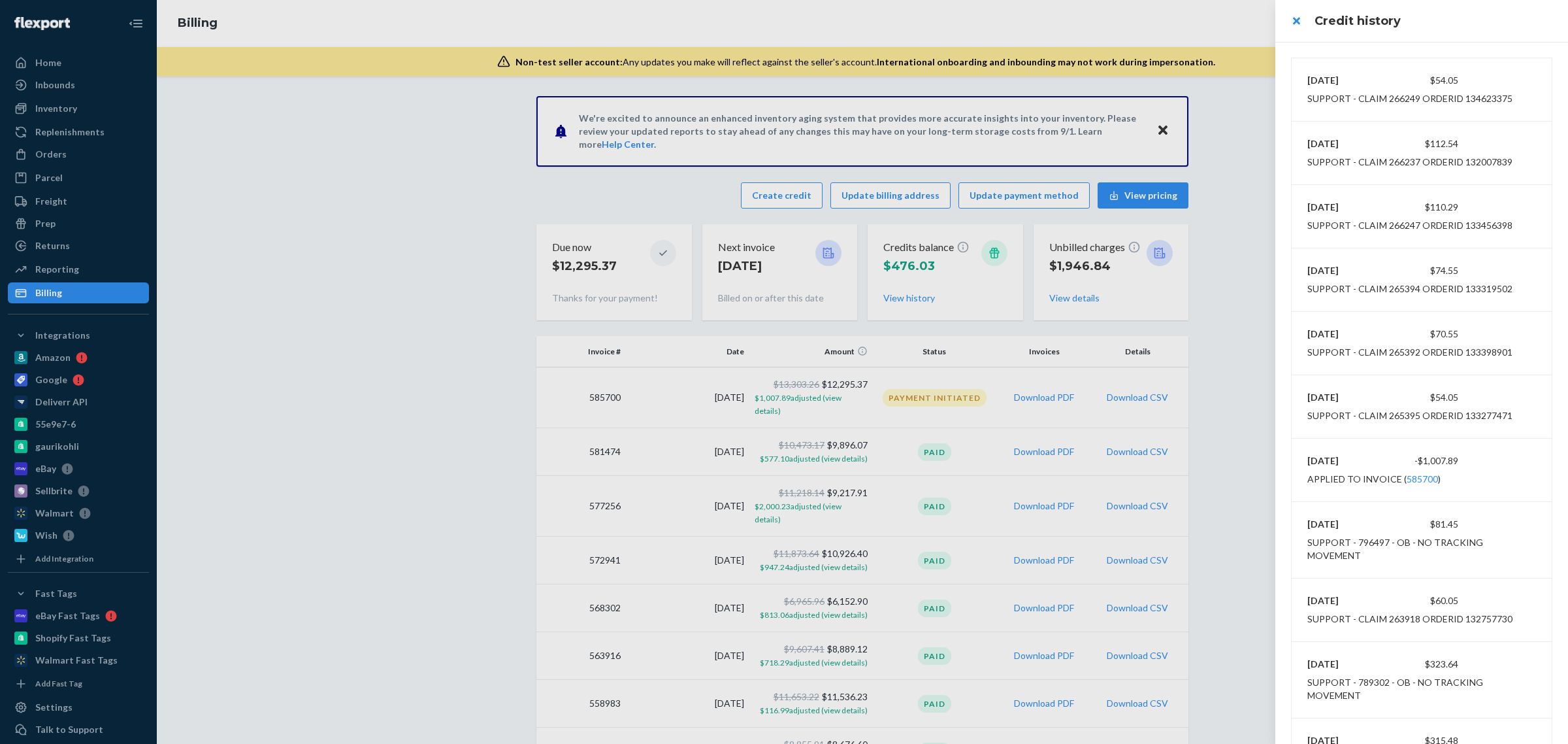
drag, startPoint x: 273, startPoint y: 125, endPoint x: 786, endPoint y: 138, distance: 513.2
click at [273, 125] on div at bounding box center [784, 372] width 1568 height 744
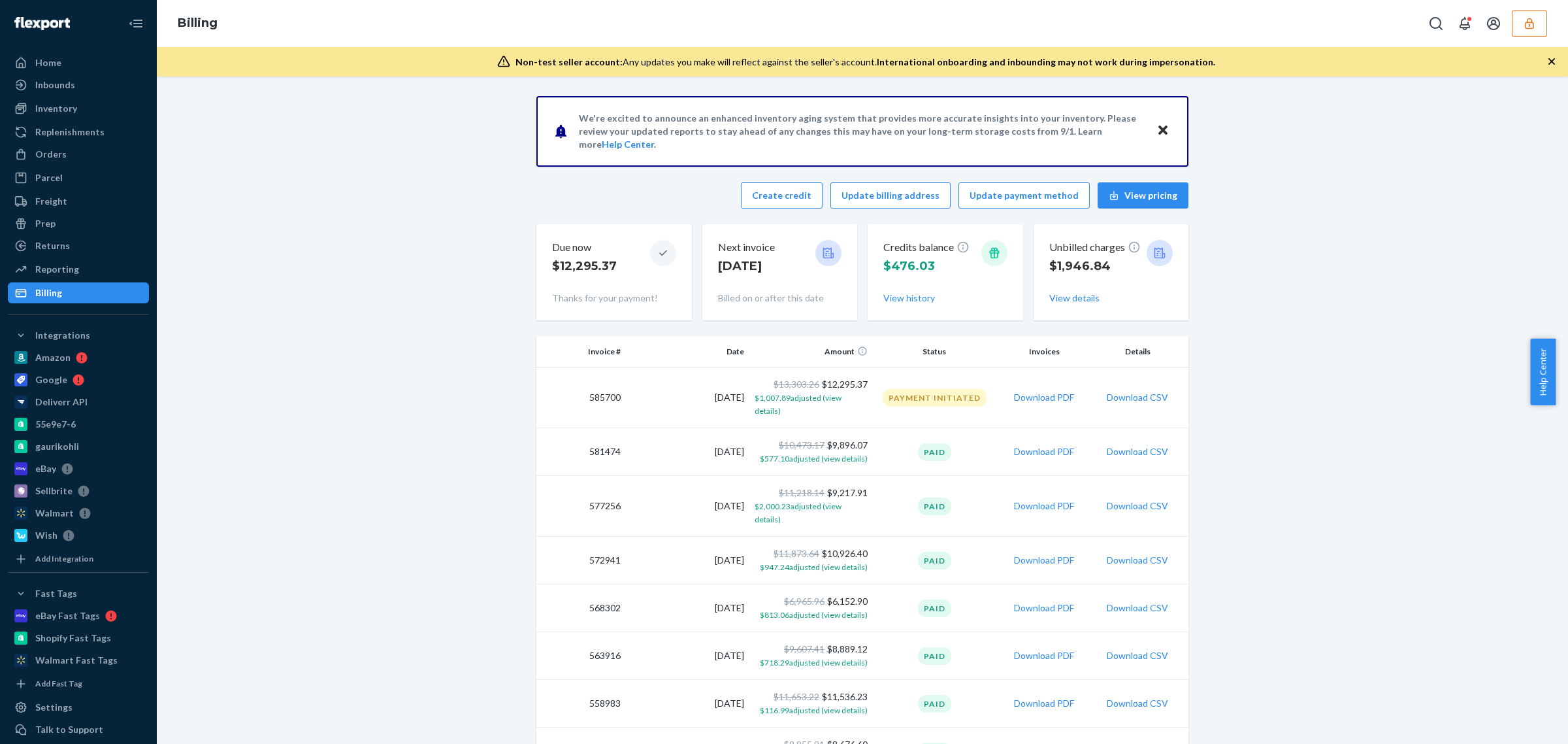
click at [1551, 33] on div "Billing" at bounding box center [861, 23] width 1411 height 47
click at [1539, 29] on button "button" at bounding box center [1529, 23] width 35 height 26
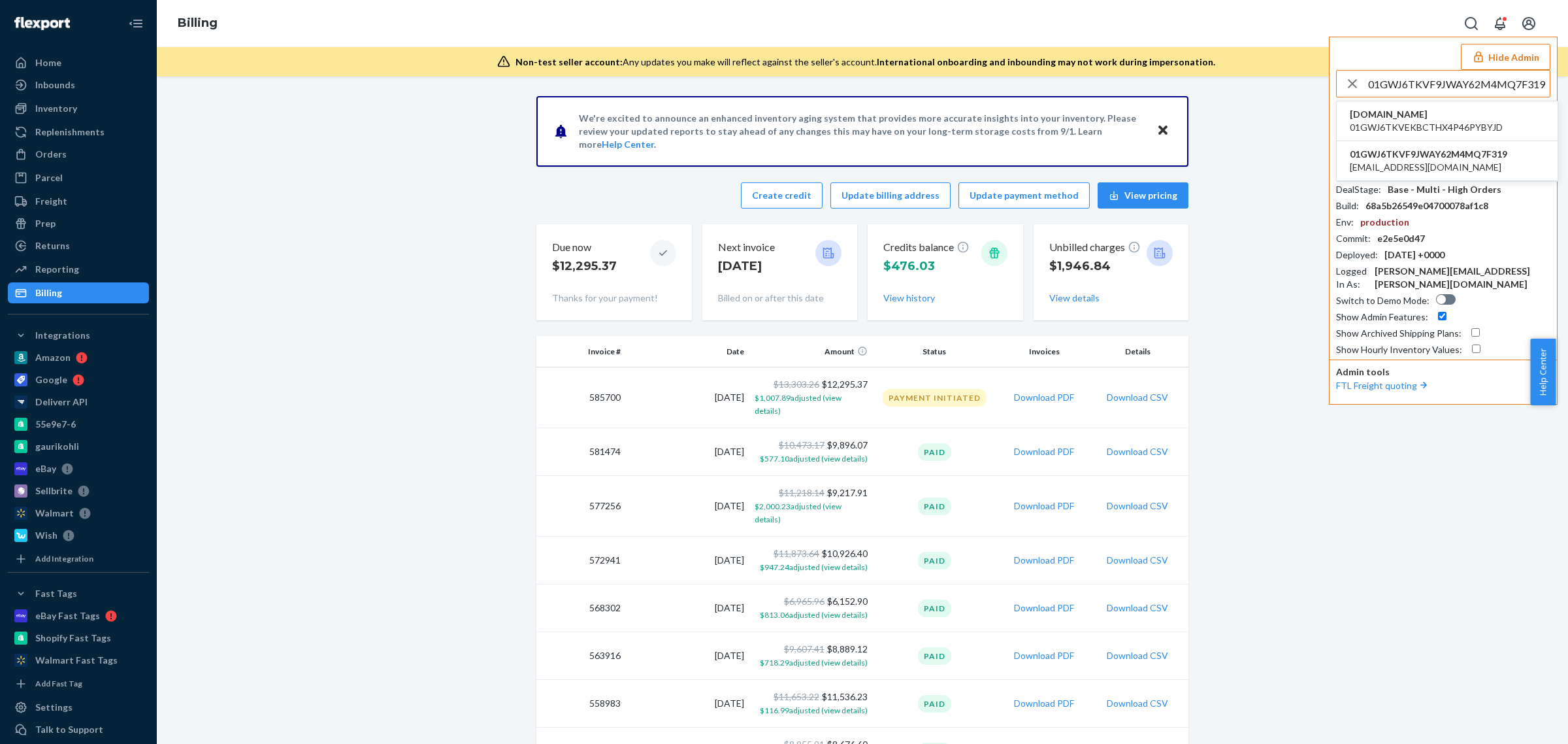
type input "01GWJ6TKVF9JWAY62M4MQ7F319"
click at [1452, 125] on span "01GWJ6TKVEKBCTHX4P46PYBYJD" at bounding box center [1426, 127] width 153 height 13
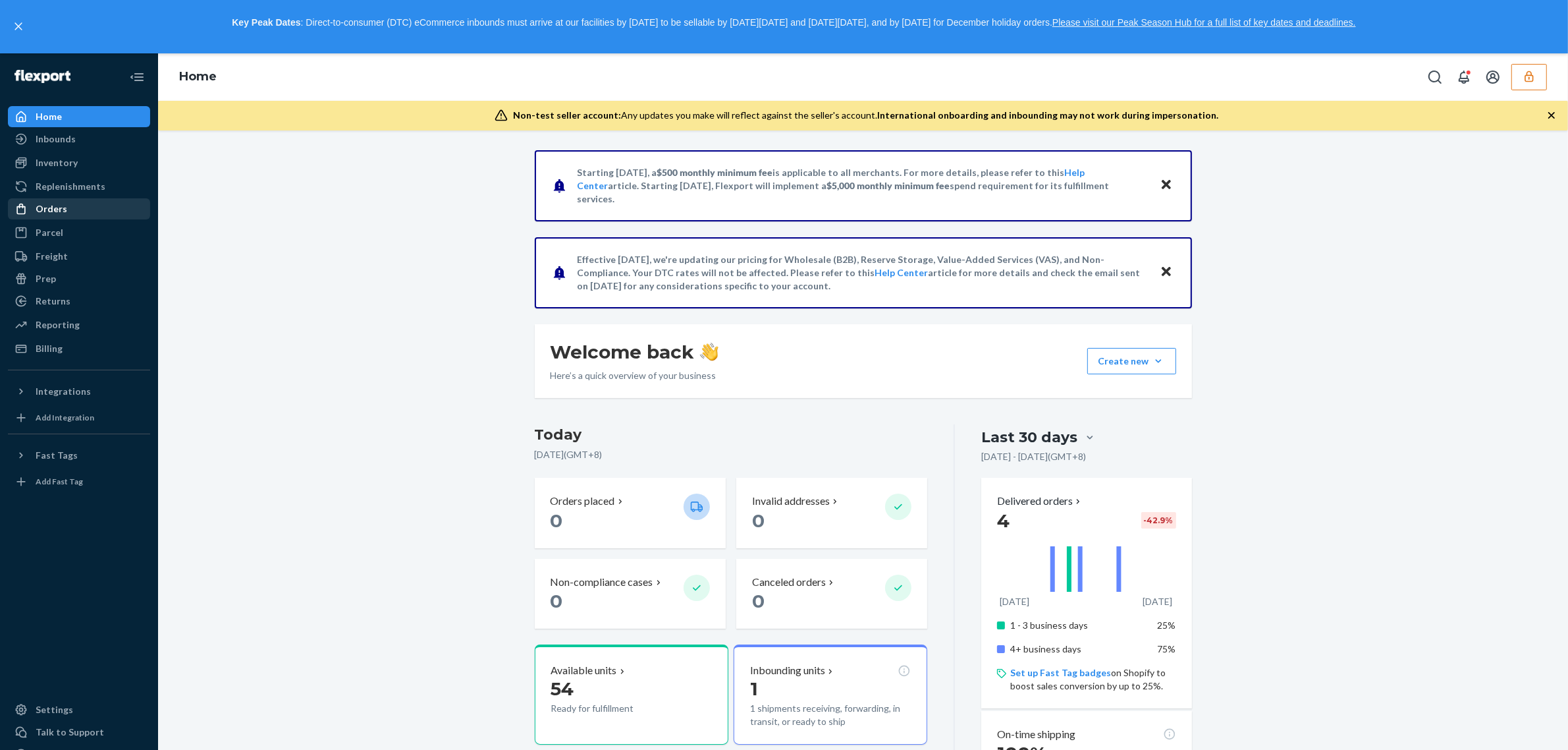
click at [81, 136] on div "Inbounds" at bounding box center [79, 139] width 139 height 19
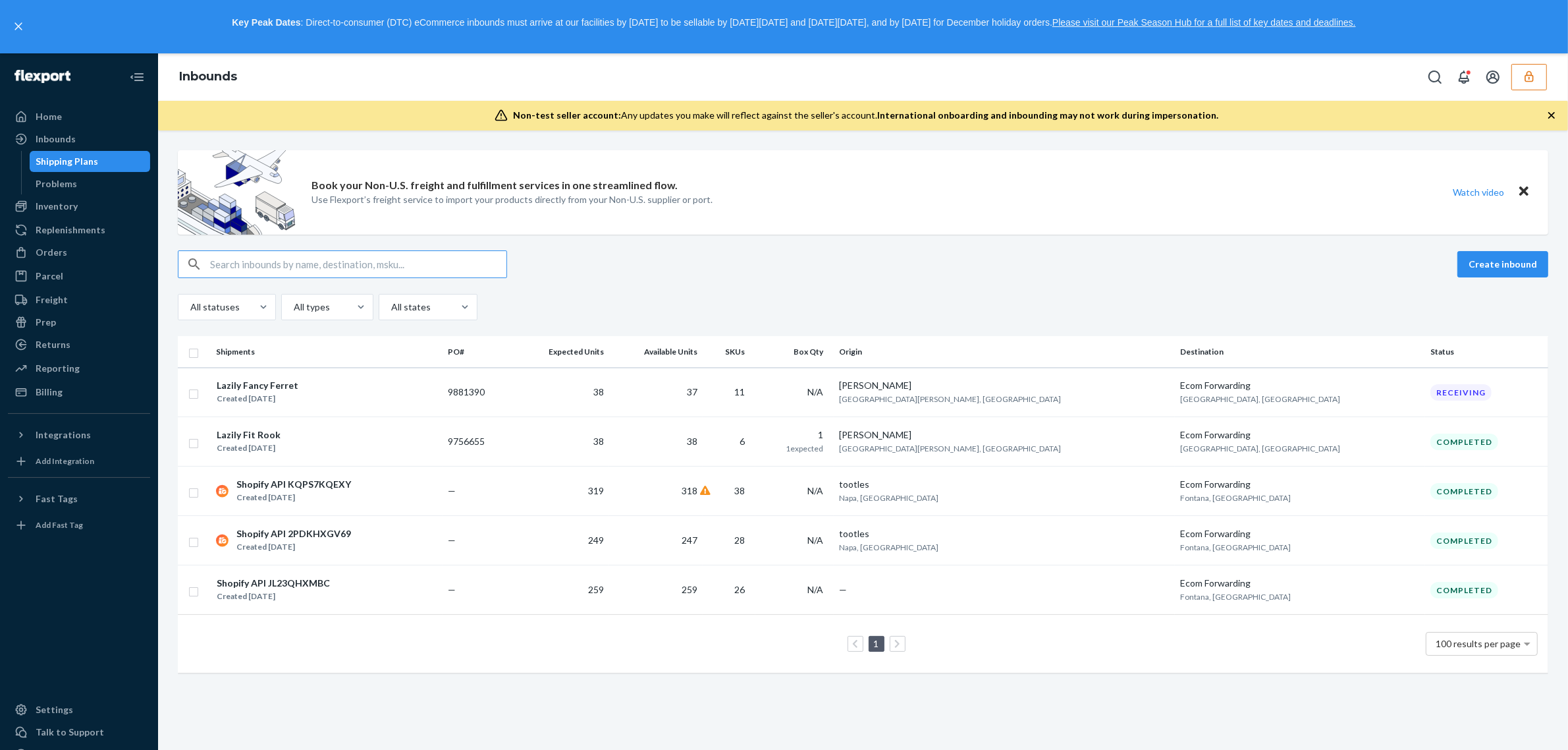
click at [422, 269] on input "text" at bounding box center [357, 264] width 296 height 26
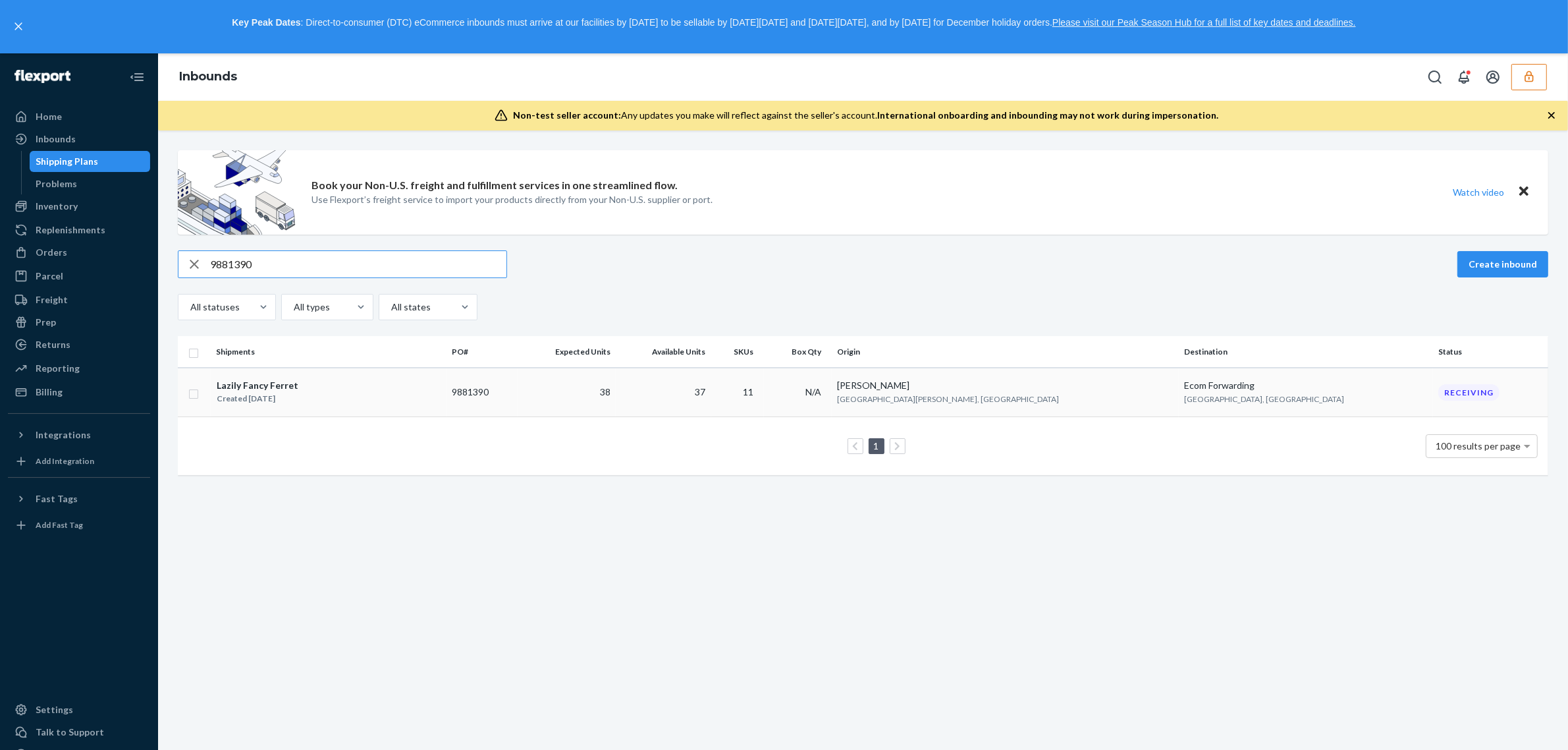
type input "9881390"
click at [517, 403] on td "9881390" at bounding box center [482, 392] width 71 height 49
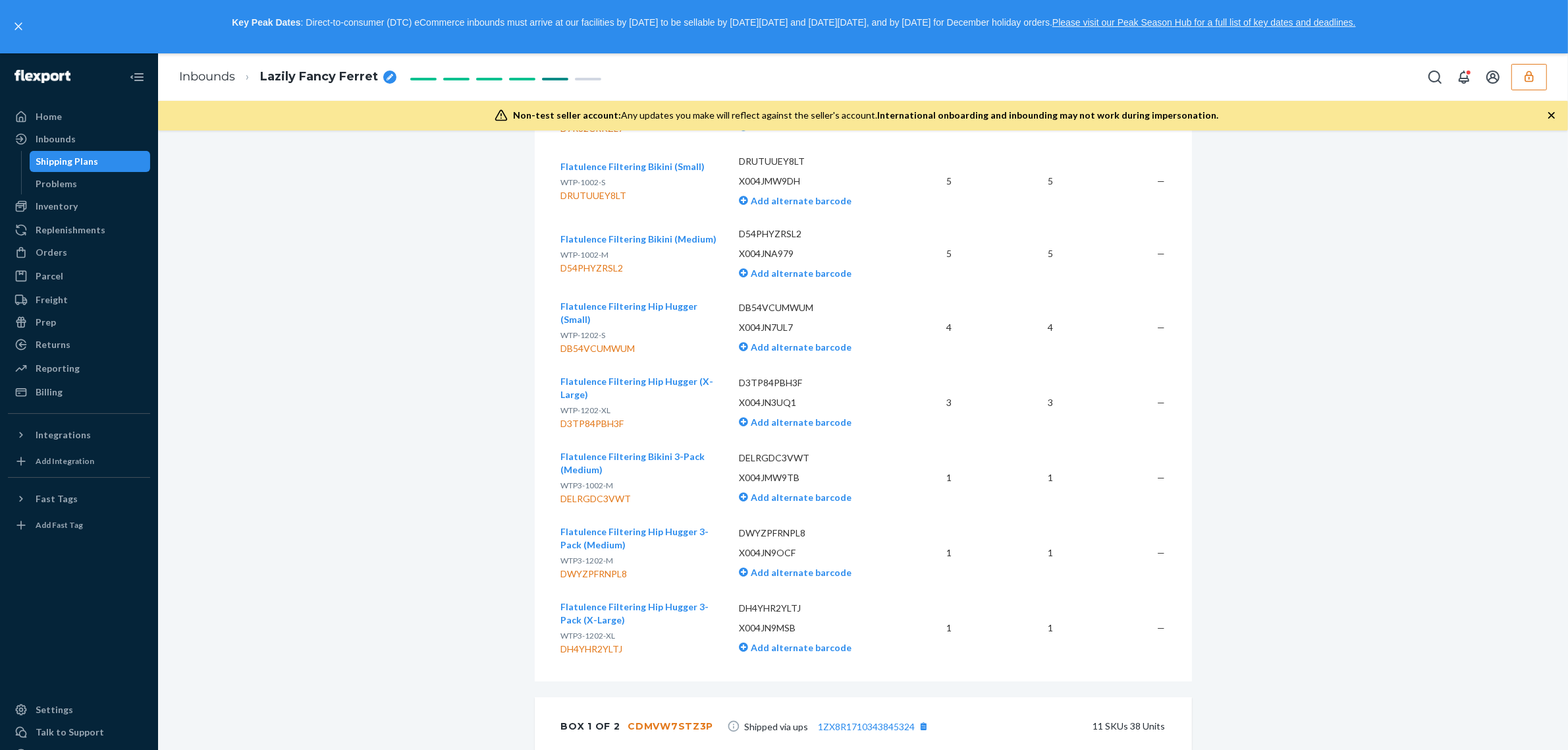
scroll to position [1071, 0]
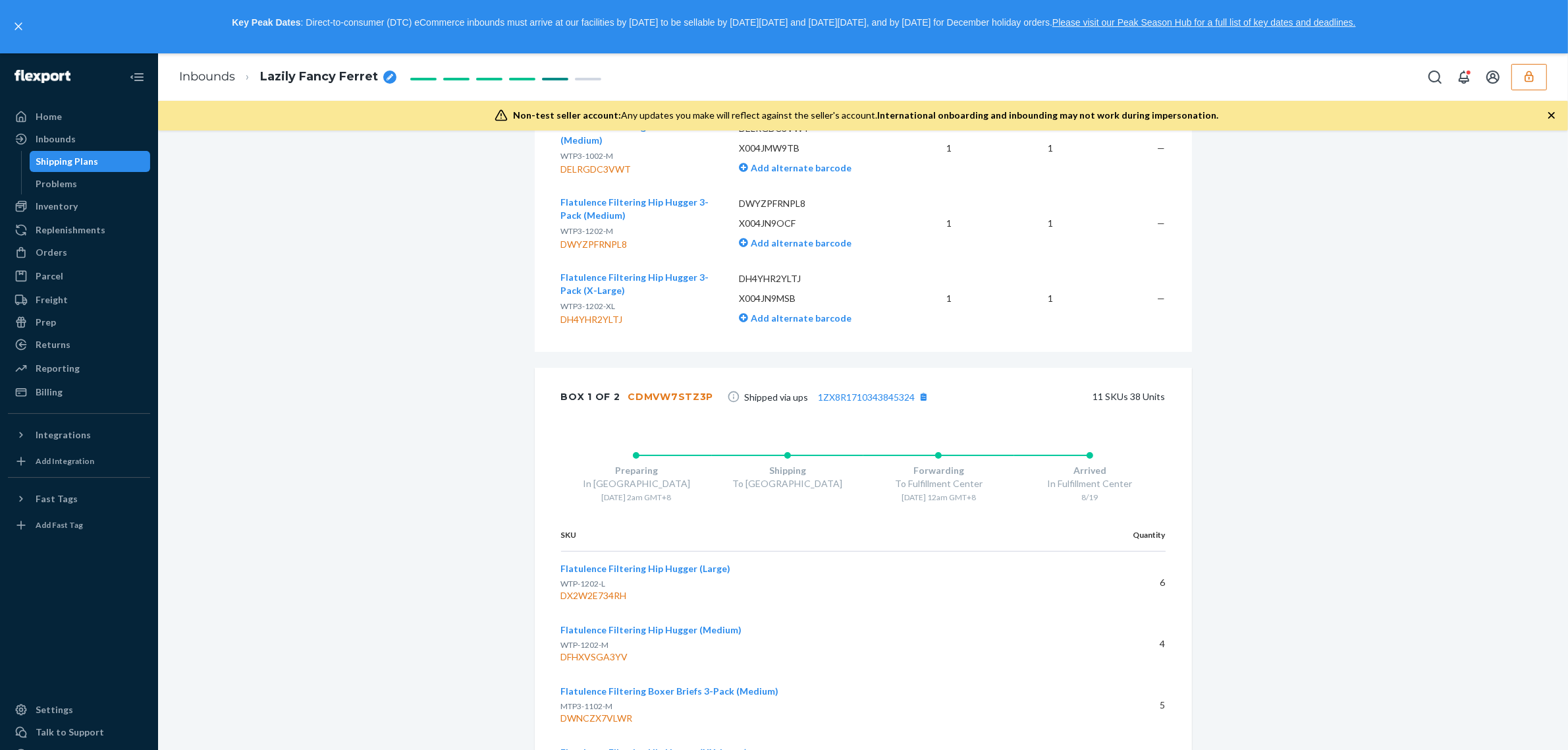
click at [429, 575] on div "Shipment Receiving Download Shipment ID 1217209 Flexport PO# 9881390 Inbounded …" at bounding box center [863, 581] width 1391 height 3004
click at [870, 403] on link "1ZX8R1710343845324" at bounding box center [867, 397] width 96 height 11
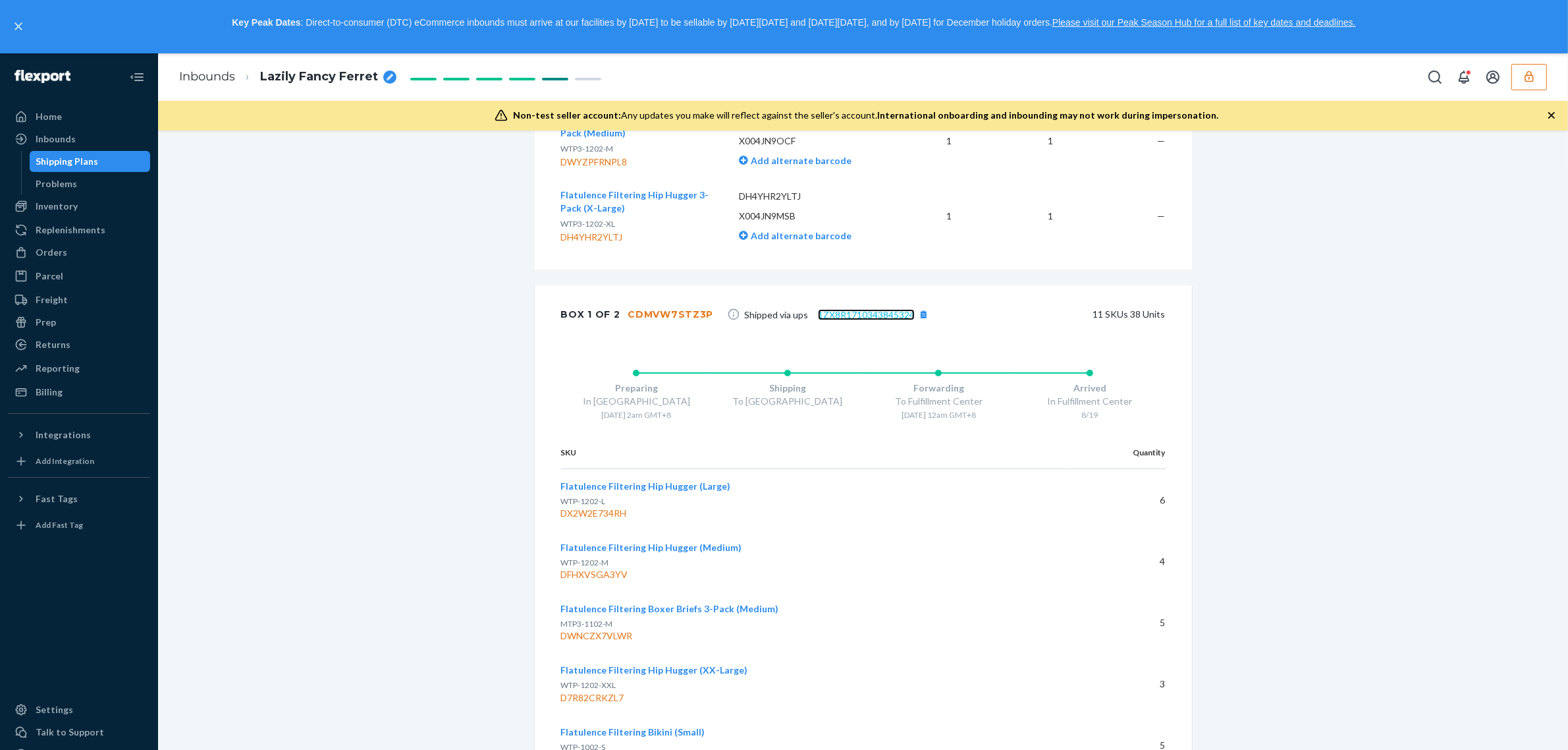
scroll to position [1400, 0]
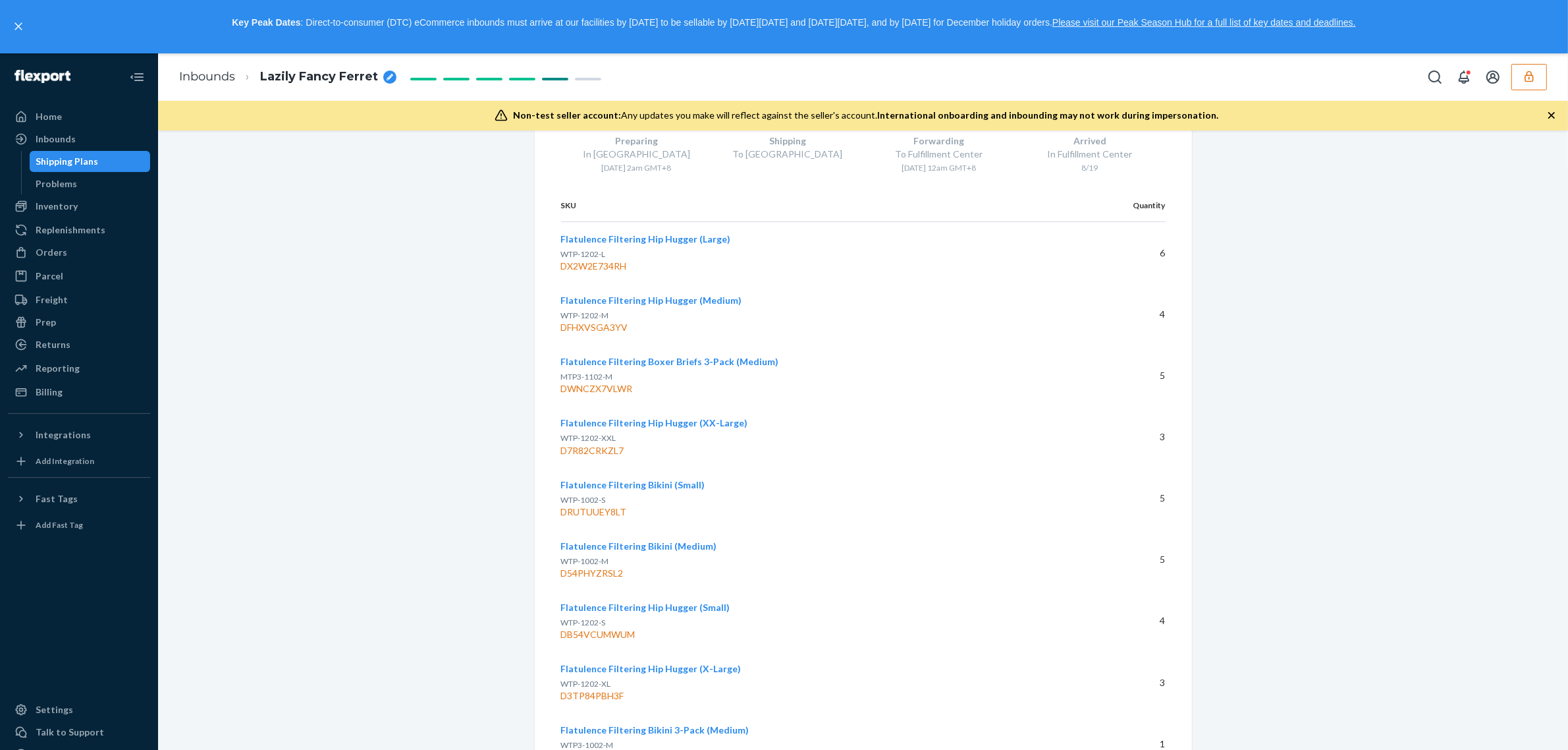
click at [432, 356] on div "Shipment Receiving Download Shipment ID 1217209 Flexport PO# 9881390 Inbounded …" at bounding box center [863, 252] width 1391 height 3004
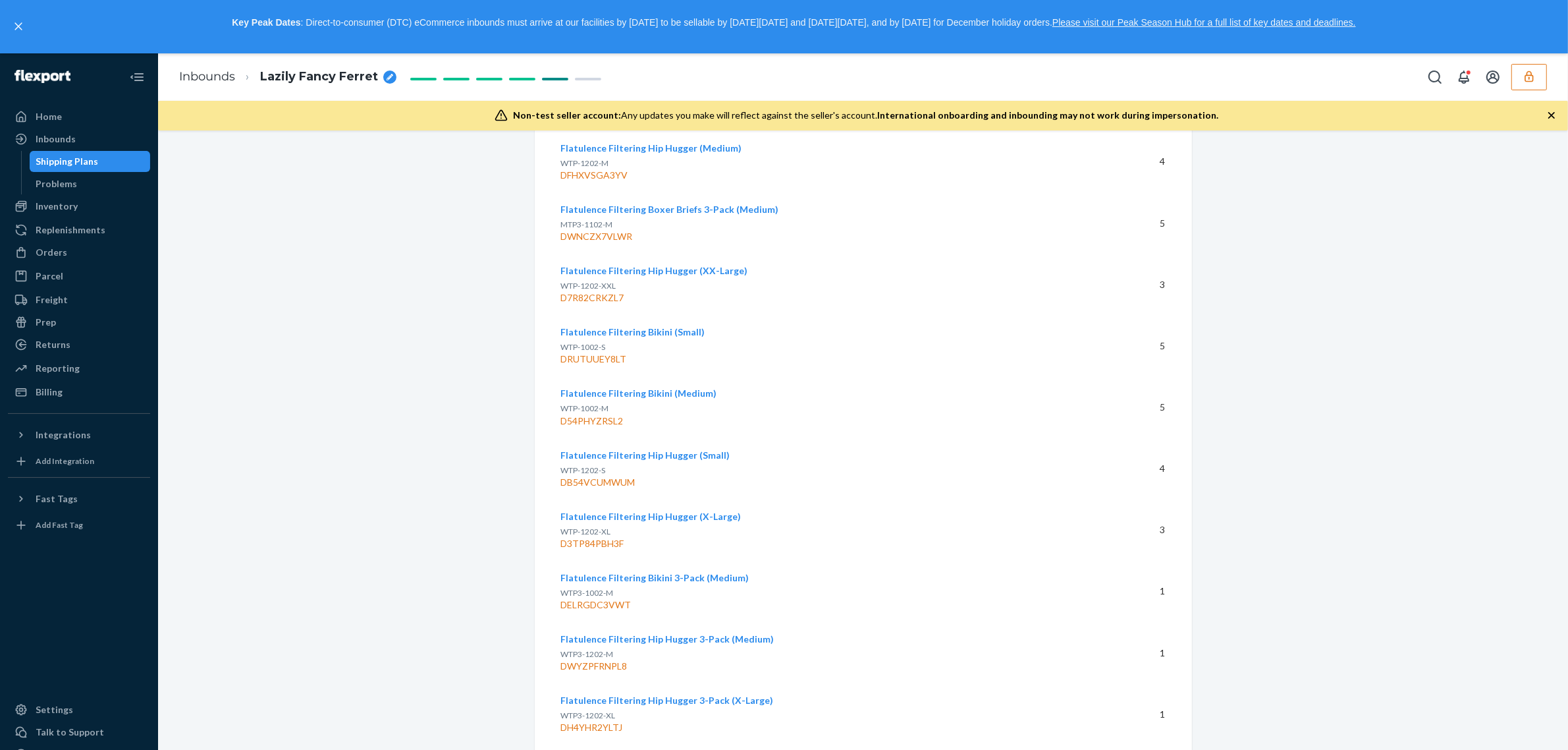
scroll to position [712, 0]
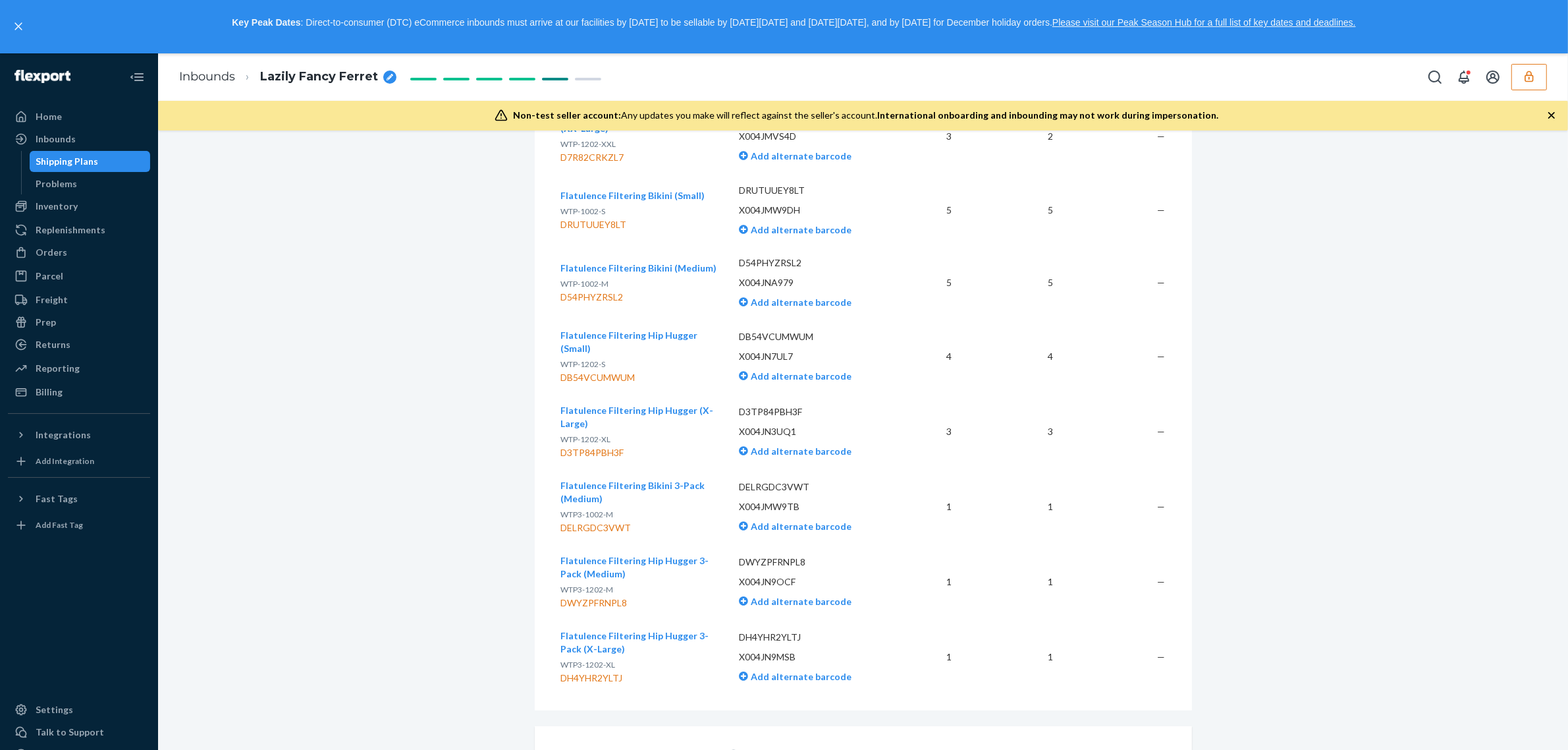
click at [710, 384] on div "DB54VCUMWUM" at bounding box center [640, 378] width 158 height 13
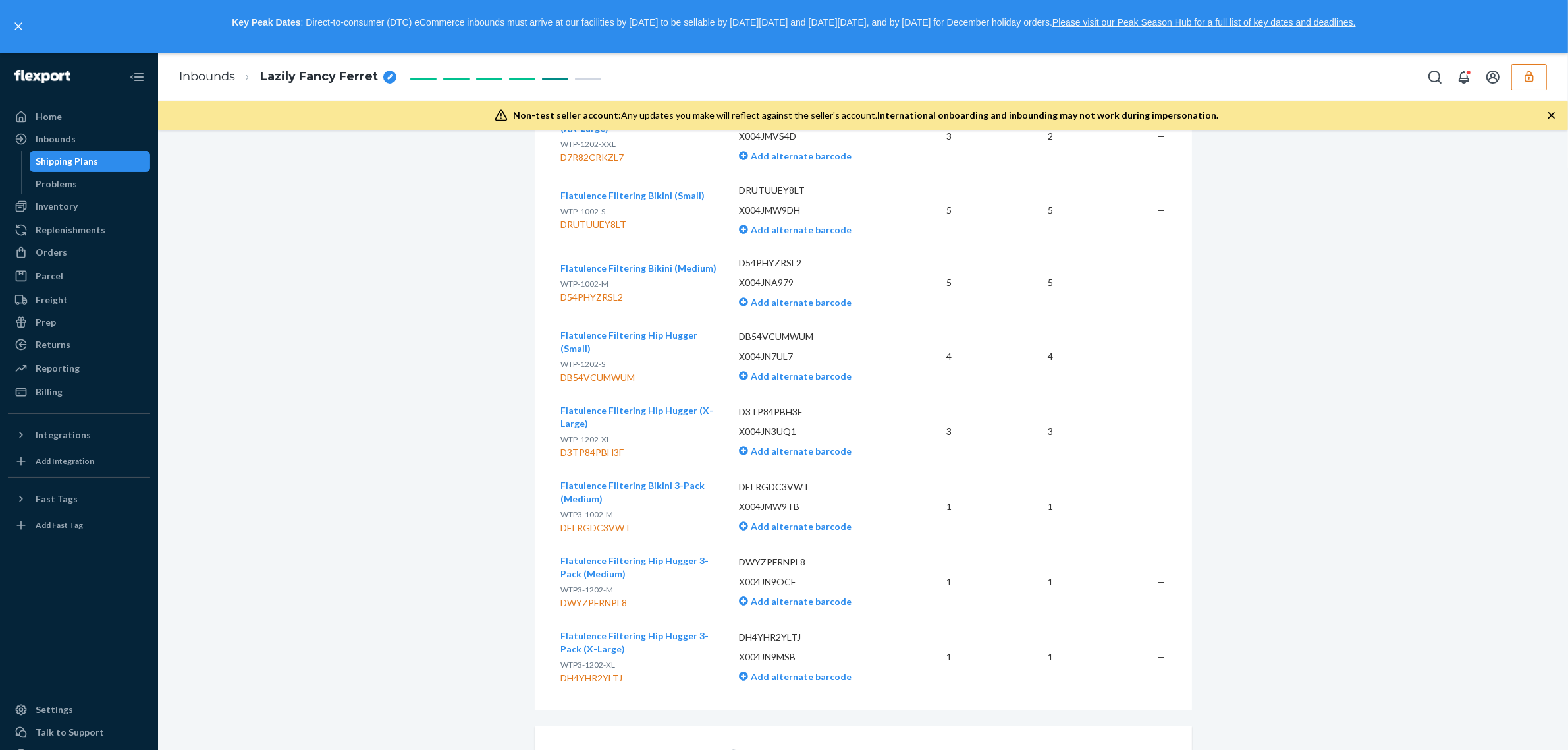
drag, startPoint x: 1267, startPoint y: 467, endPoint x: 1240, endPoint y: 462, distance: 27.5
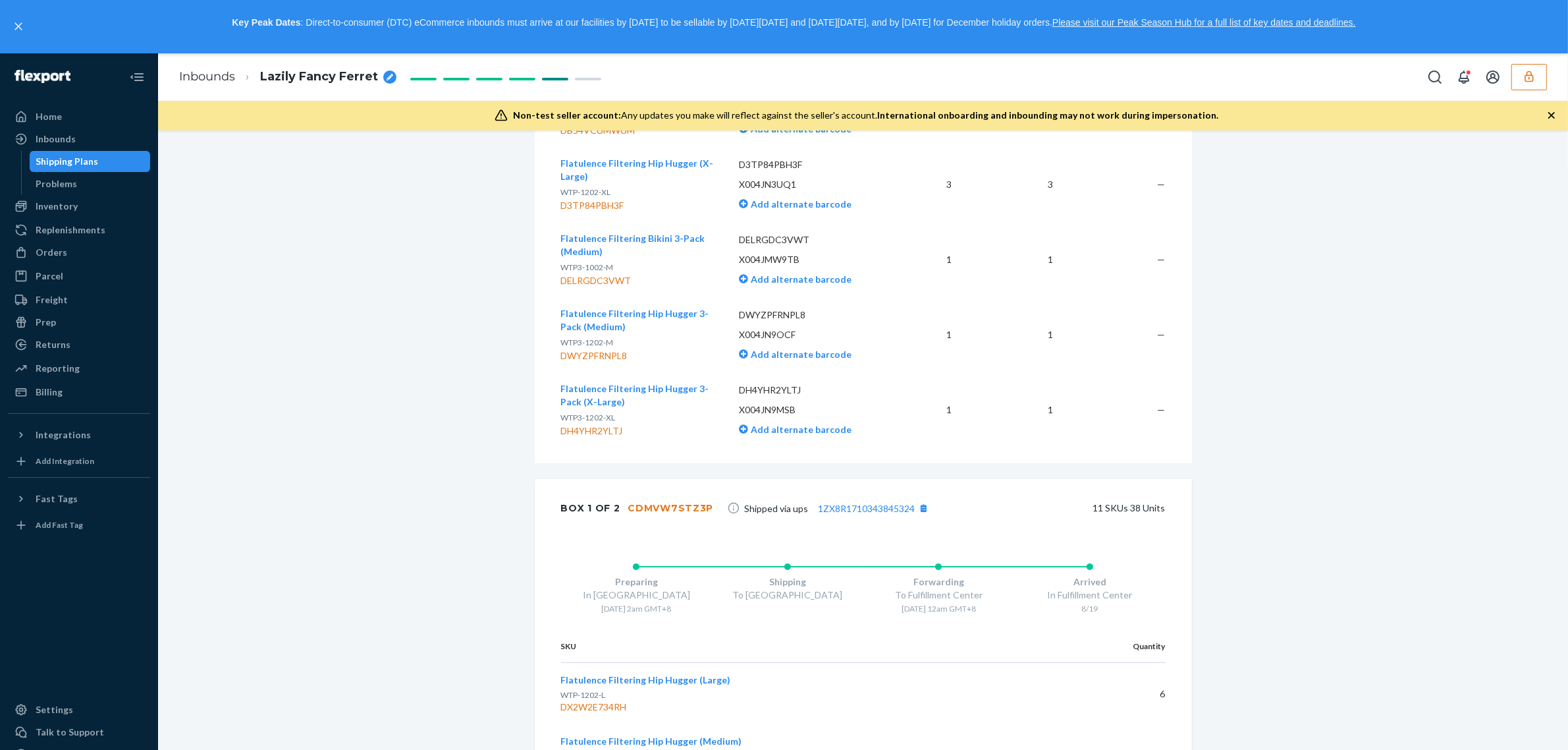
scroll to position [1041, 0]
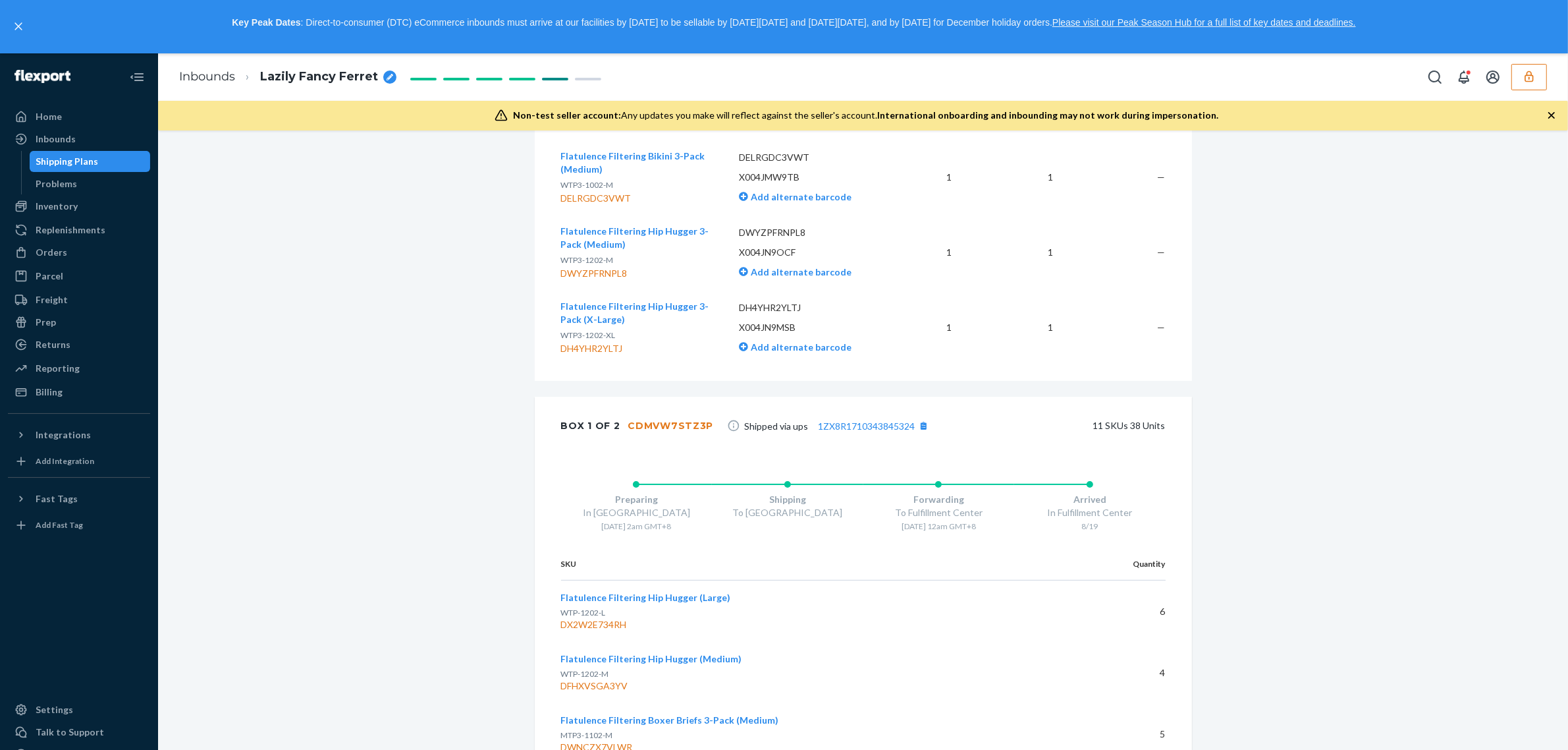
click at [1186, 501] on div "Shipment Receiving Download Shipment ID 1217209 Flexport PO# 9881390 Inbounded …" at bounding box center [864, 589] width 677 height 2961
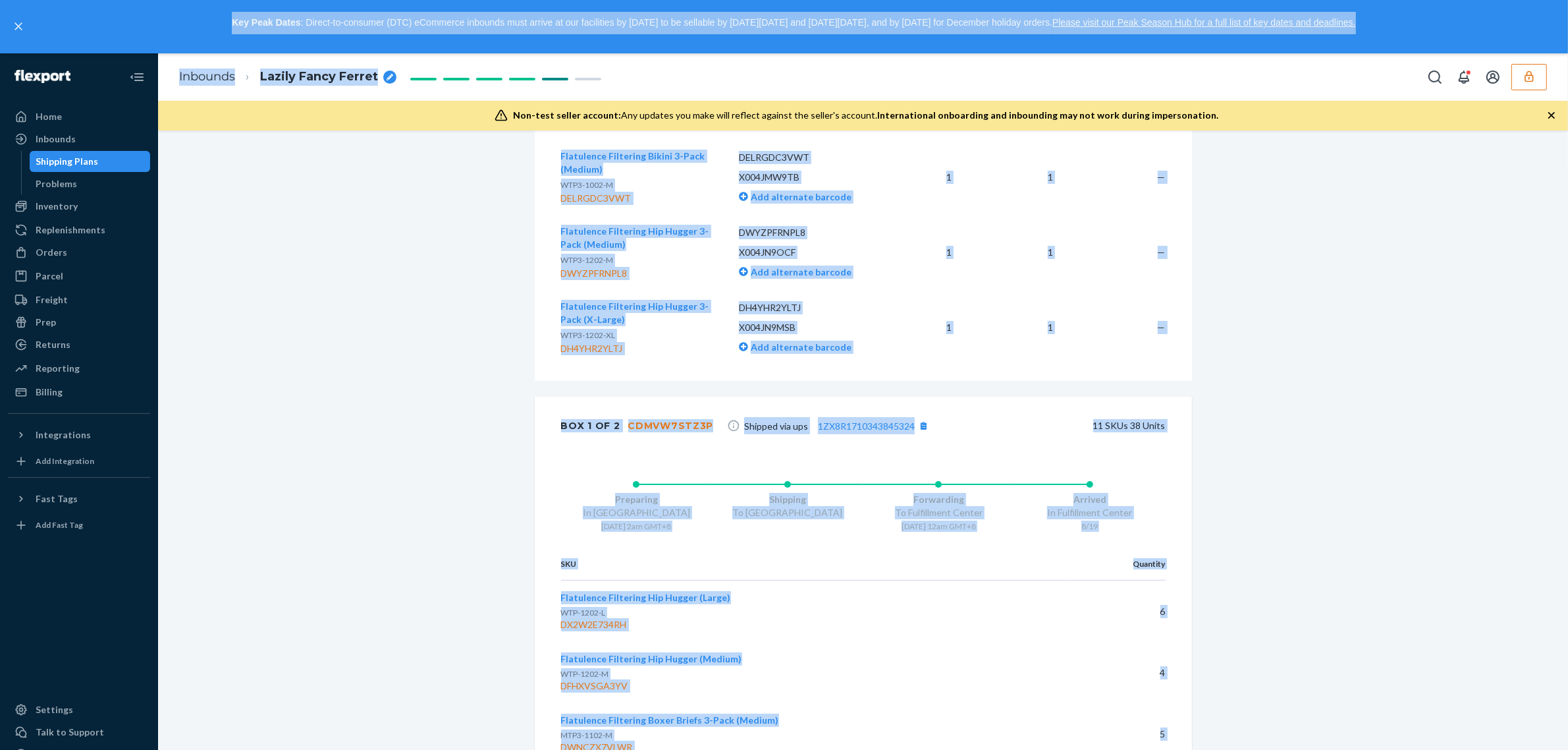
click at [1386, 483] on div "Shipment Receiving Download Shipment ID 1217209 Flexport PO# 9881390 Inbounded …" at bounding box center [863, 611] width 1391 height 3004
